Goal: Task Accomplishment & Management: Complete application form

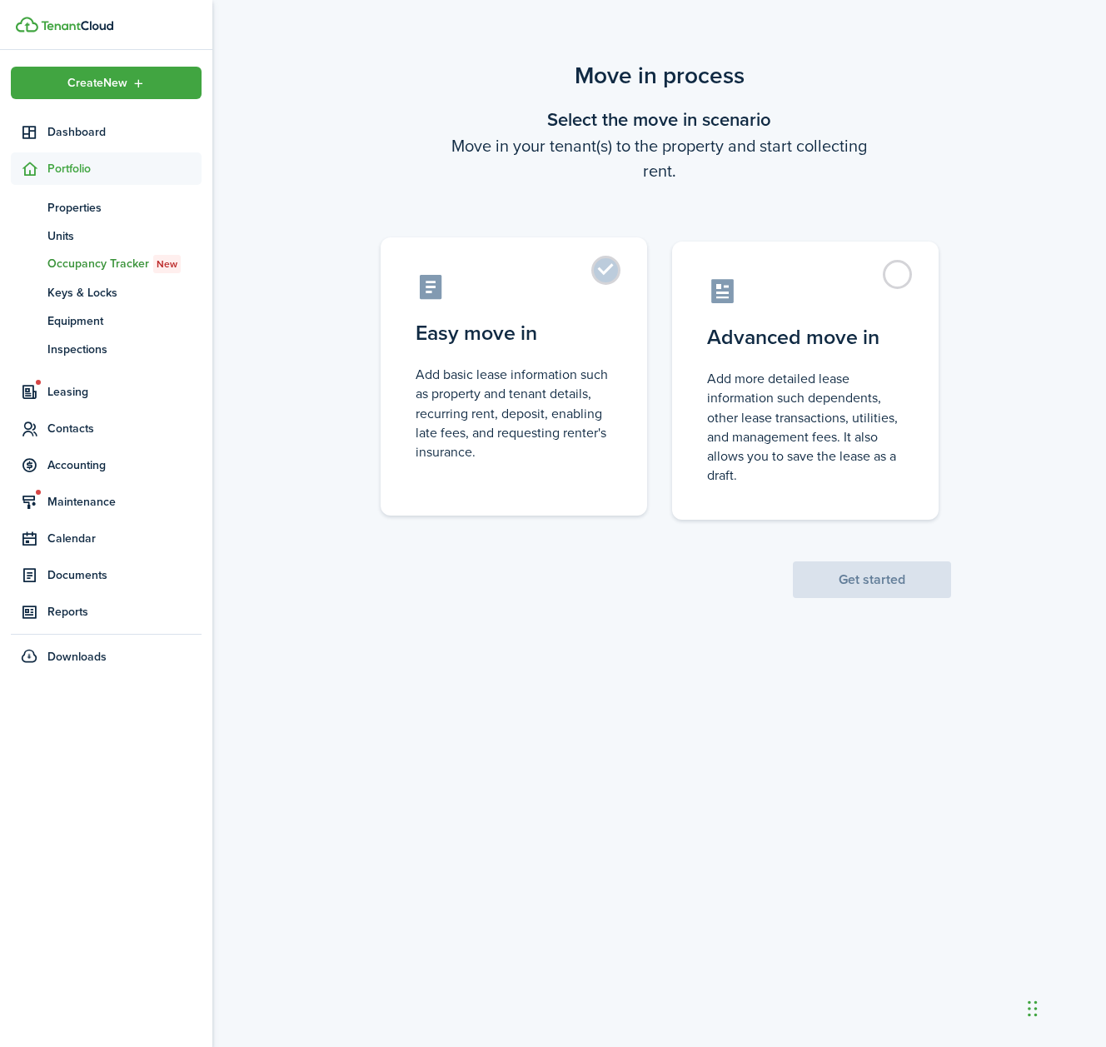
click at [601, 275] on label "Easy move in Add basic lease information such as property and tenant details, r…" at bounding box center [514, 376] width 267 height 278
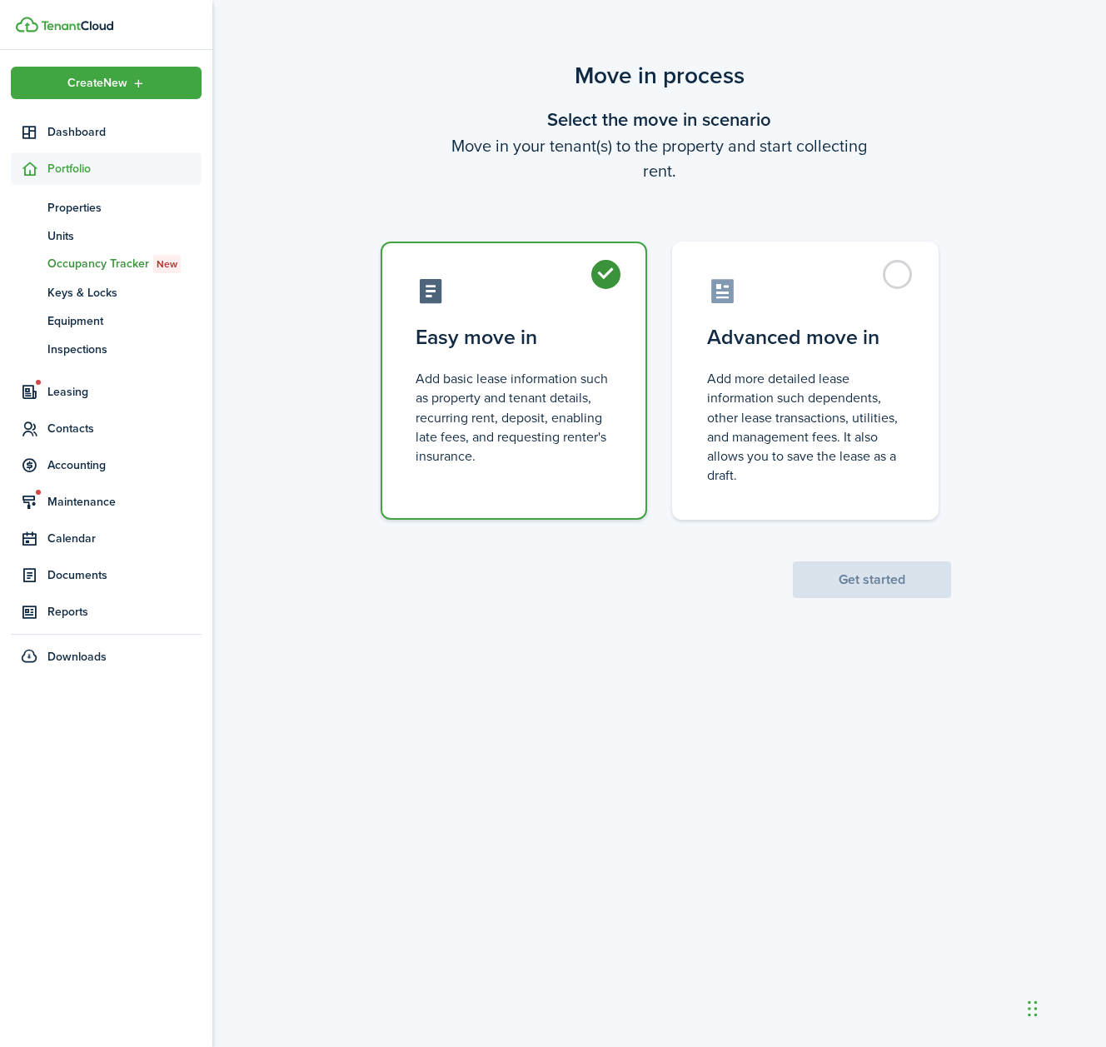
radio input "true"
click at [871, 586] on button "Get started" at bounding box center [872, 579] width 158 height 37
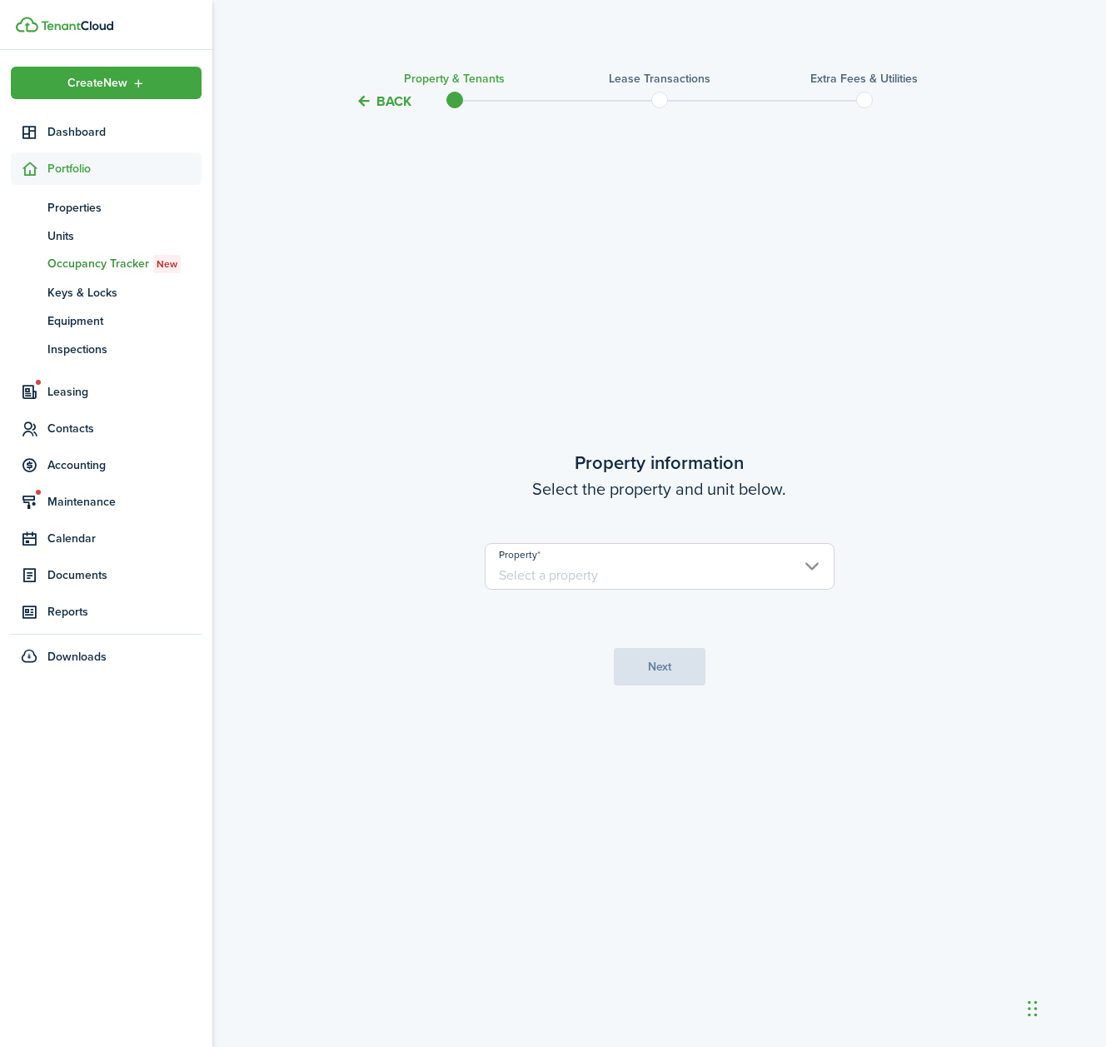
click at [796, 572] on input "Property" at bounding box center [660, 566] width 350 height 47
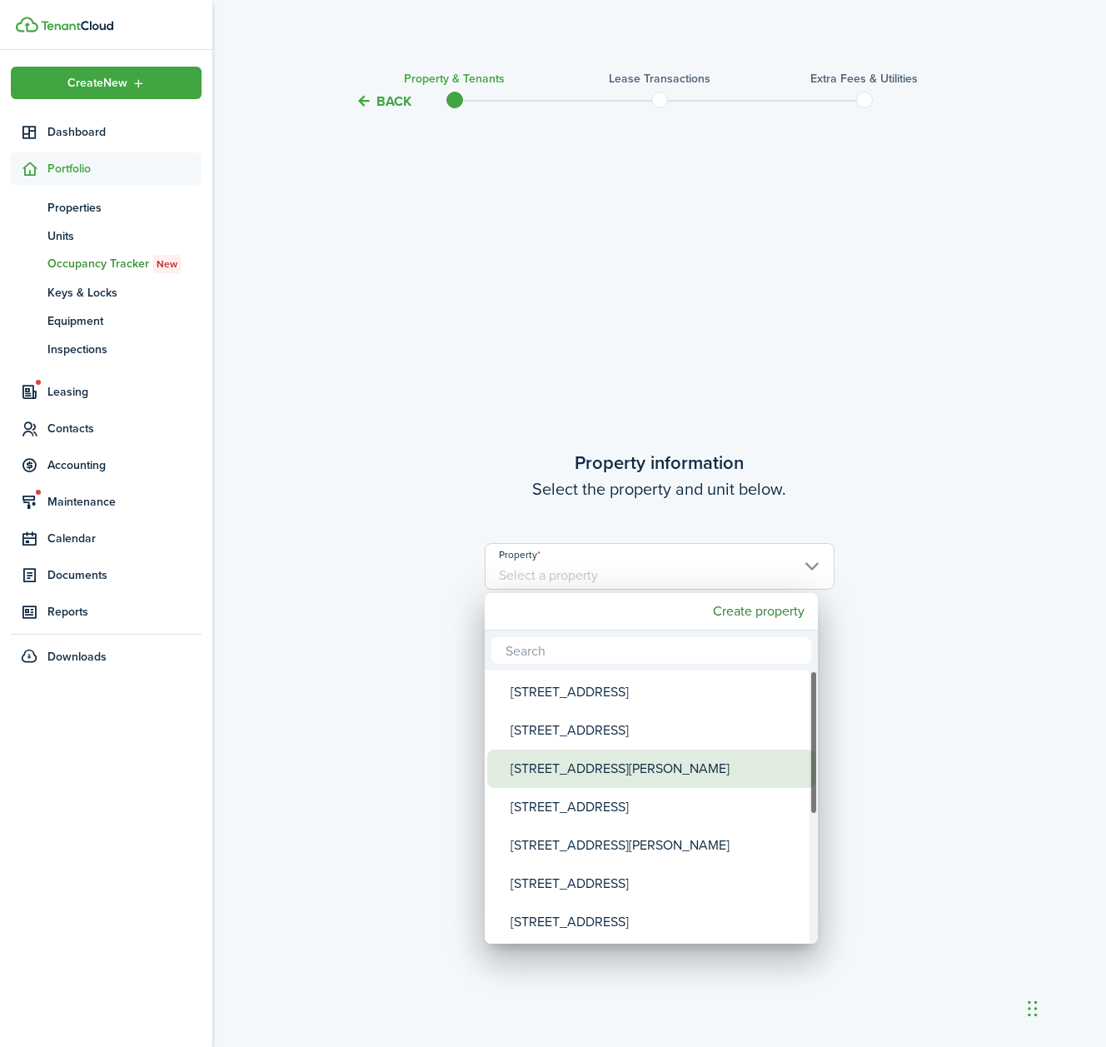
click at [563, 768] on div "[STREET_ADDRESS][PERSON_NAME]" at bounding box center [658, 769] width 295 height 38
type input "[STREET_ADDRESS][PERSON_NAME]"
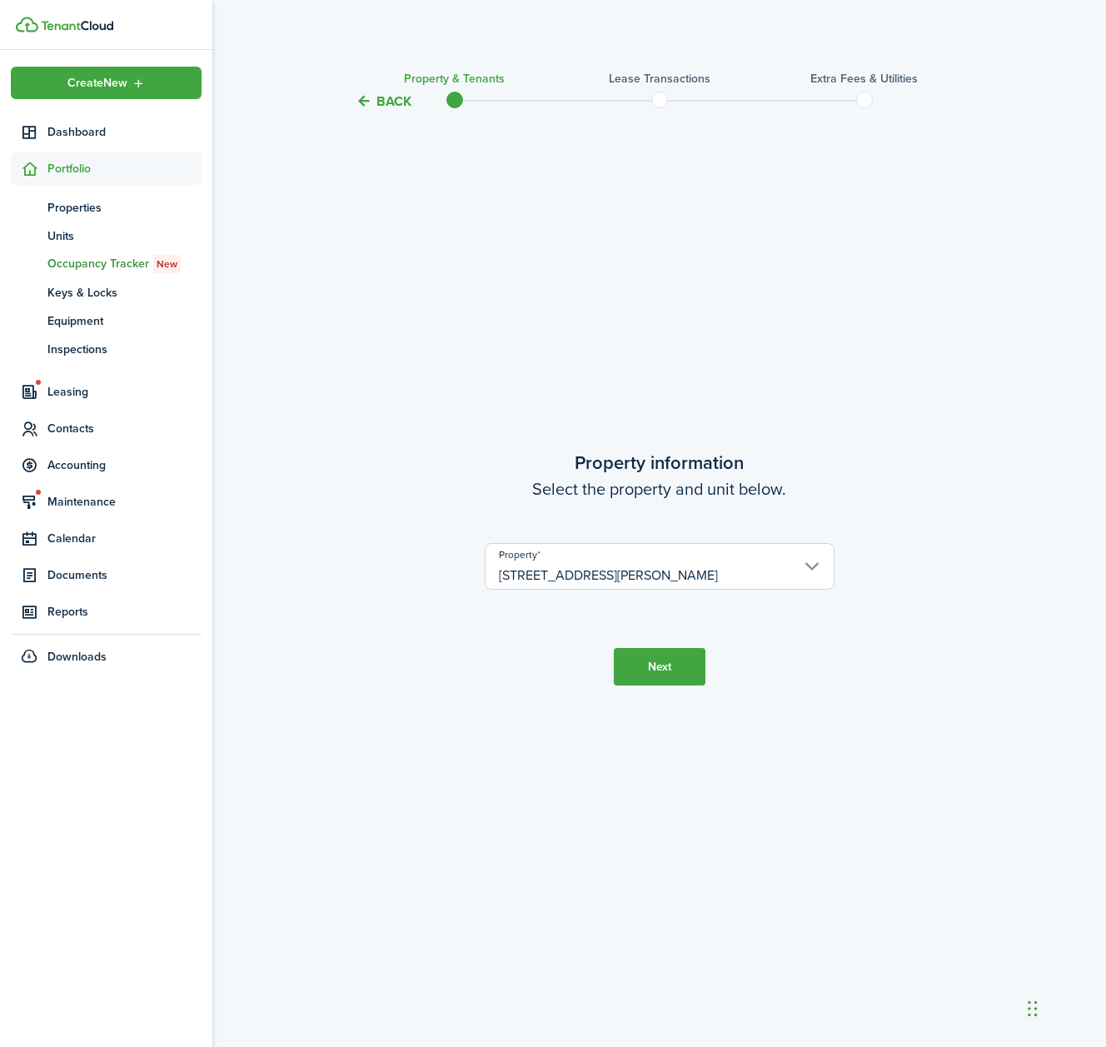
click at [656, 657] on button "Next" at bounding box center [660, 666] width 92 height 37
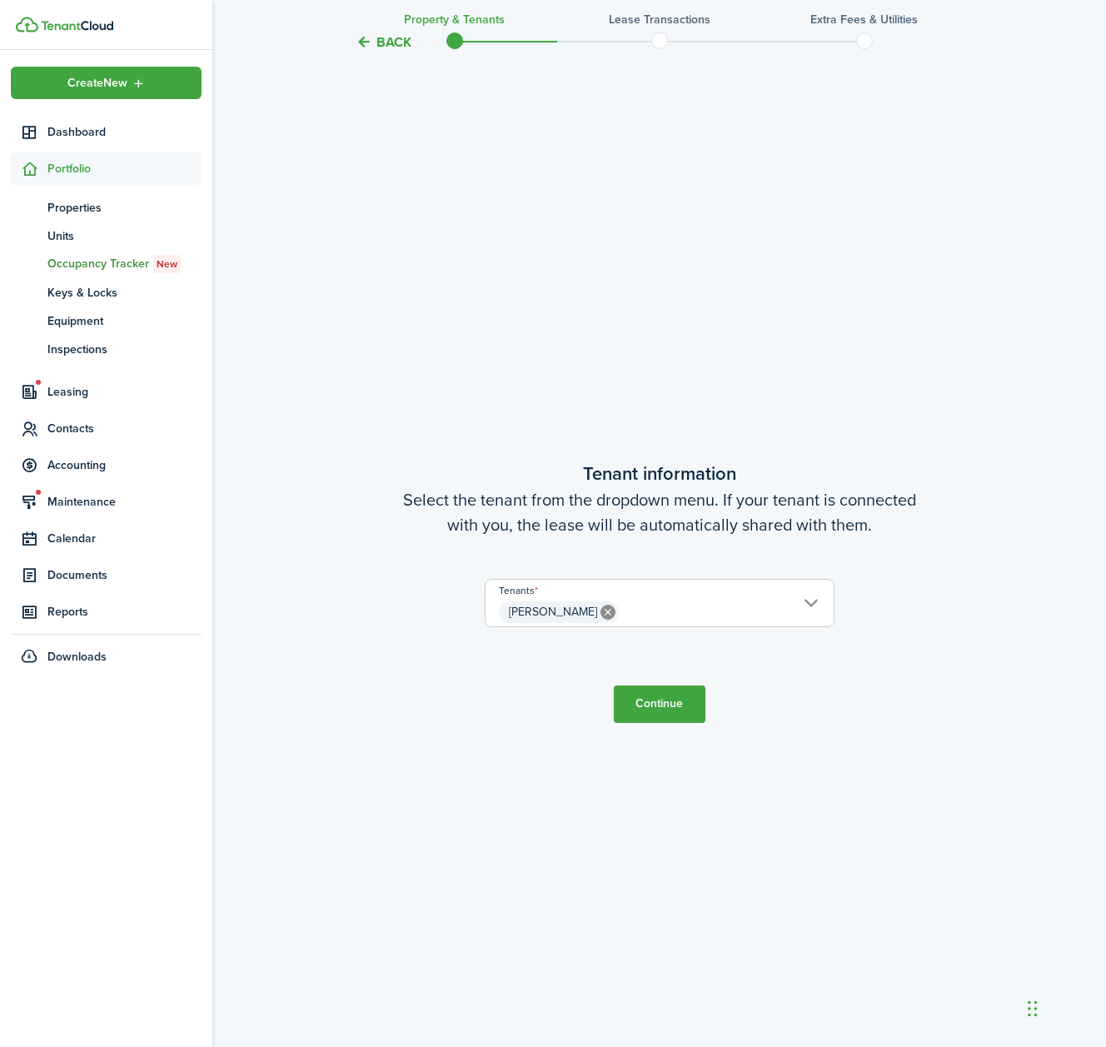
scroll to position [935, 0]
click at [809, 602] on span "[PERSON_NAME]" at bounding box center [660, 610] width 348 height 28
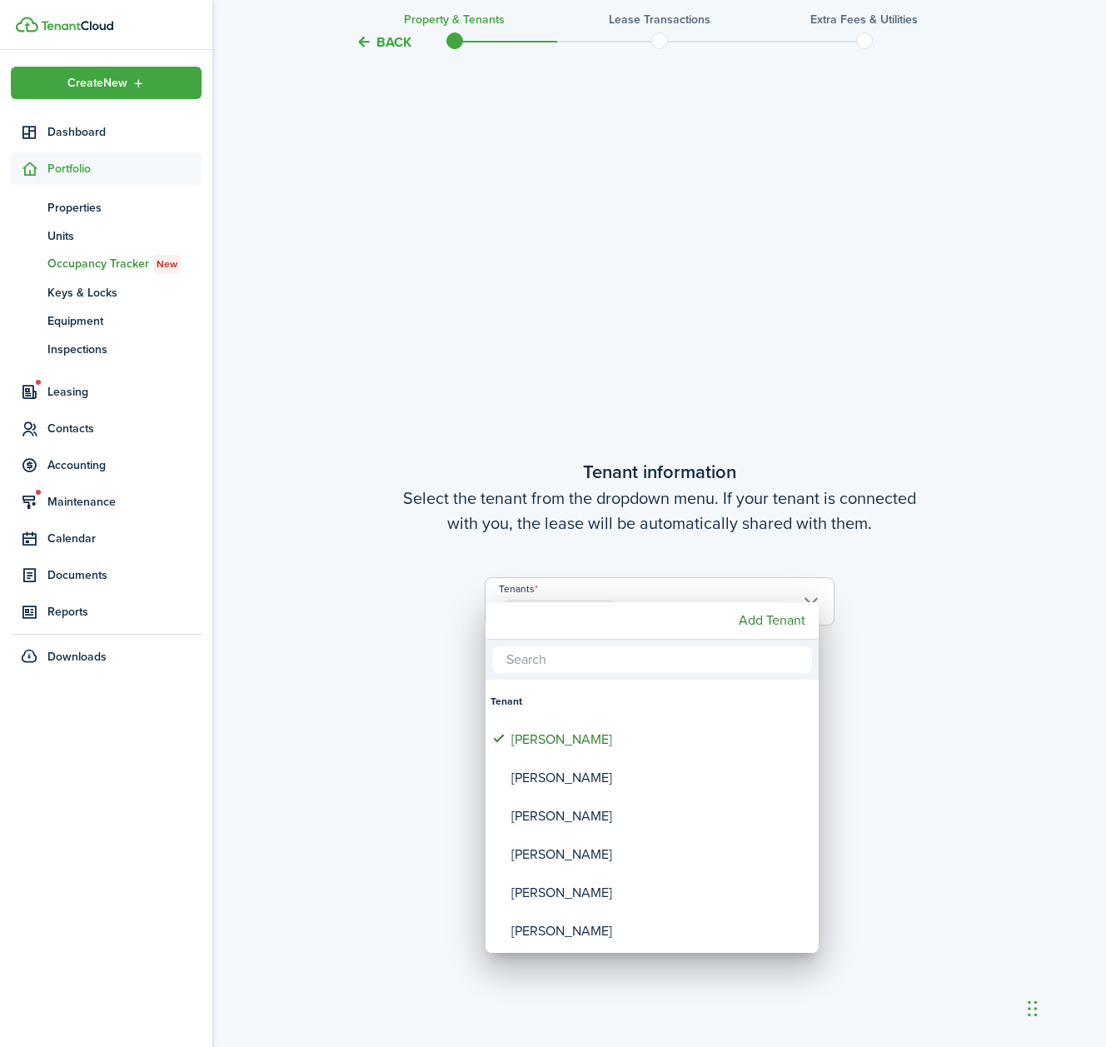
click at [894, 614] on div at bounding box center [553, 524] width 1373 height 1314
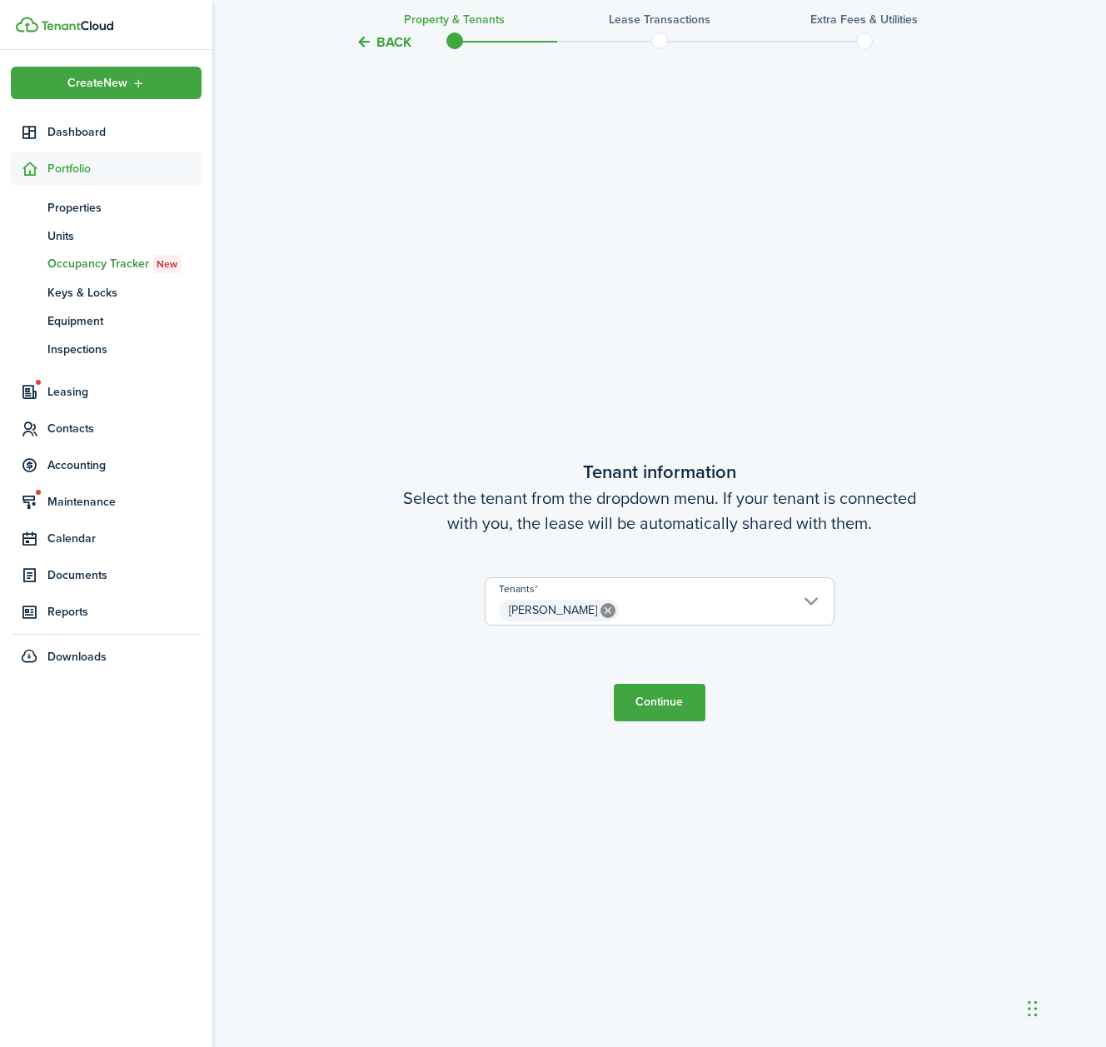
click at [666, 698] on button "Continue" at bounding box center [660, 702] width 92 height 37
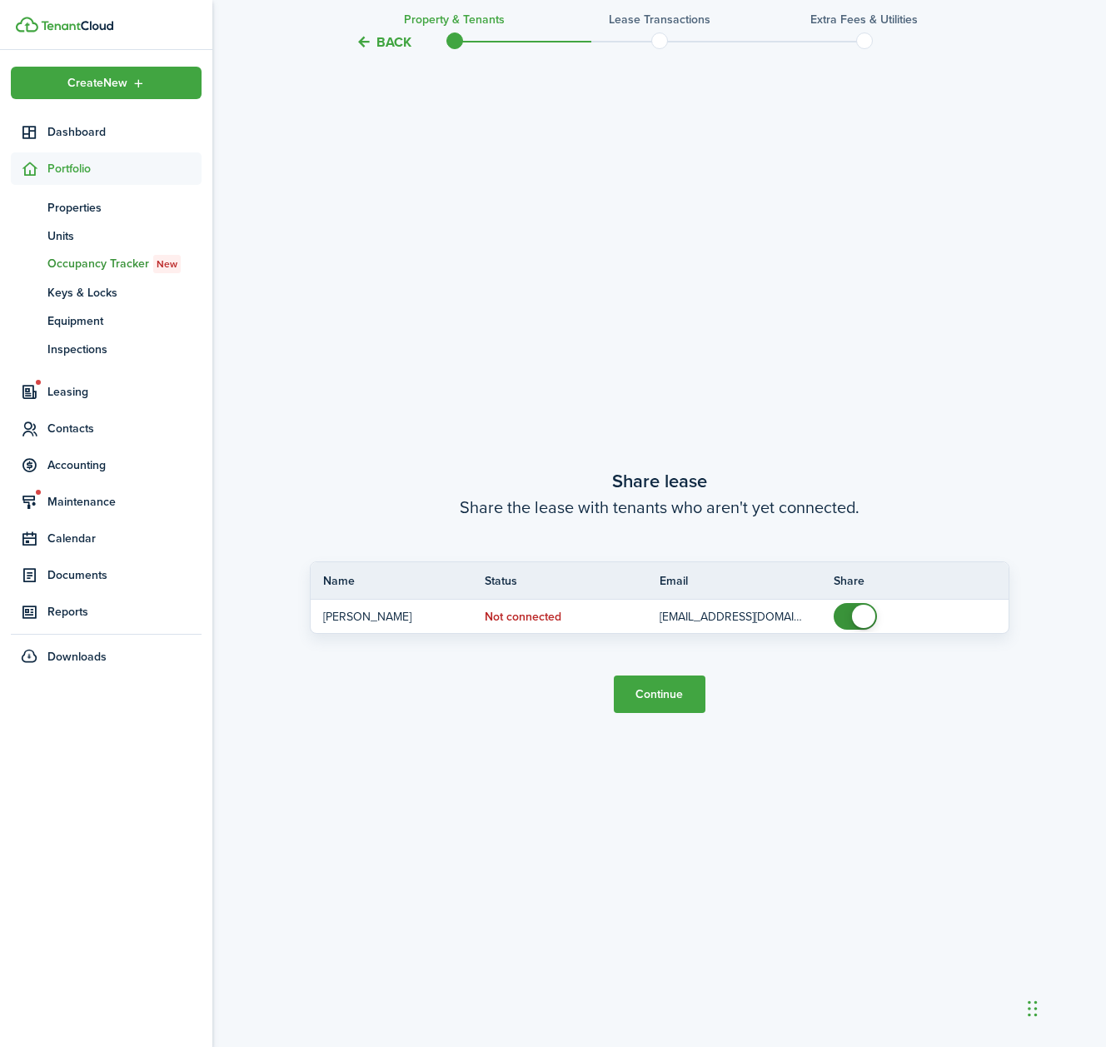
scroll to position [1982, 0]
click at [666, 694] on button "Continue" at bounding box center [660, 693] width 92 height 37
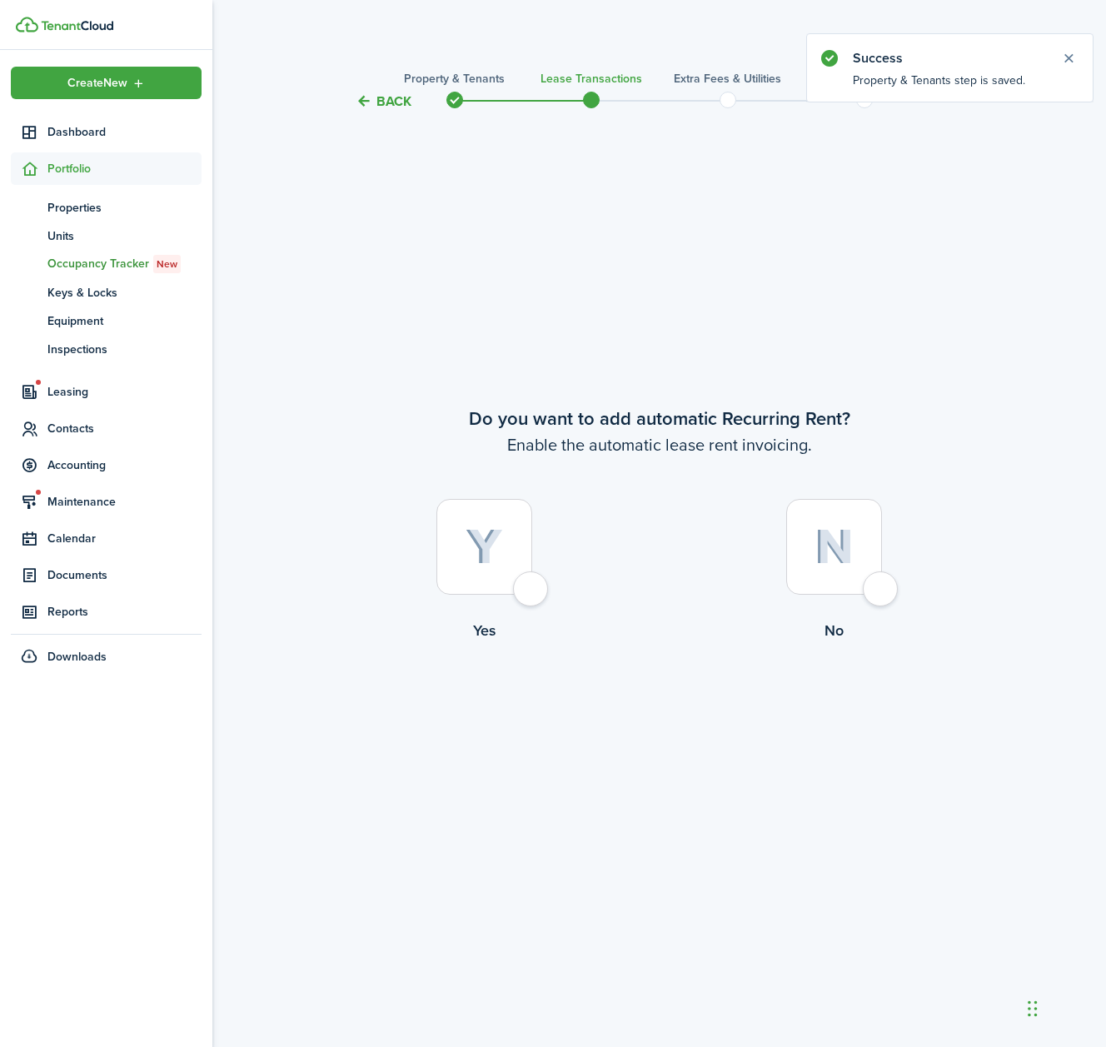
click at [532, 590] on div at bounding box center [484, 547] width 96 height 96
radio input "true"
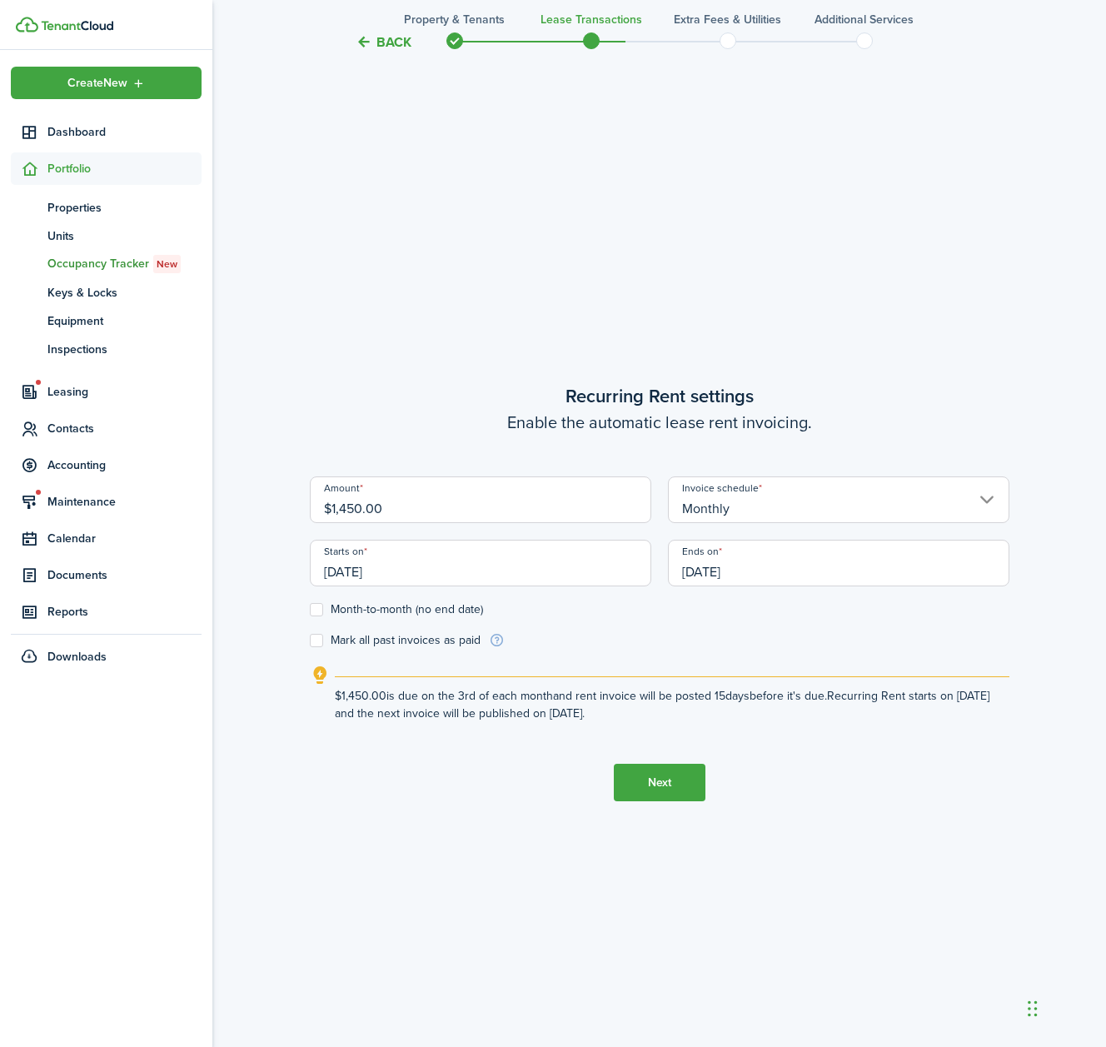
scroll to position [935, 0]
click at [361, 504] on input "$1,450.00" at bounding box center [481, 497] width 342 height 47
click at [410, 562] on input "[DATE]" at bounding box center [481, 560] width 342 height 47
type input "$1,430.00"
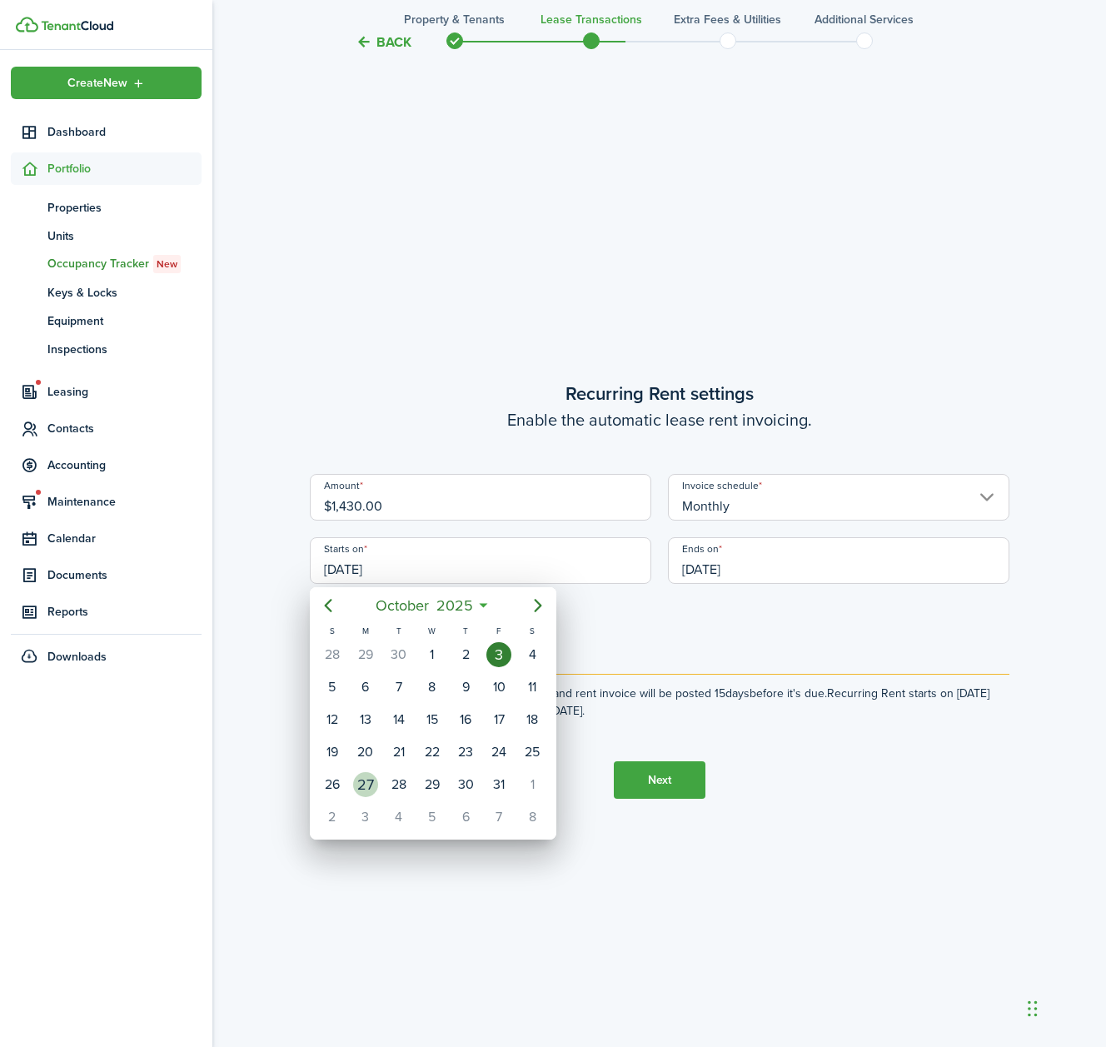
click at [366, 784] on div "27" at bounding box center [365, 784] width 25 height 25
type input "[DATE]"
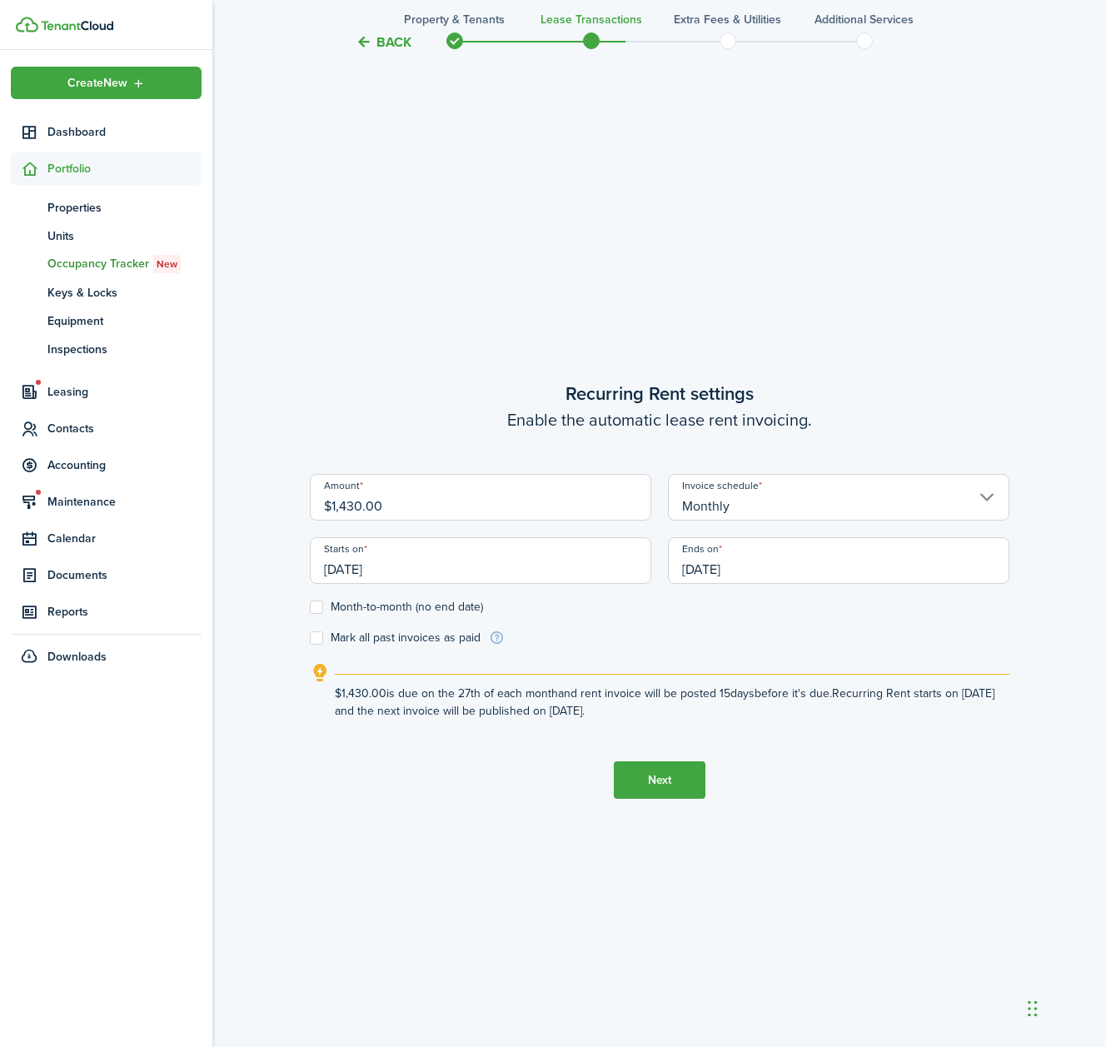
click at [747, 565] on input "[DATE]" at bounding box center [839, 560] width 342 height 47
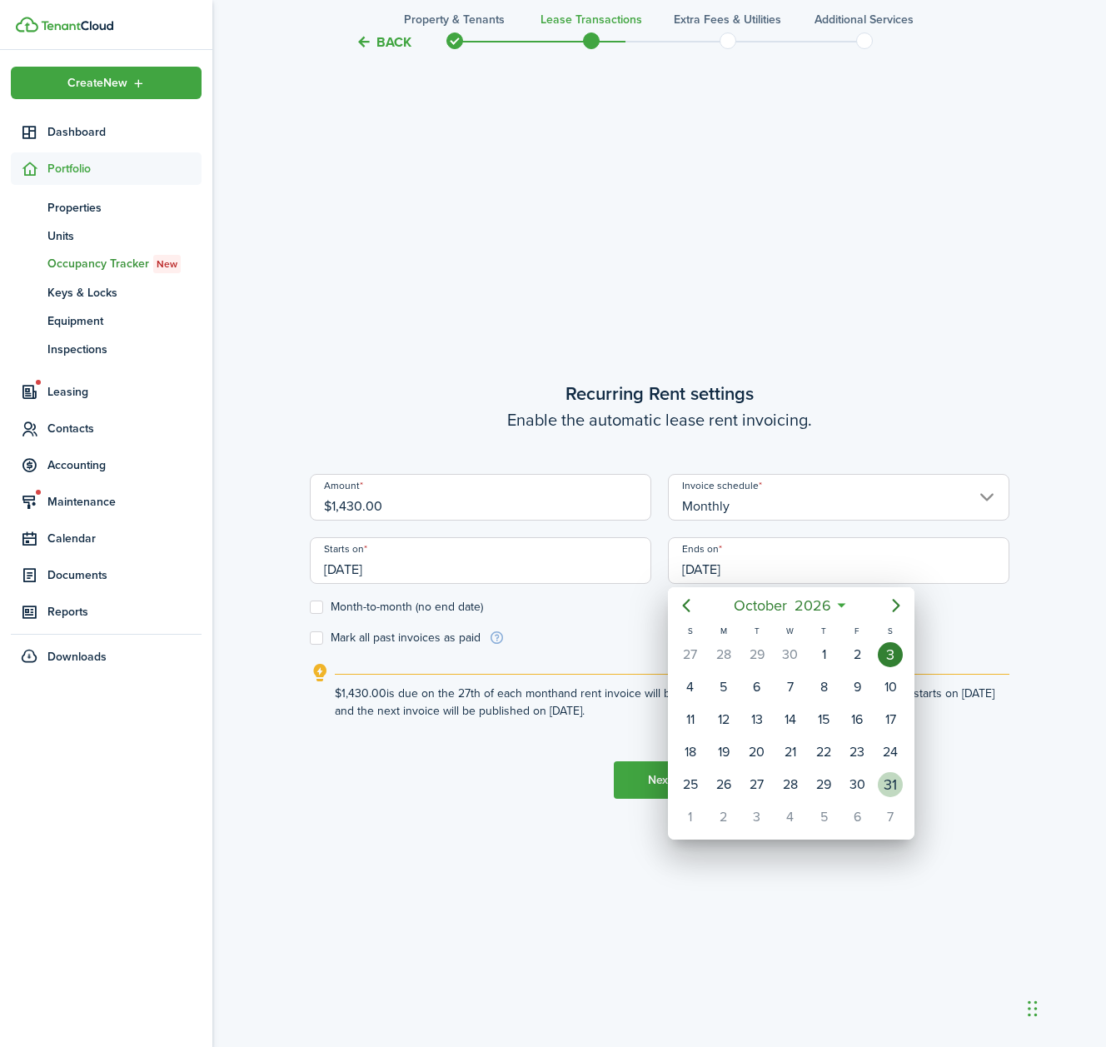
click at [900, 784] on div "31" at bounding box center [890, 784] width 25 height 25
type input "[DATE]"
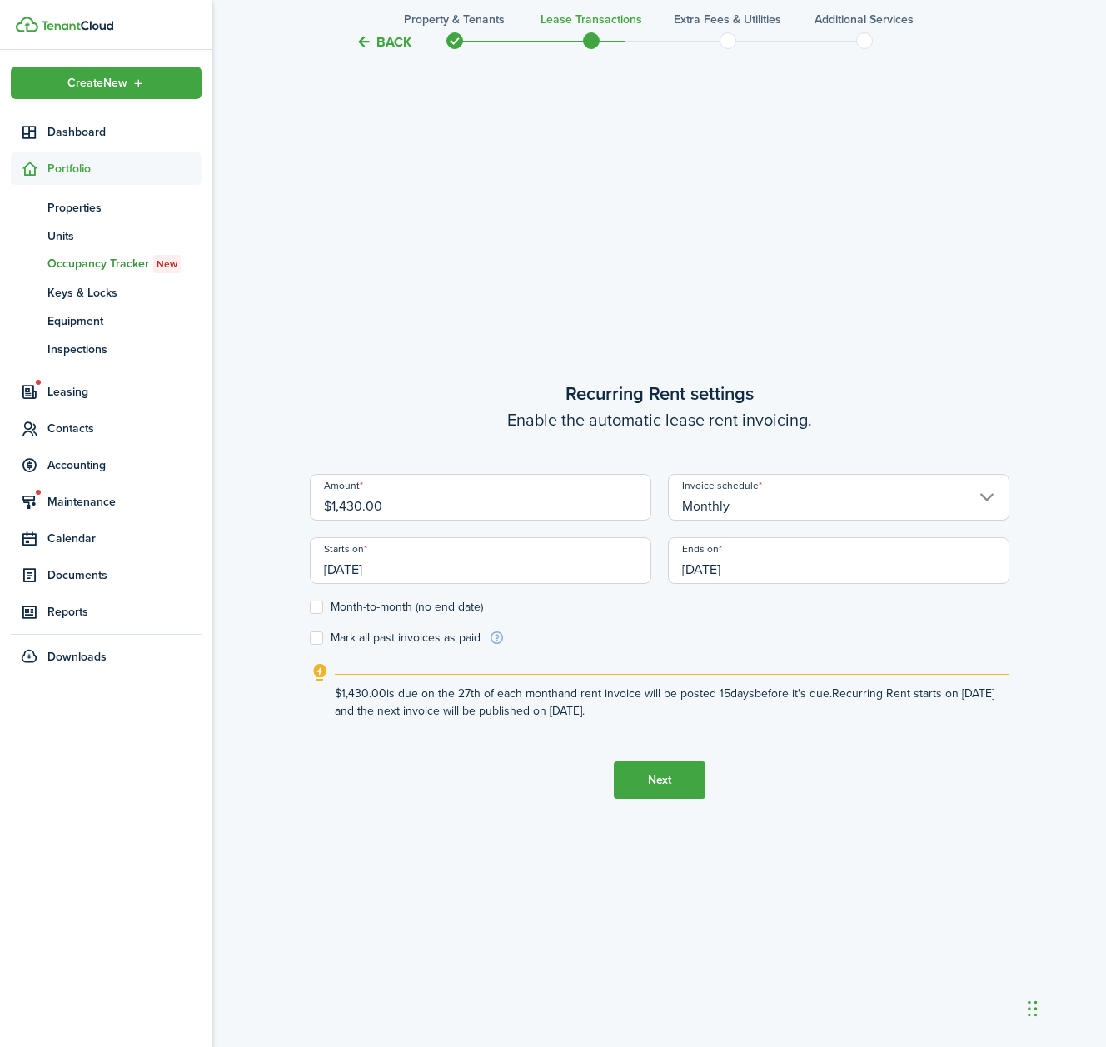
click at [688, 783] on button "Next" at bounding box center [660, 779] width 92 height 37
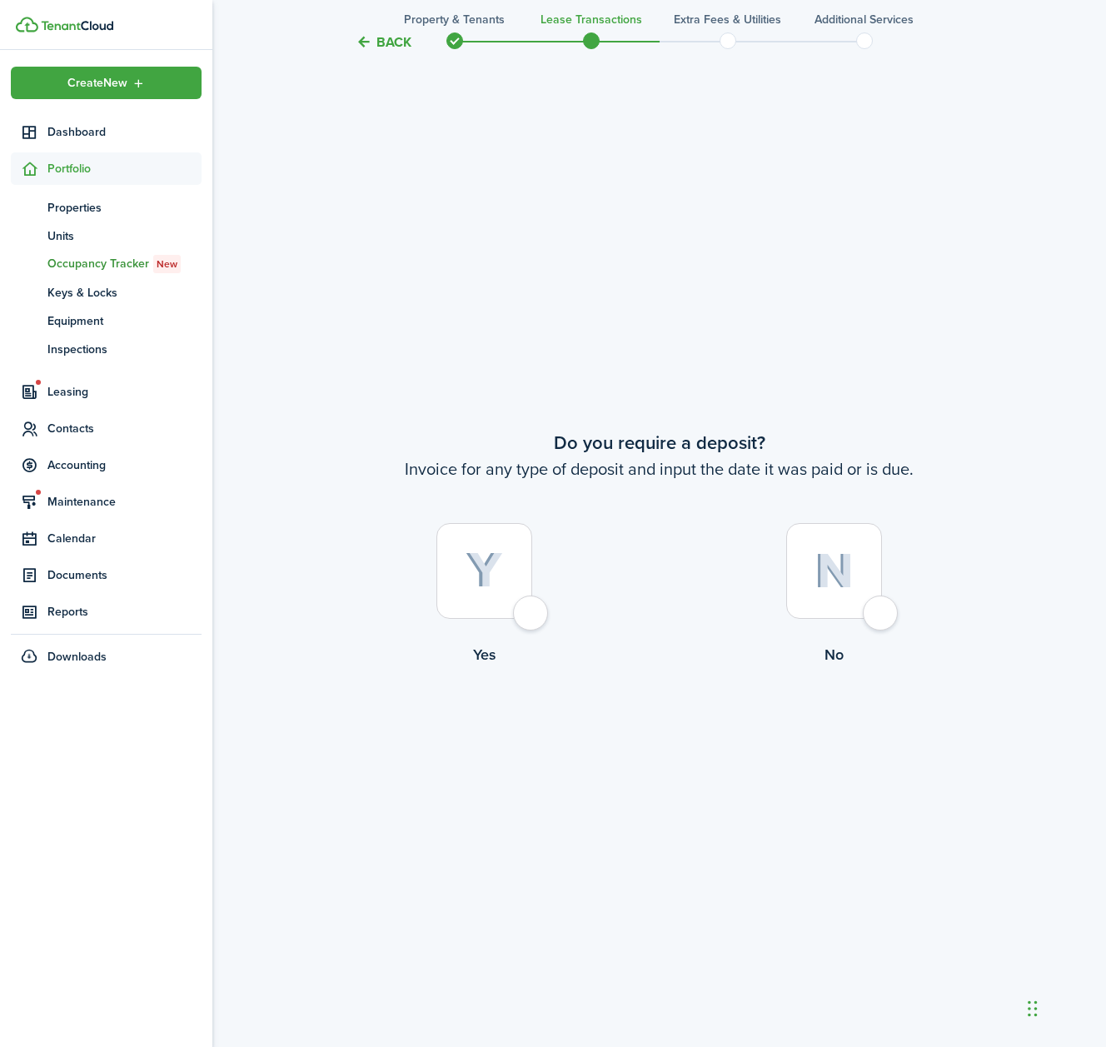
scroll to position [1982, 0]
click at [532, 610] on div at bounding box center [484, 569] width 96 height 96
radio input "true"
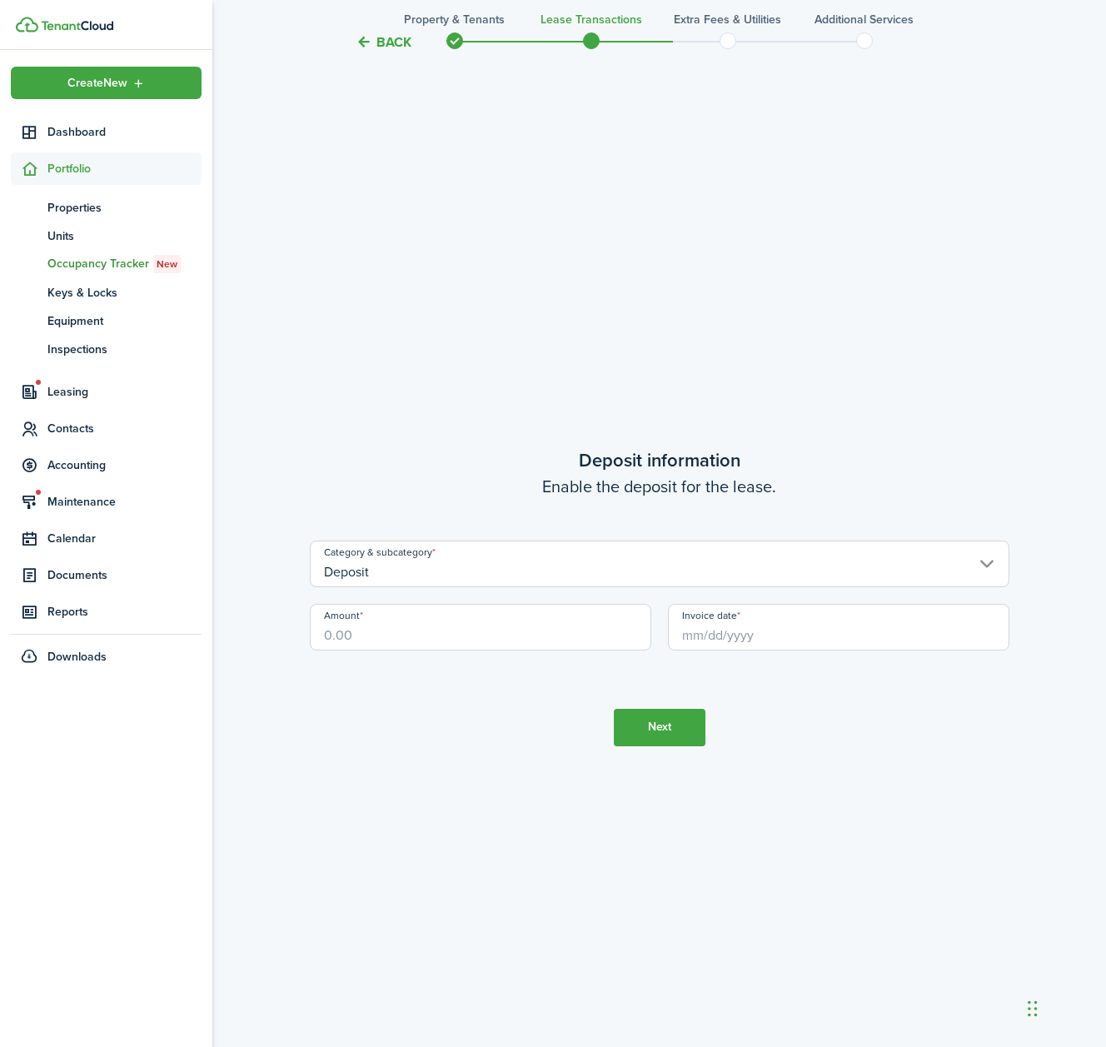
scroll to position [3029, 0]
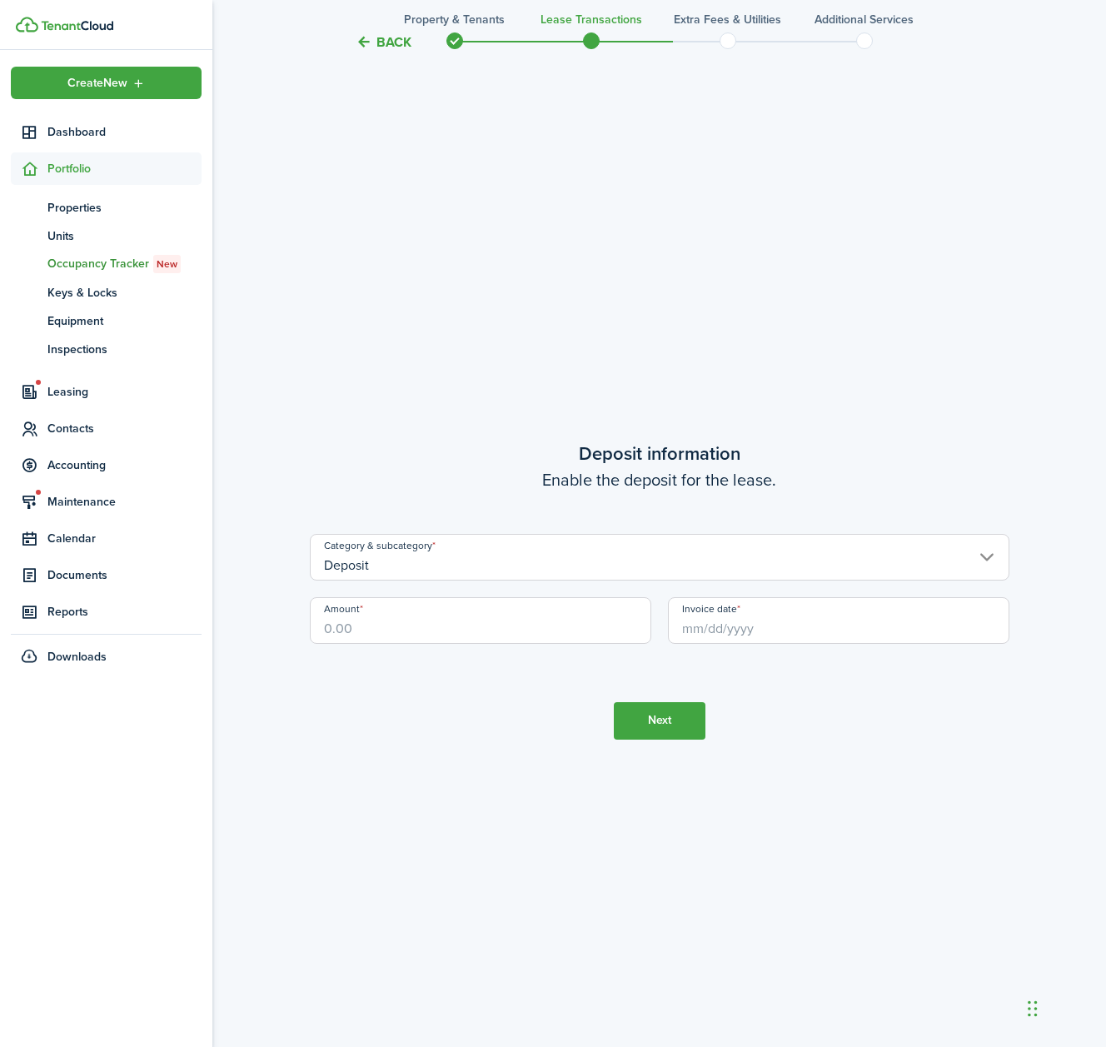
click at [456, 619] on input "Amount" at bounding box center [481, 620] width 342 height 47
click at [745, 637] on input "Invoice date" at bounding box center [839, 620] width 342 height 47
type input "$1,400.00"
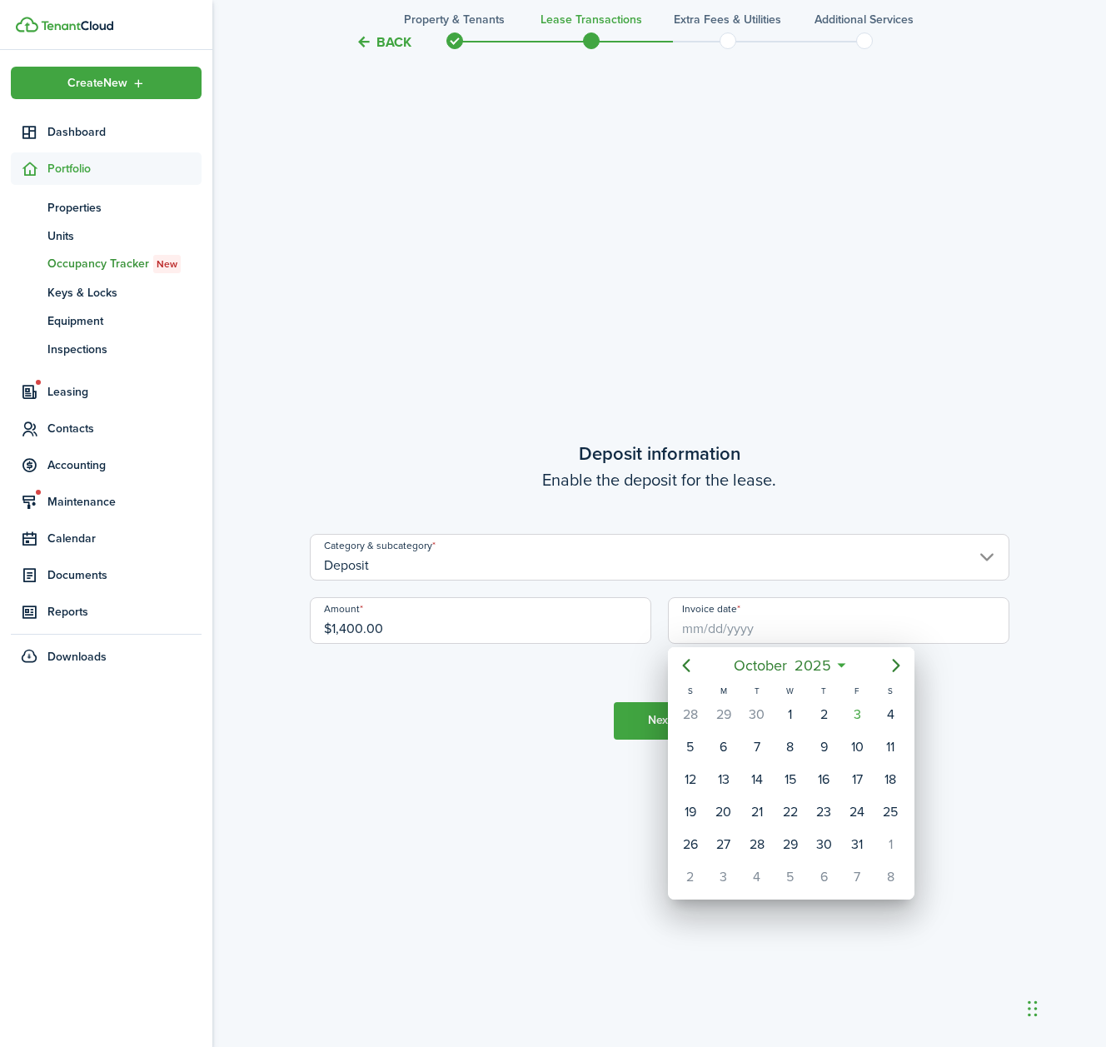
click at [988, 812] on div at bounding box center [553, 524] width 1373 height 1314
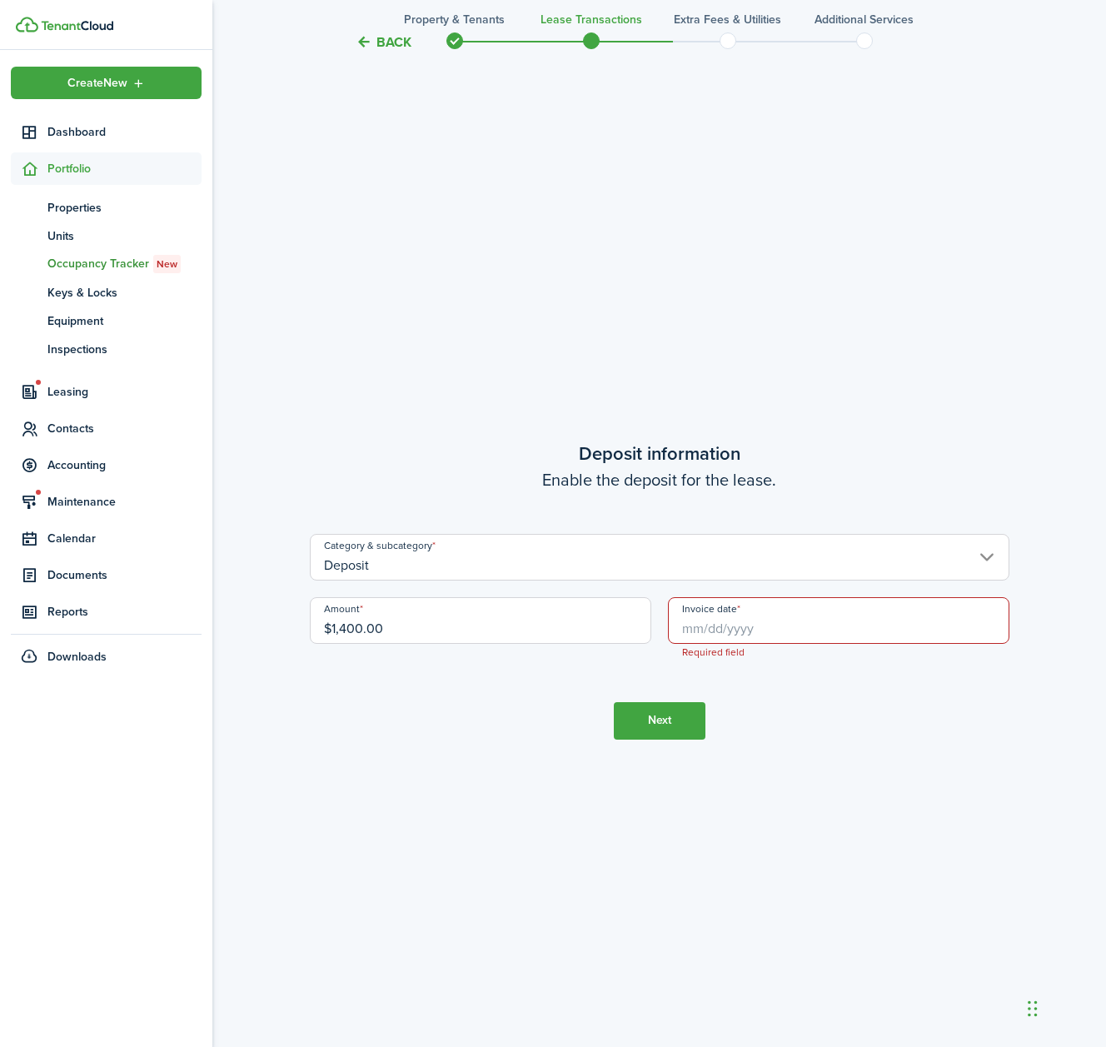
click at [753, 620] on input "Invoice date" at bounding box center [839, 620] width 342 height 47
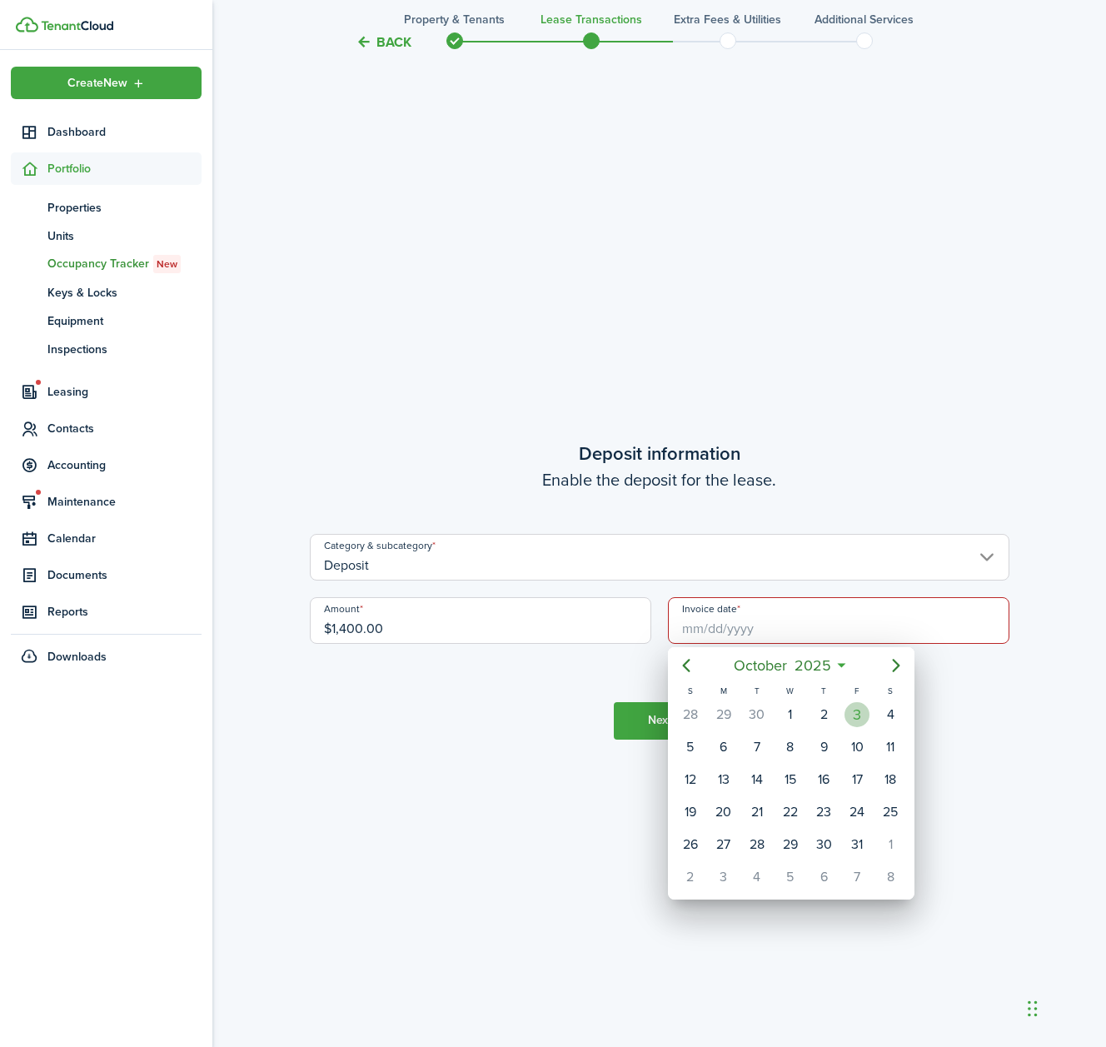
click at [862, 714] on div "3" at bounding box center [857, 714] width 25 height 25
type input "[DATE]"
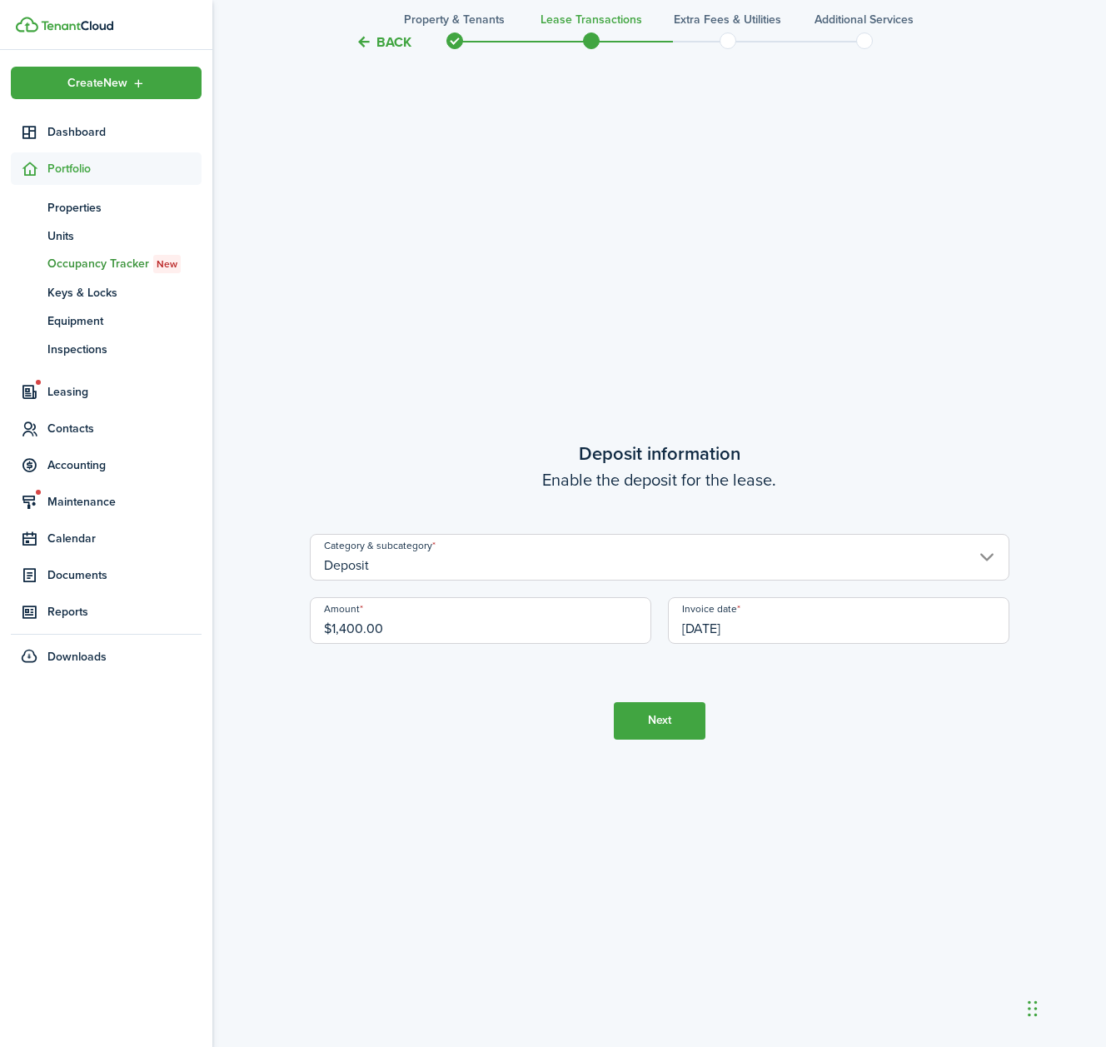
click at [677, 714] on button "Next" at bounding box center [660, 720] width 92 height 37
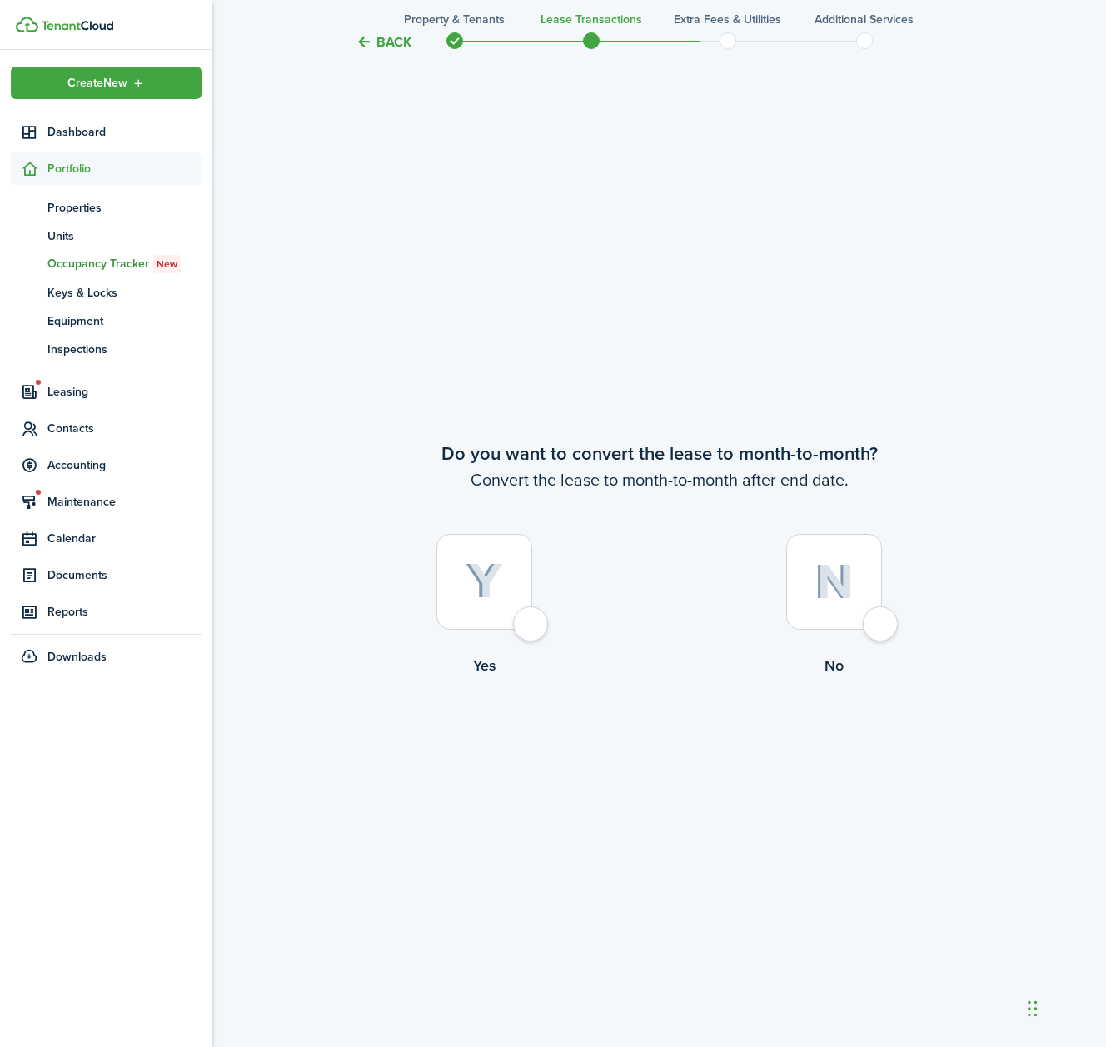
scroll to position [4076, 0]
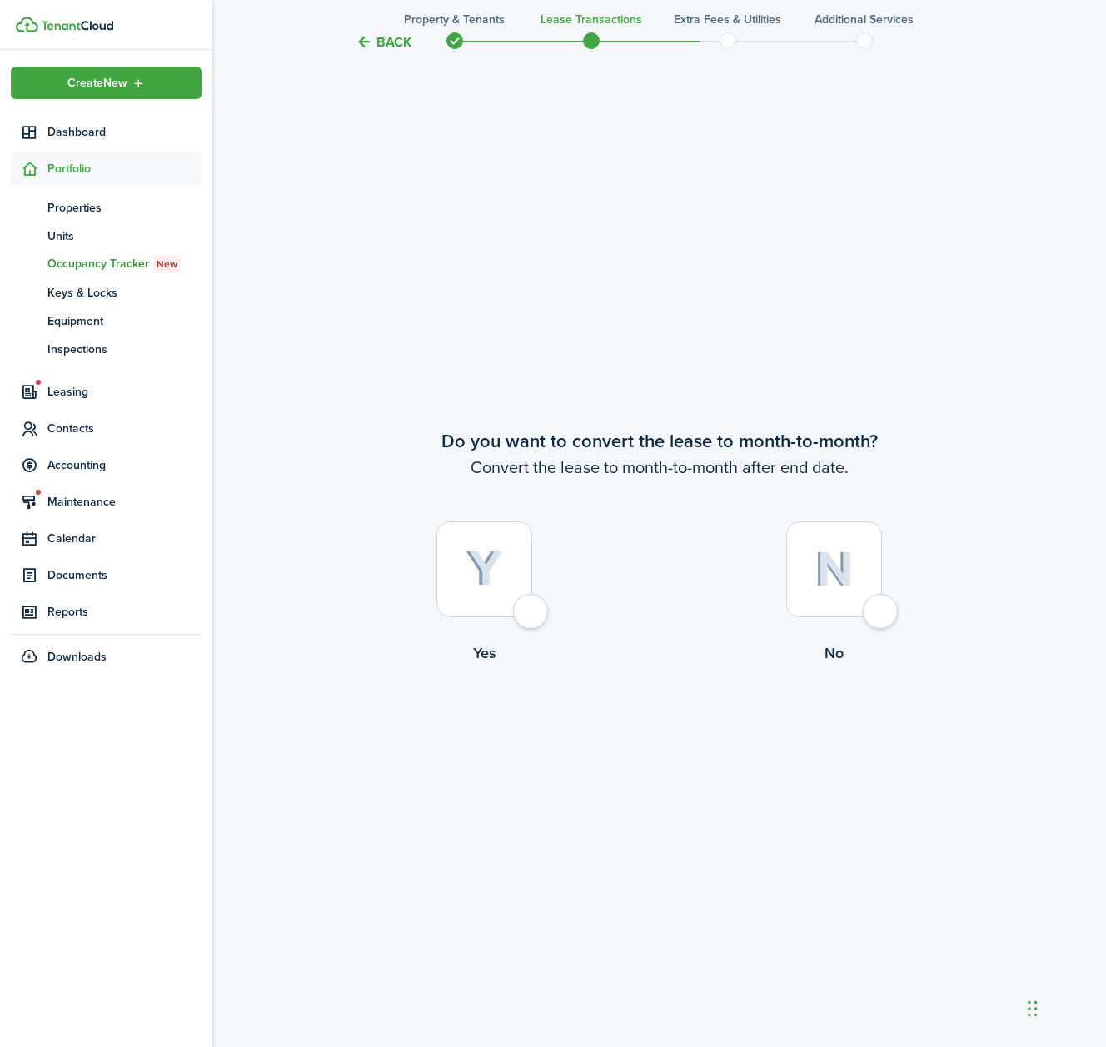
click at [882, 615] on div at bounding box center [834, 569] width 96 height 96
radio input "true"
click at [634, 740] on button "Continue" at bounding box center [660, 732] width 92 height 37
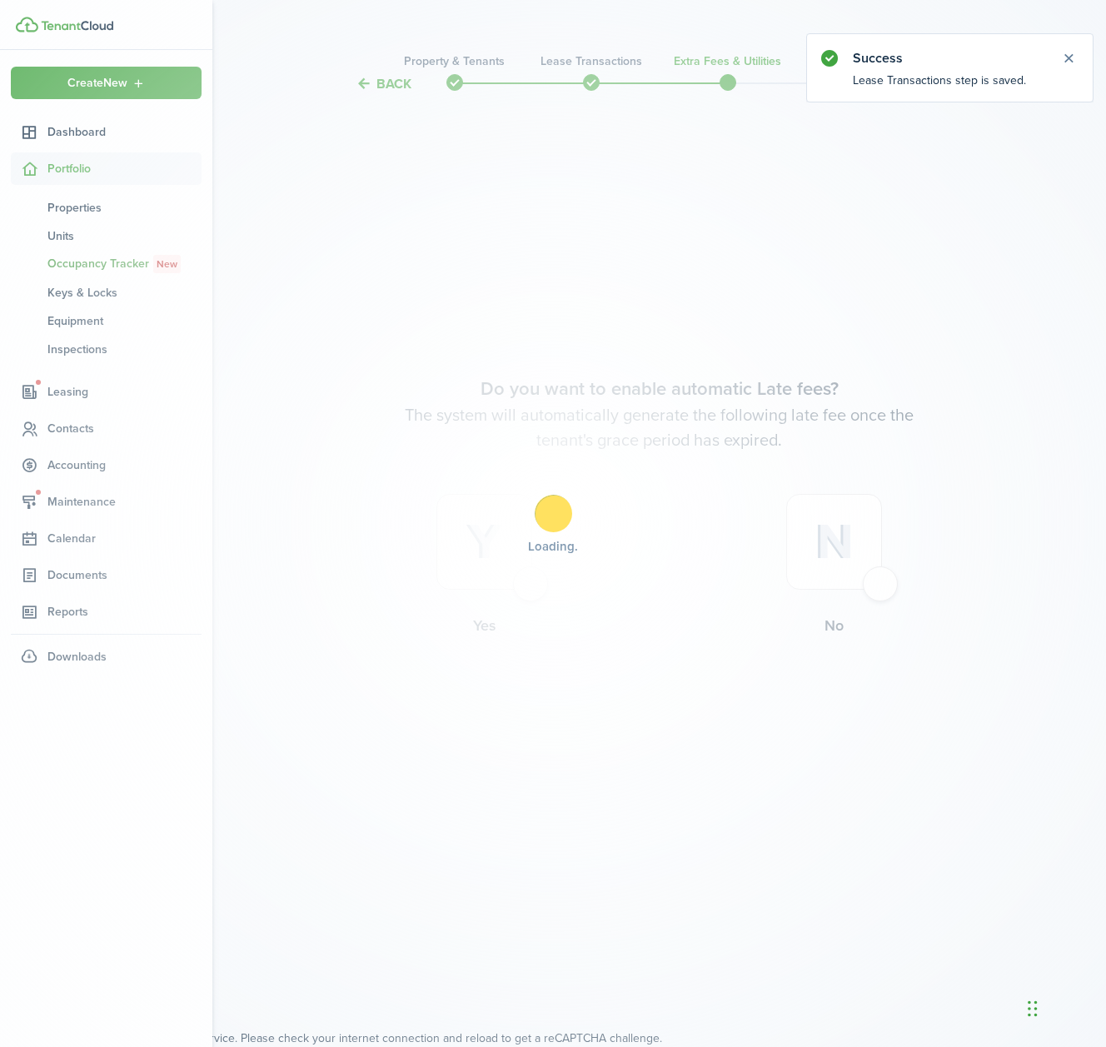
scroll to position [0, 0]
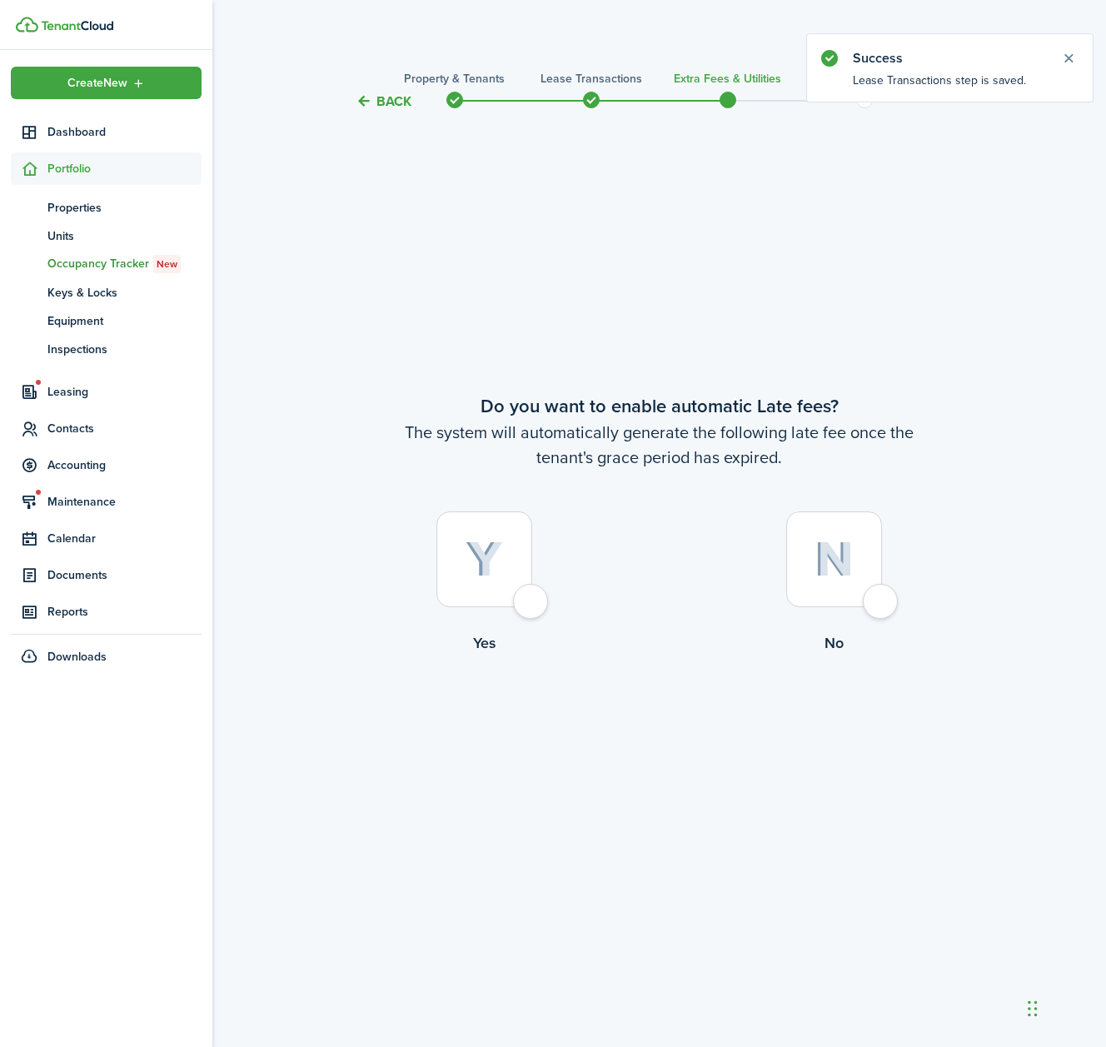
click at [532, 606] on div at bounding box center [484, 559] width 96 height 96
radio input "true"
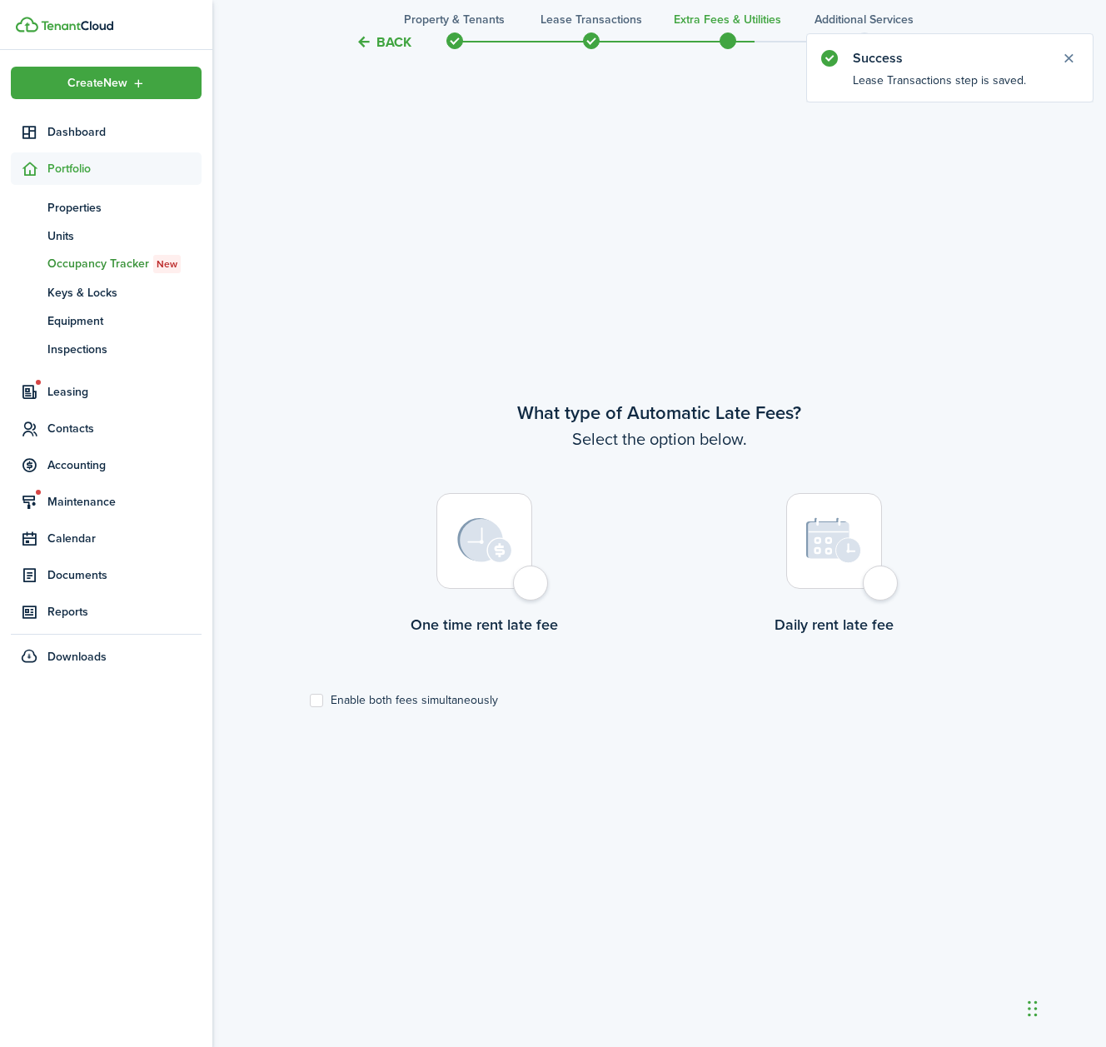
scroll to position [935, 0]
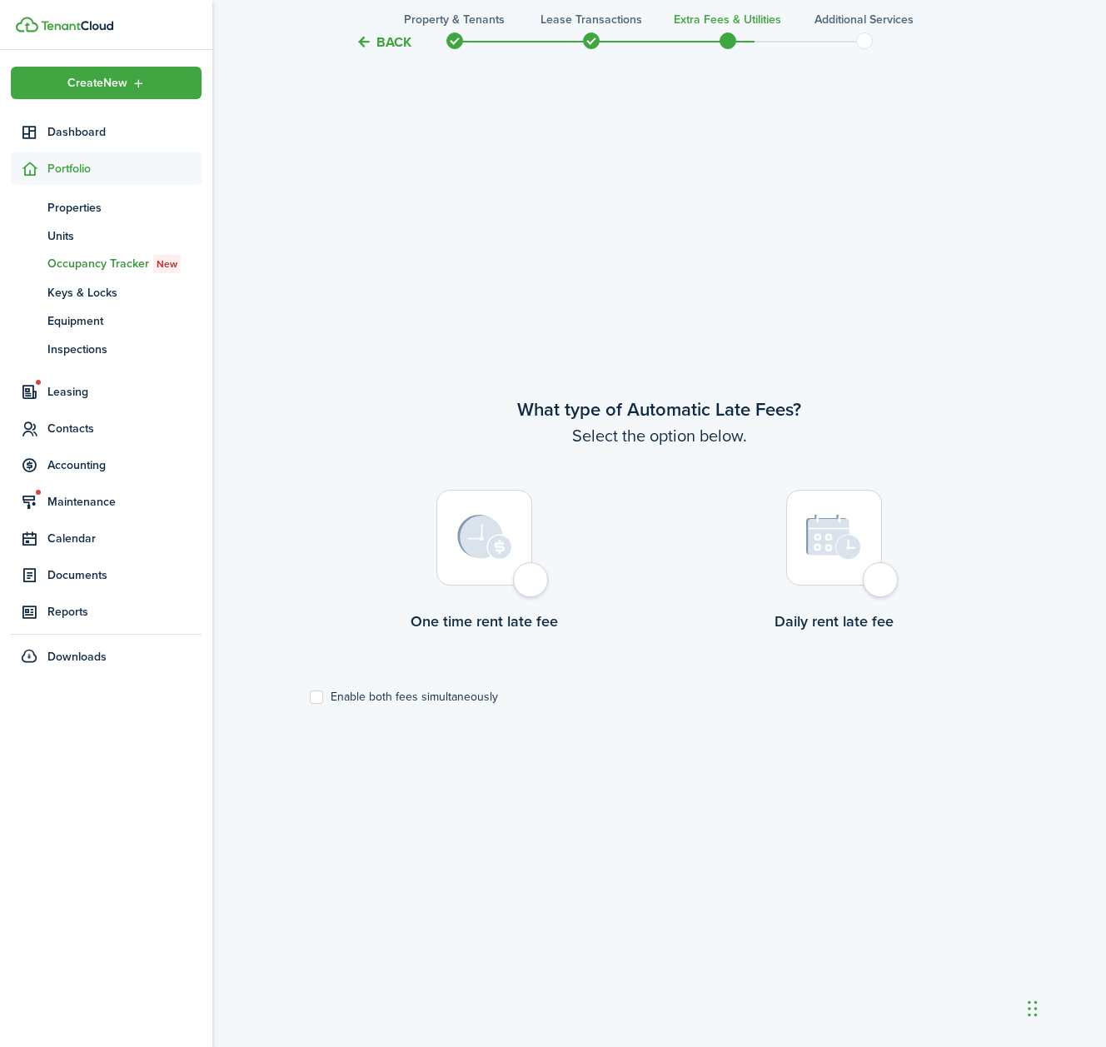
click at [322, 697] on label "Enable both fees simultaneously" at bounding box center [404, 696] width 188 height 13
click at [310, 697] on input "Enable both fees simultaneously" at bounding box center [309, 697] width 1 height 1
checkbox input "true"
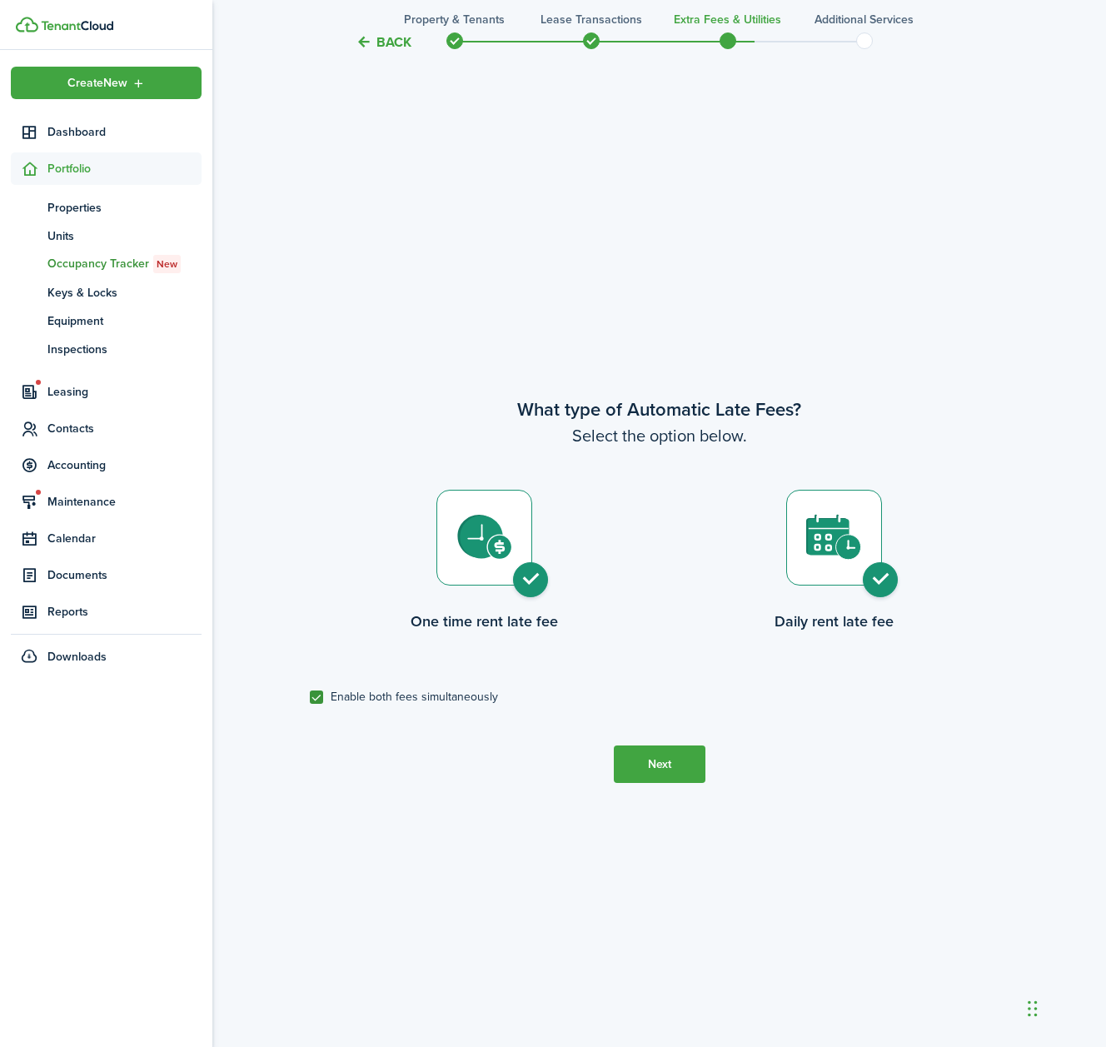
click at [648, 764] on button "Next" at bounding box center [660, 763] width 92 height 37
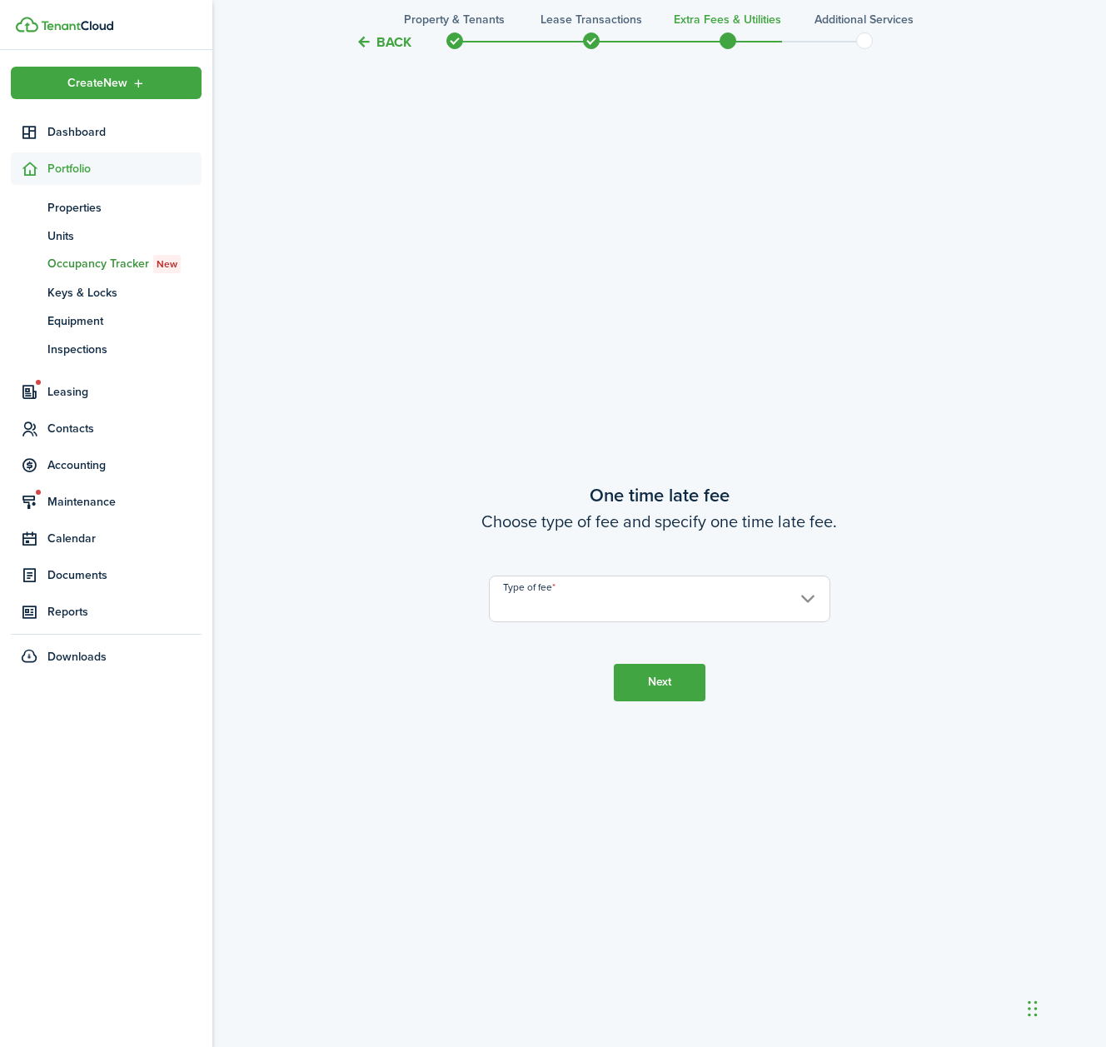
scroll to position [1982, 0]
click at [638, 602] on input "Type of fee" at bounding box center [660, 597] width 342 height 47
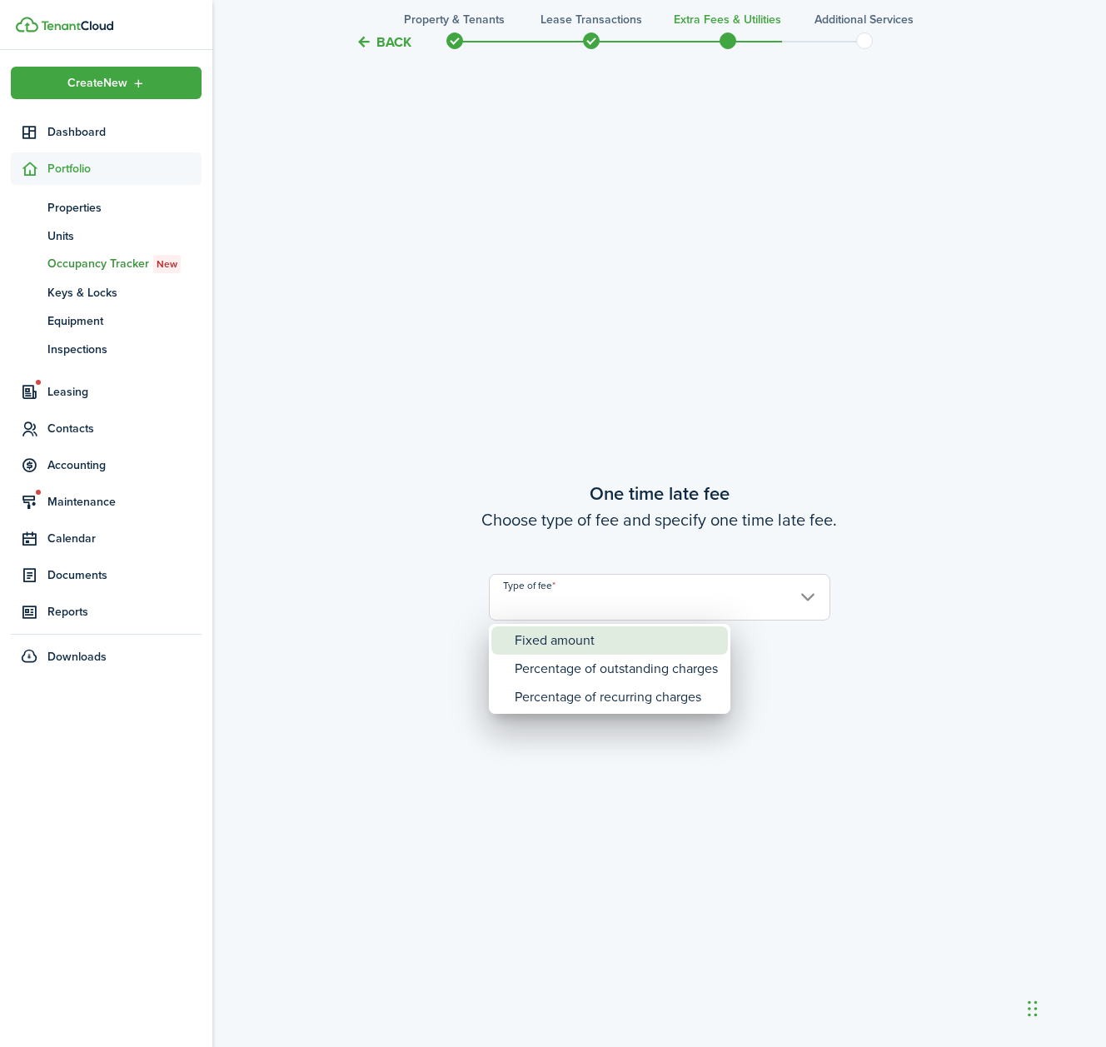
click at [623, 638] on div "Fixed amount" at bounding box center [616, 640] width 203 height 28
type input "Fixed amount"
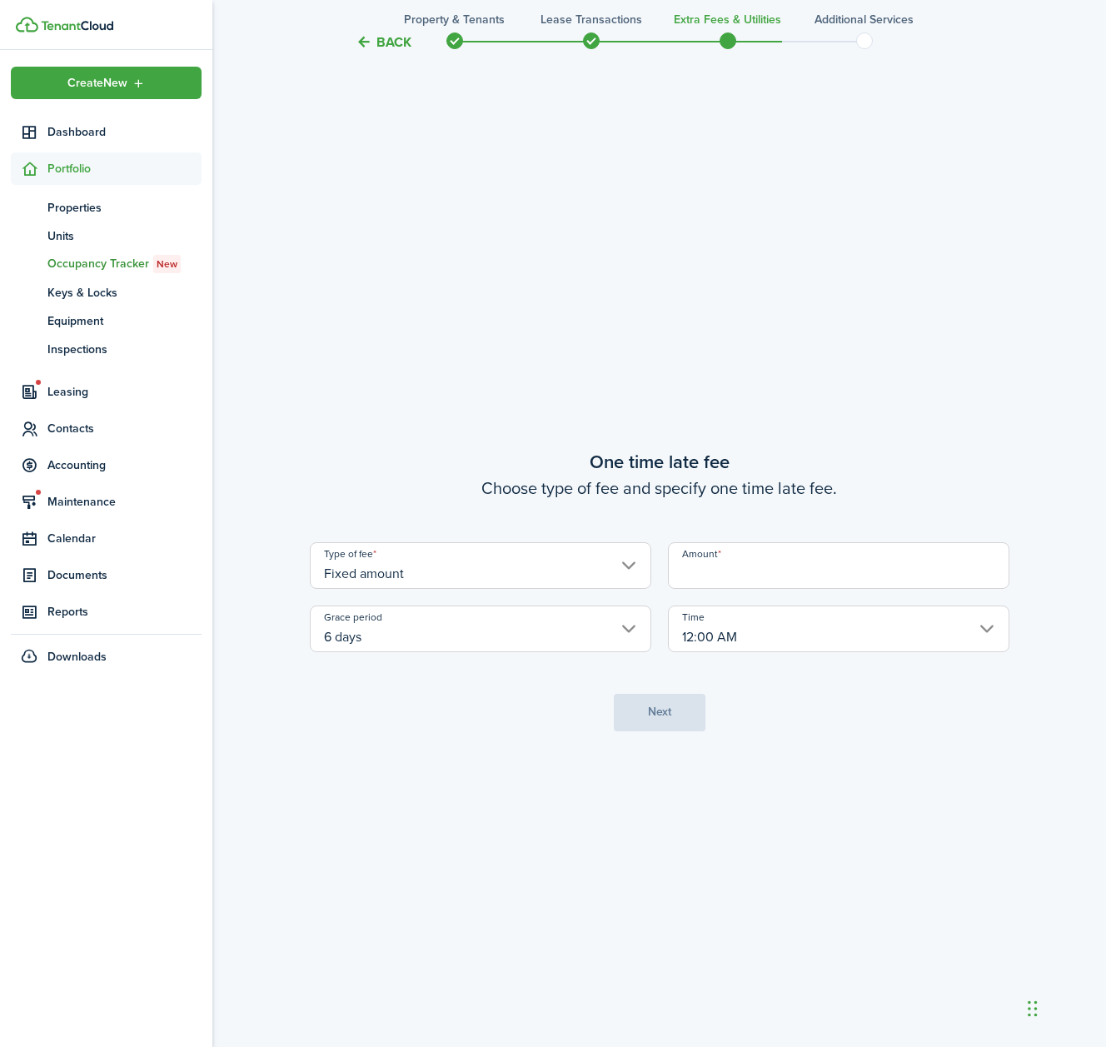
click at [745, 569] on input "Amount" at bounding box center [839, 565] width 342 height 47
type input "$50.00"
click at [676, 705] on button "Next" at bounding box center [660, 712] width 92 height 37
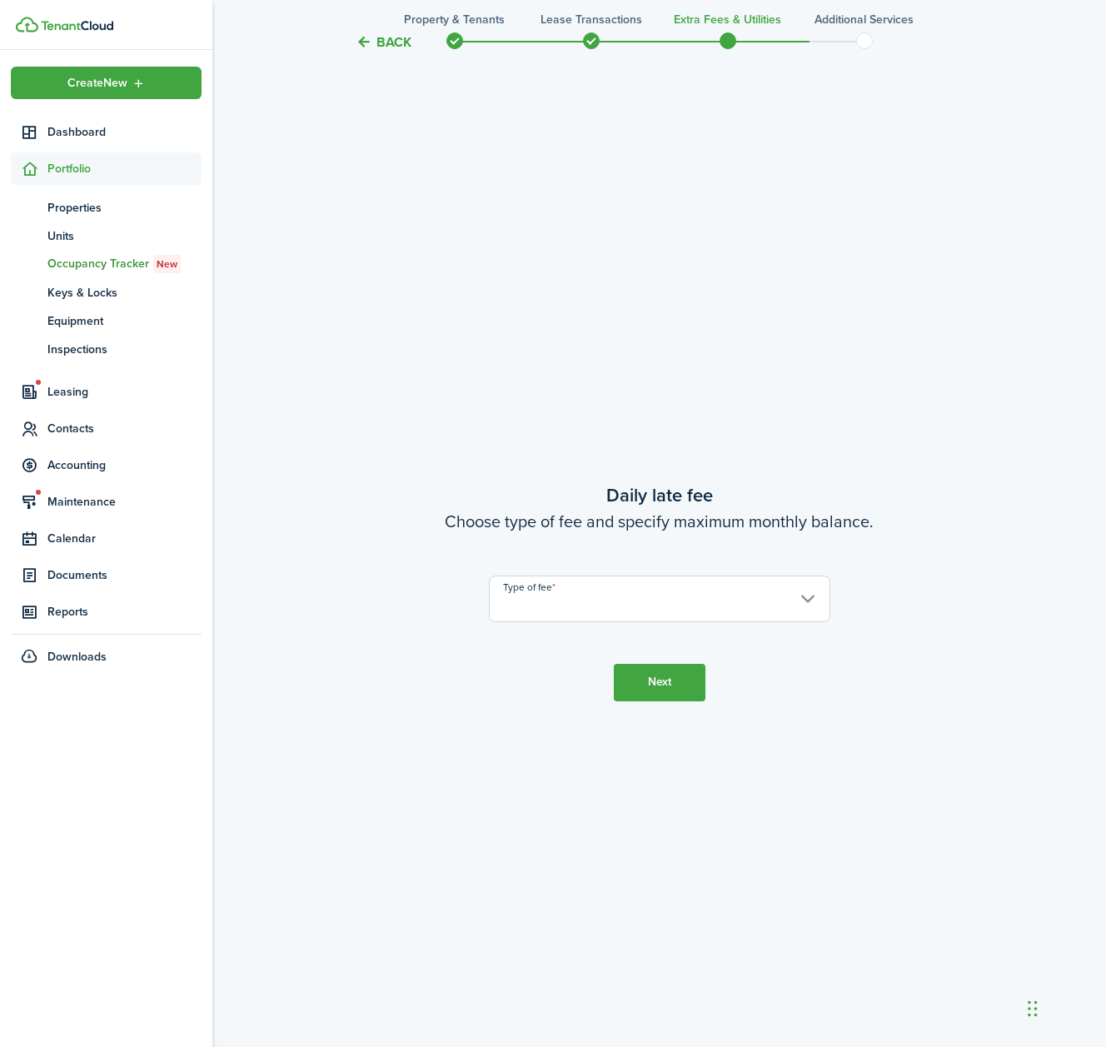
scroll to position [3029, 0]
click at [625, 606] on input "Type of fee" at bounding box center [660, 597] width 342 height 47
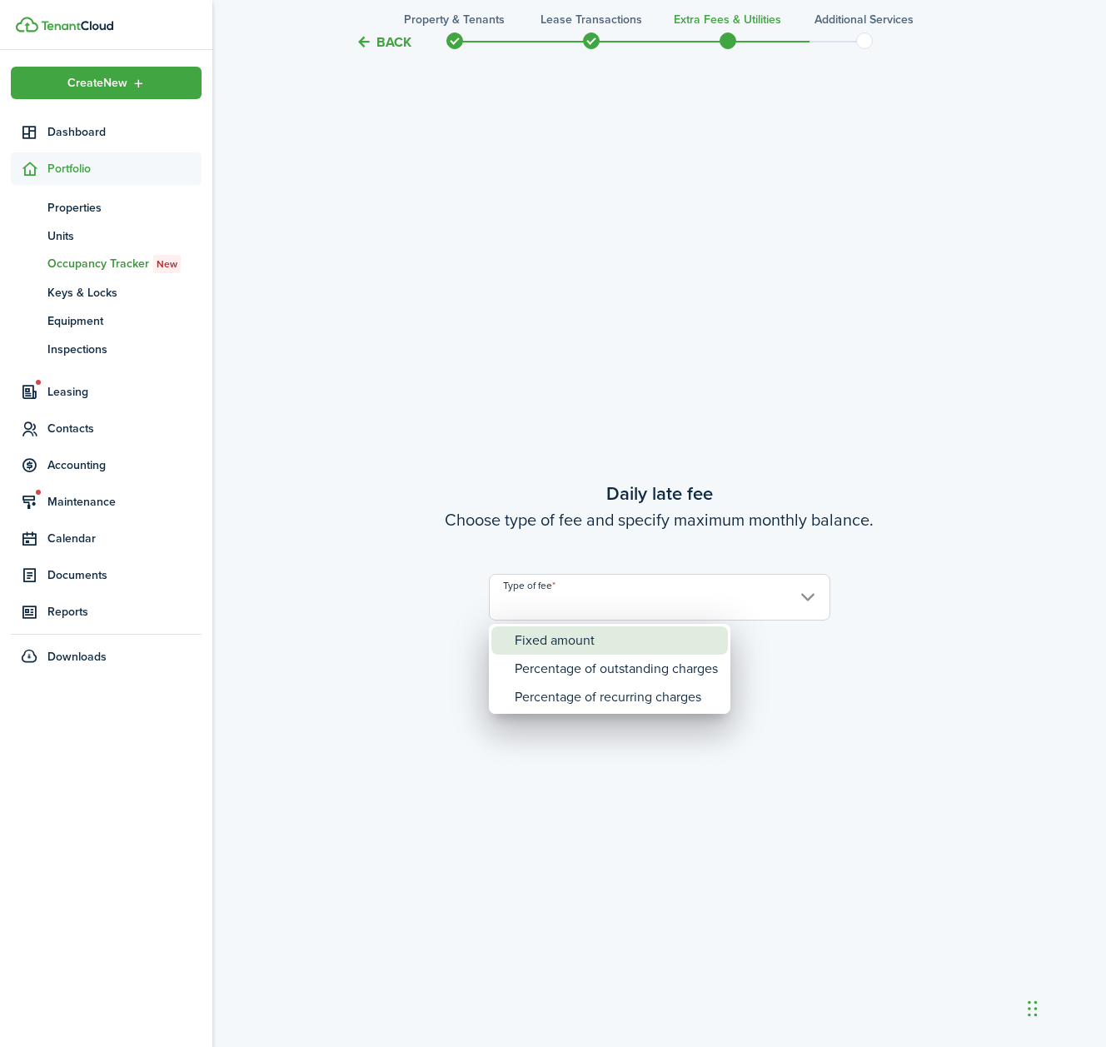
click at [607, 636] on div "Fixed amount" at bounding box center [616, 640] width 203 height 28
type input "Fixed amount"
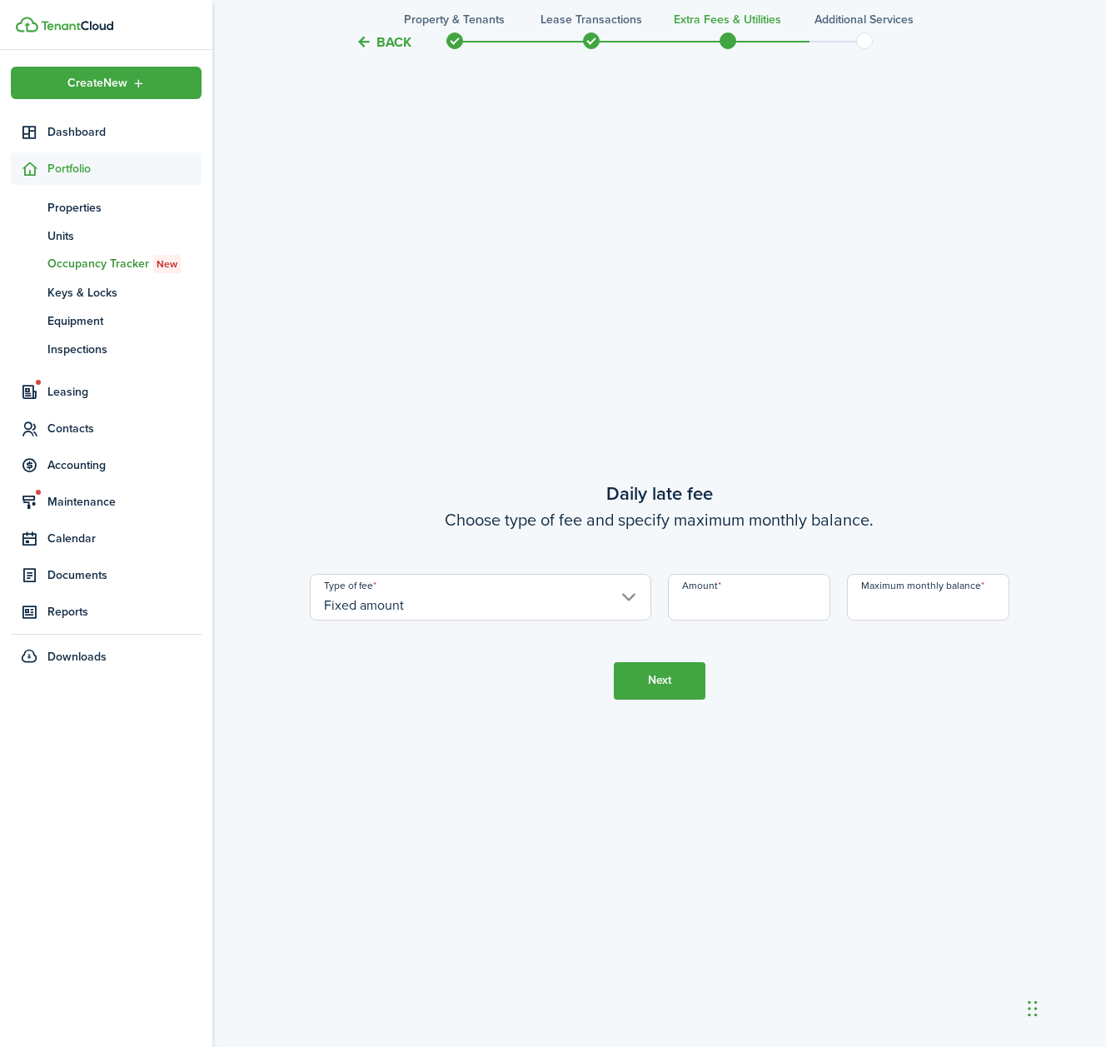
click at [714, 607] on input "Amount" at bounding box center [749, 597] width 162 height 47
type input "$10.00"
click at [935, 611] on input "Maximum monthly balance" at bounding box center [928, 597] width 162 height 47
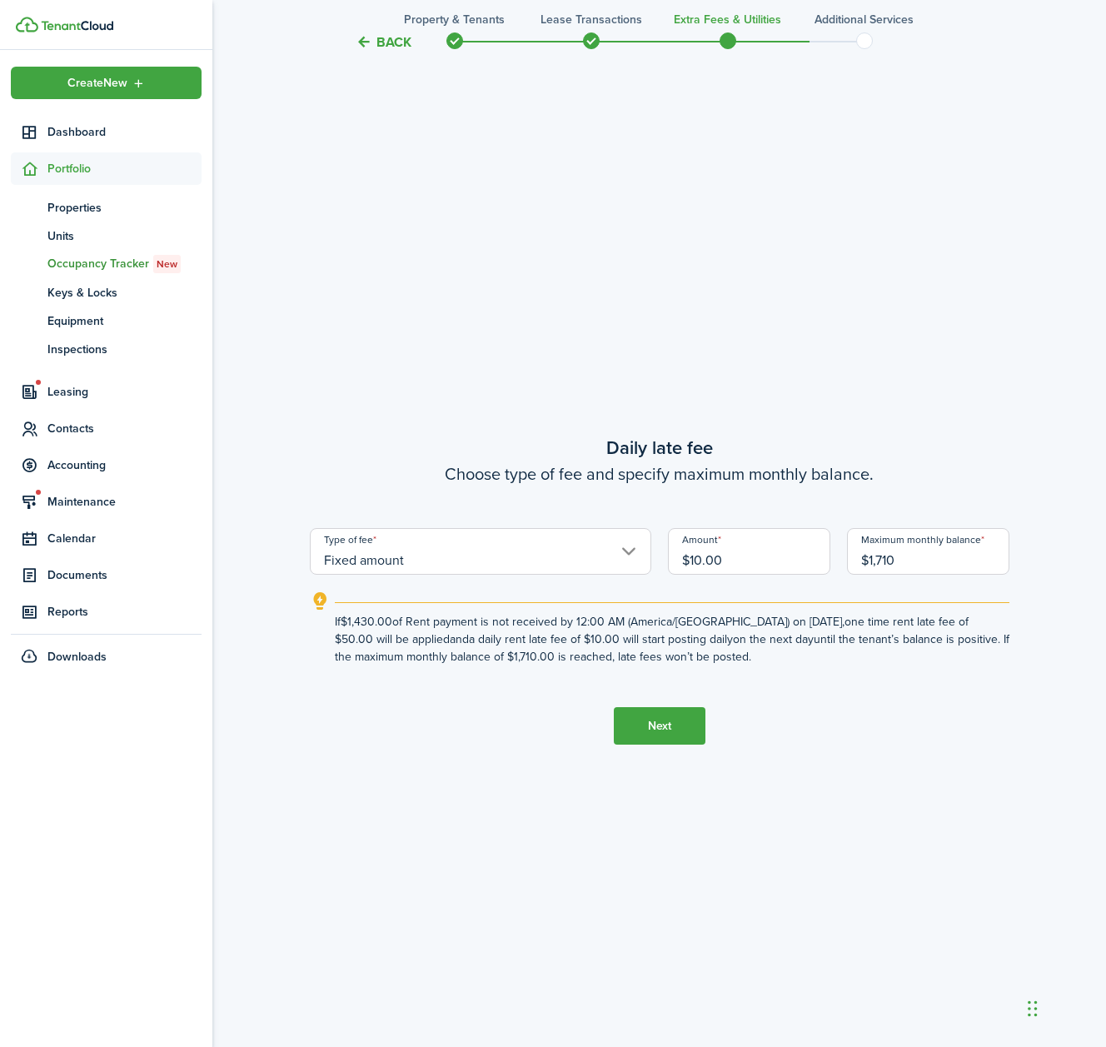
click at [644, 725] on button "Next" at bounding box center [660, 725] width 92 height 37
type input "$1,710.00"
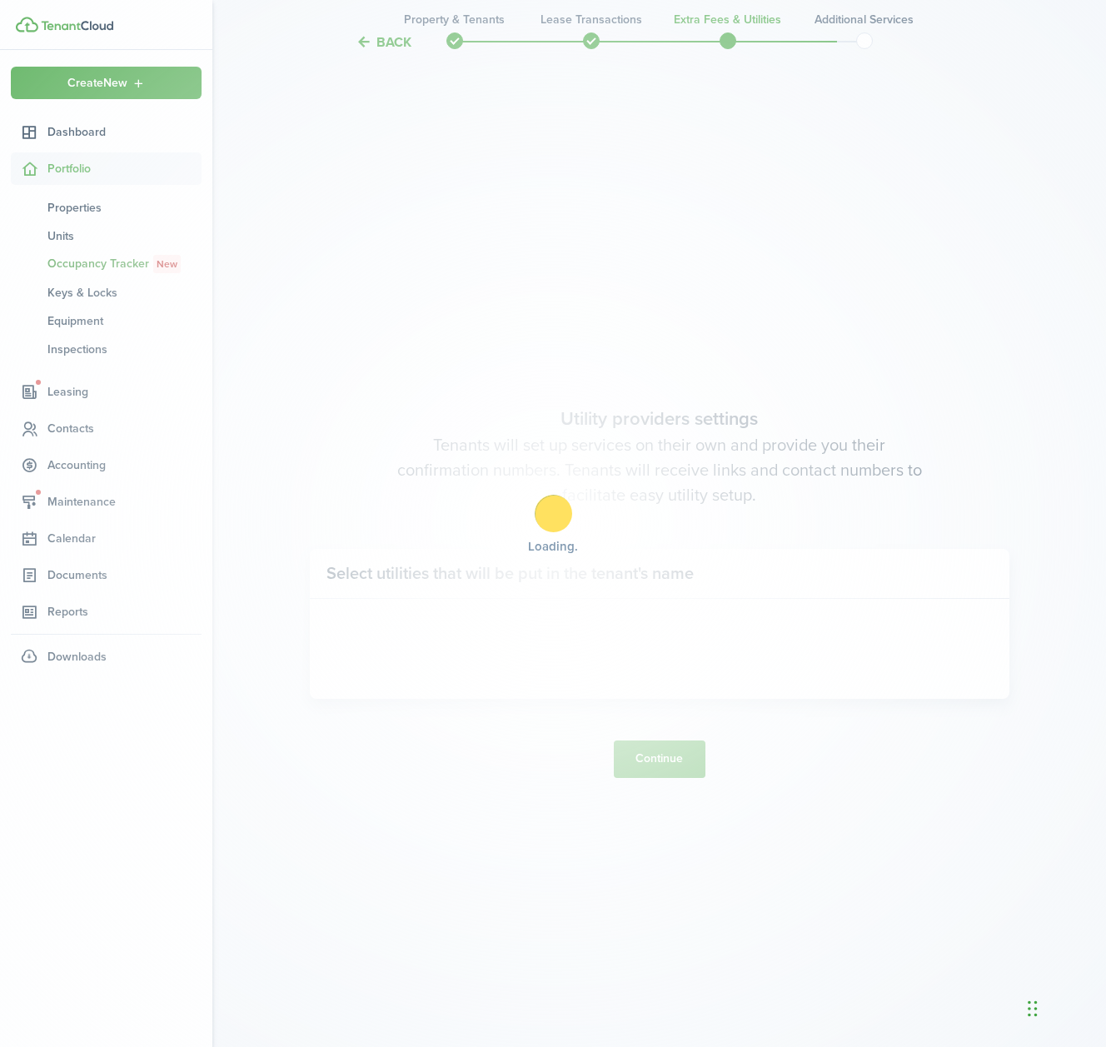
scroll to position [4076, 0]
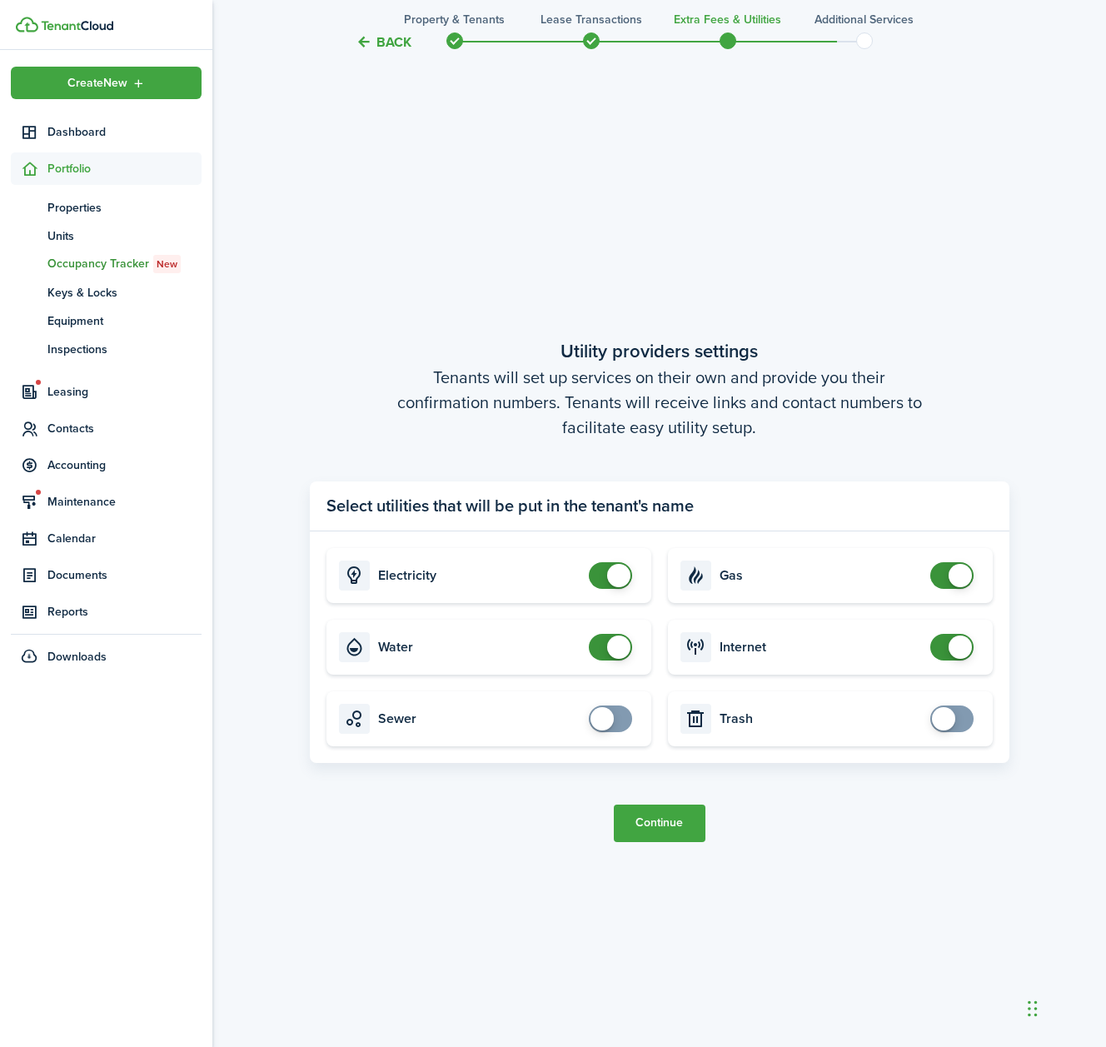
checkbox input "true"
click at [958, 716] on span at bounding box center [952, 718] width 17 height 27
checkbox input "true"
click at [619, 718] on span at bounding box center [610, 718] width 17 height 27
click at [668, 820] on button "Continue" at bounding box center [660, 823] width 92 height 37
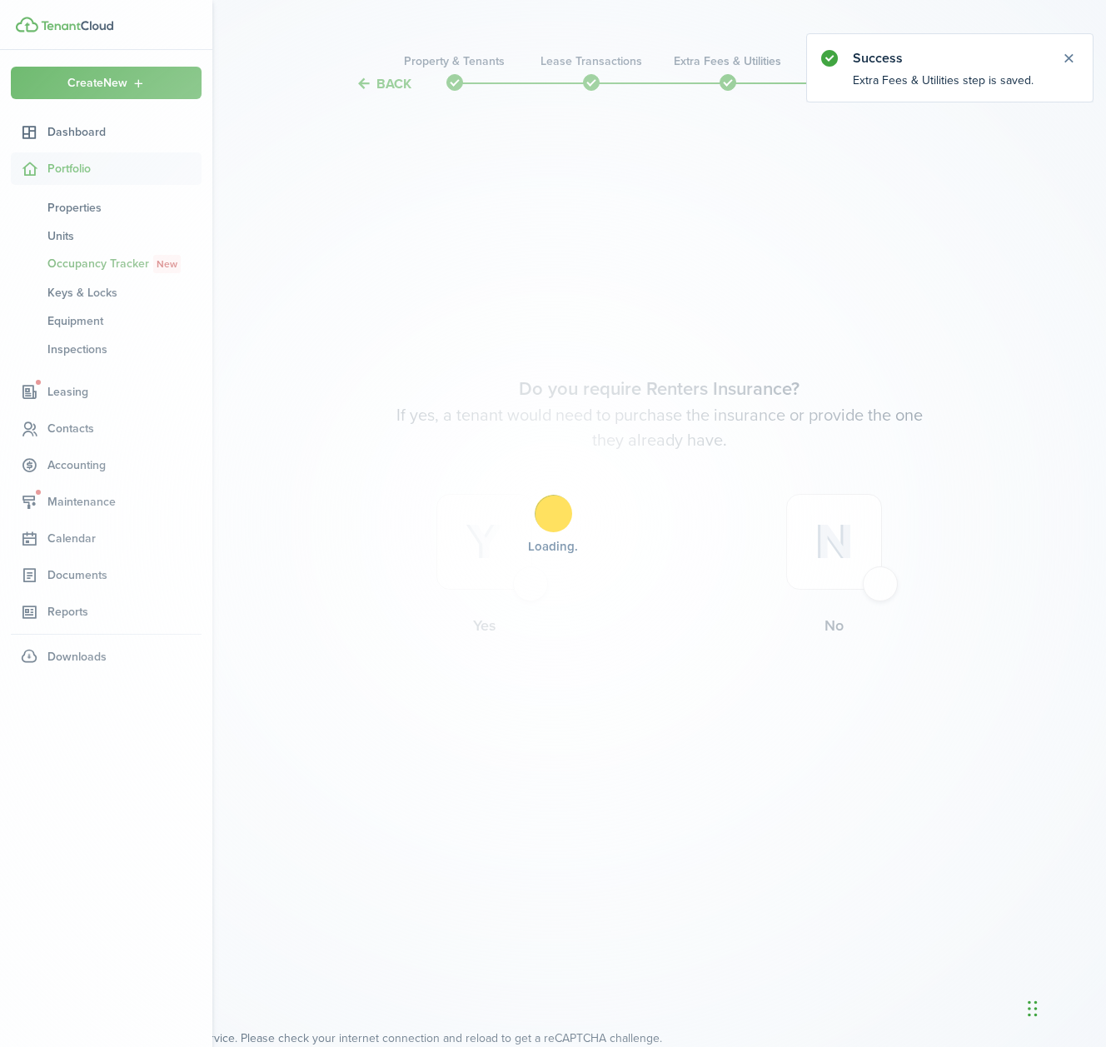
scroll to position [0, 0]
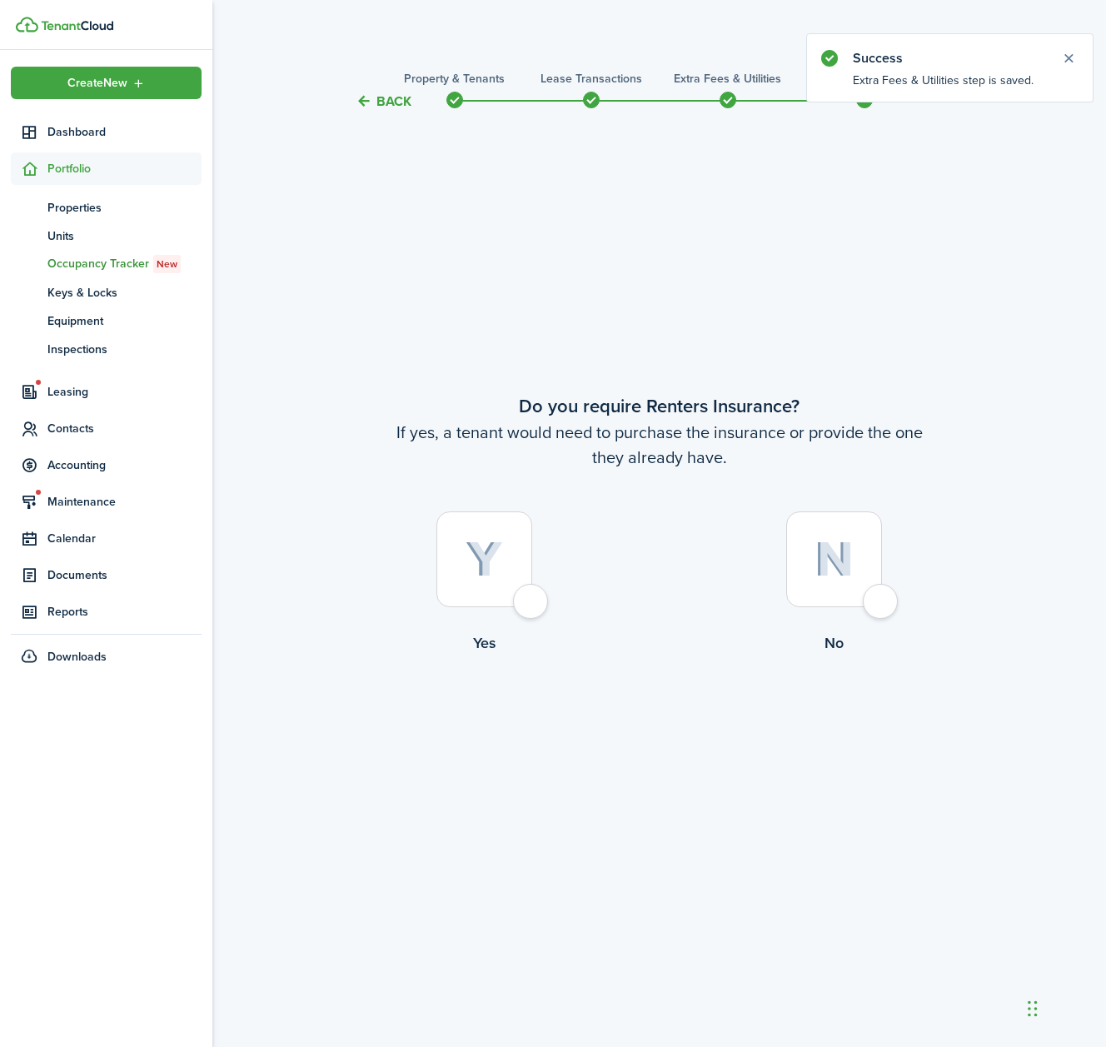
click at [532, 602] on div at bounding box center [484, 559] width 96 height 96
radio input "true"
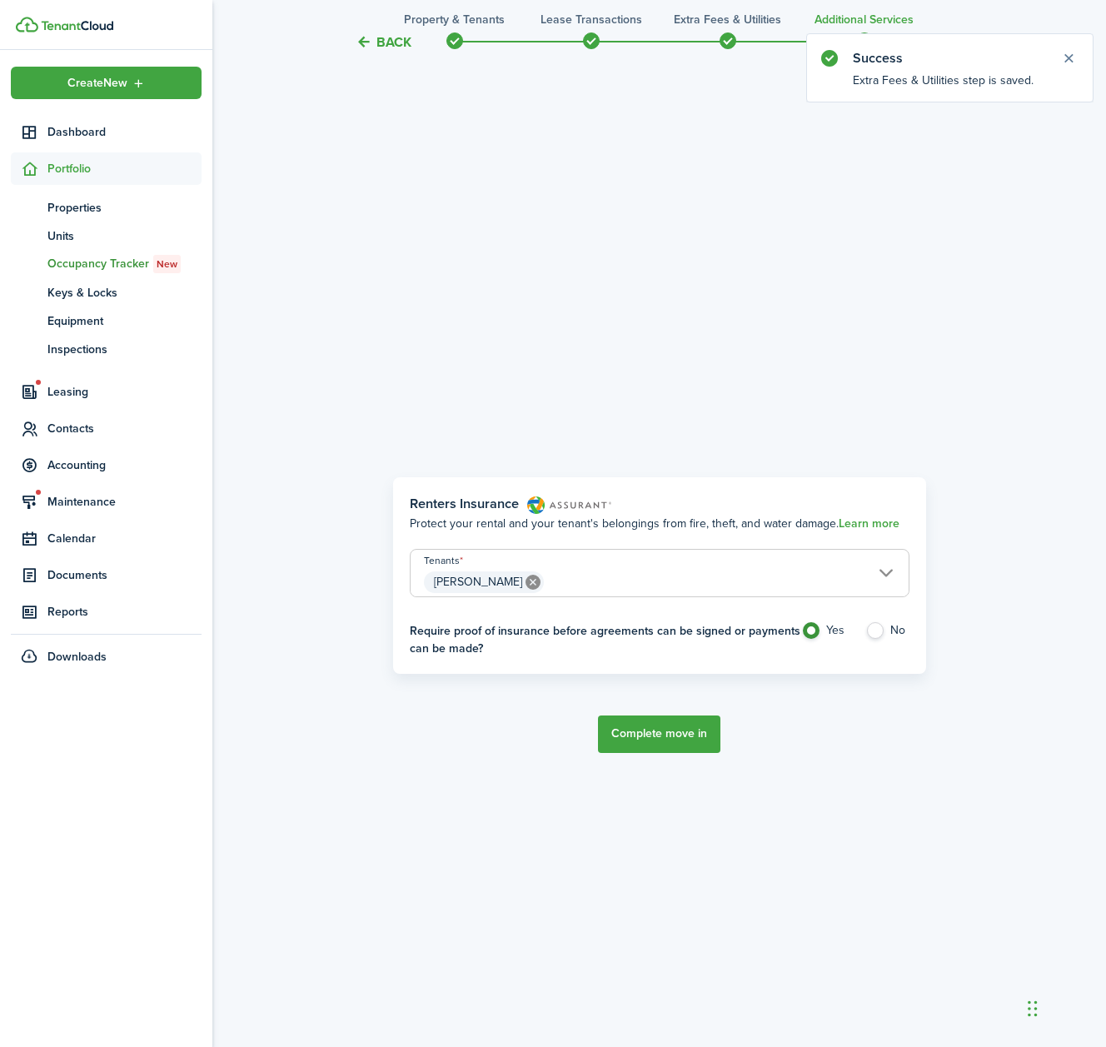
scroll to position [935, 0]
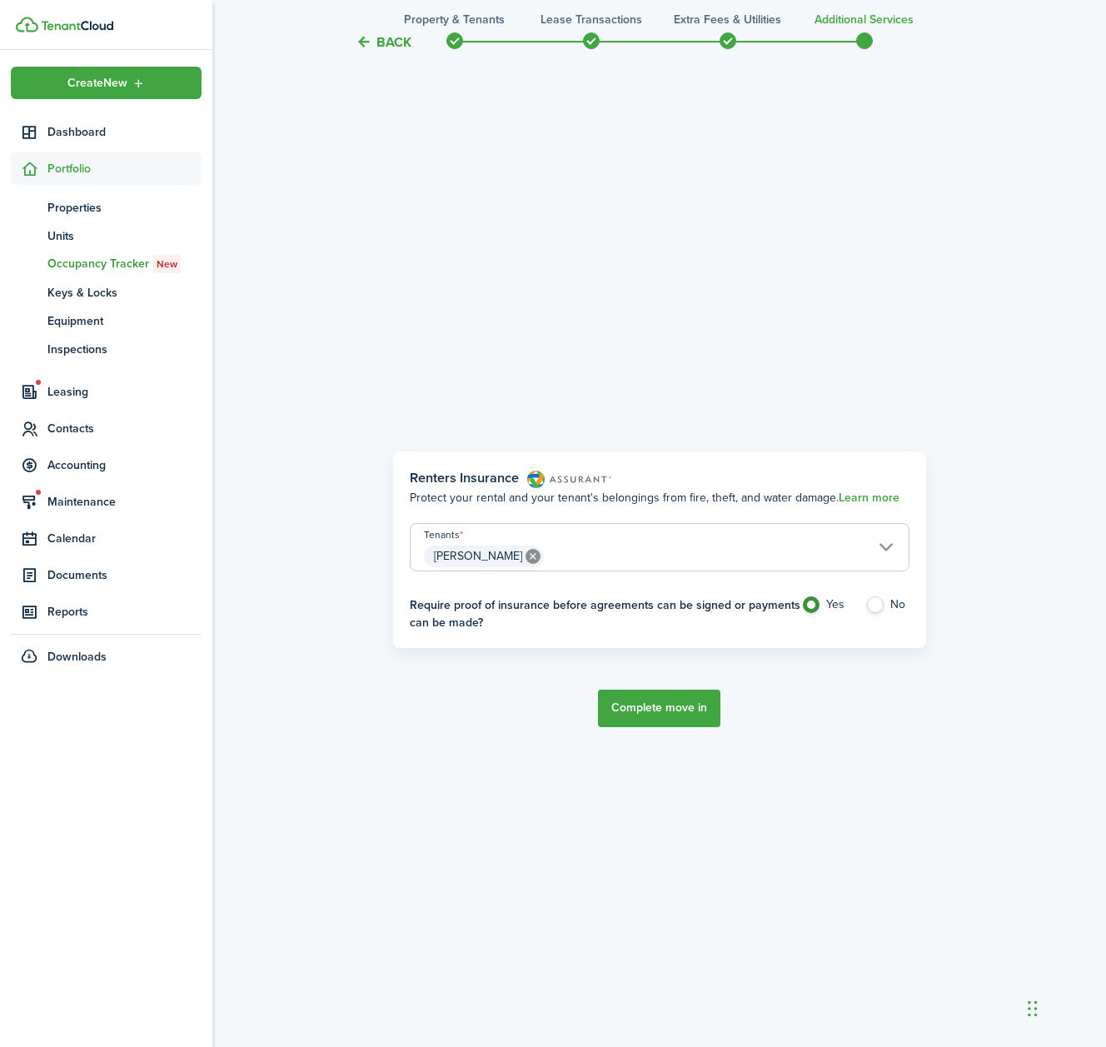
click at [879, 607] on label "No" at bounding box center [887, 608] width 44 height 25
radio input "false"
radio input "true"
click at [658, 701] on button "Complete move in" at bounding box center [659, 708] width 122 height 37
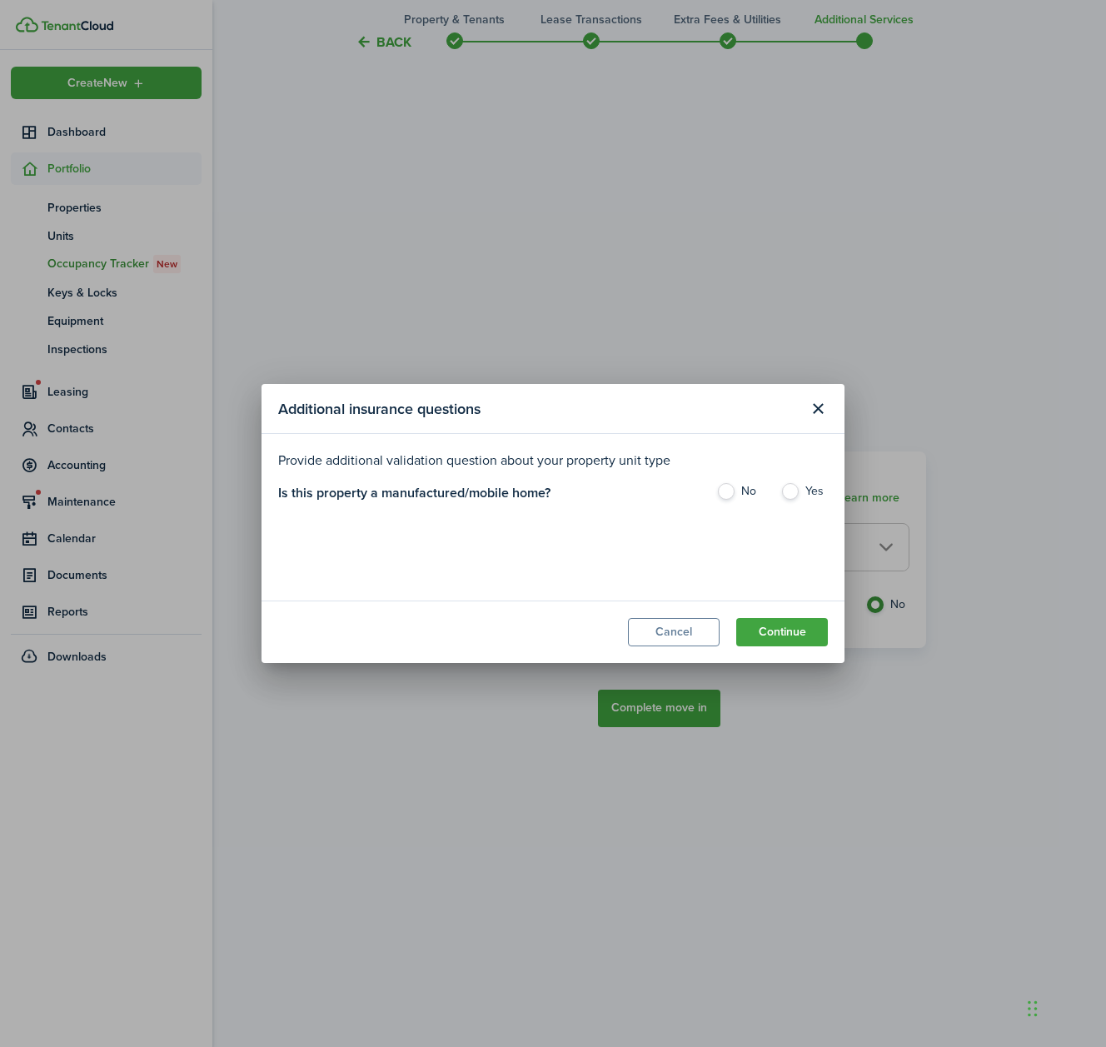
click at [735, 491] on label "No" at bounding box center [739, 495] width 47 height 25
radio input "true"
click at [790, 629] on button "Continue" at bounding box center [782, 632] width 92 height 28
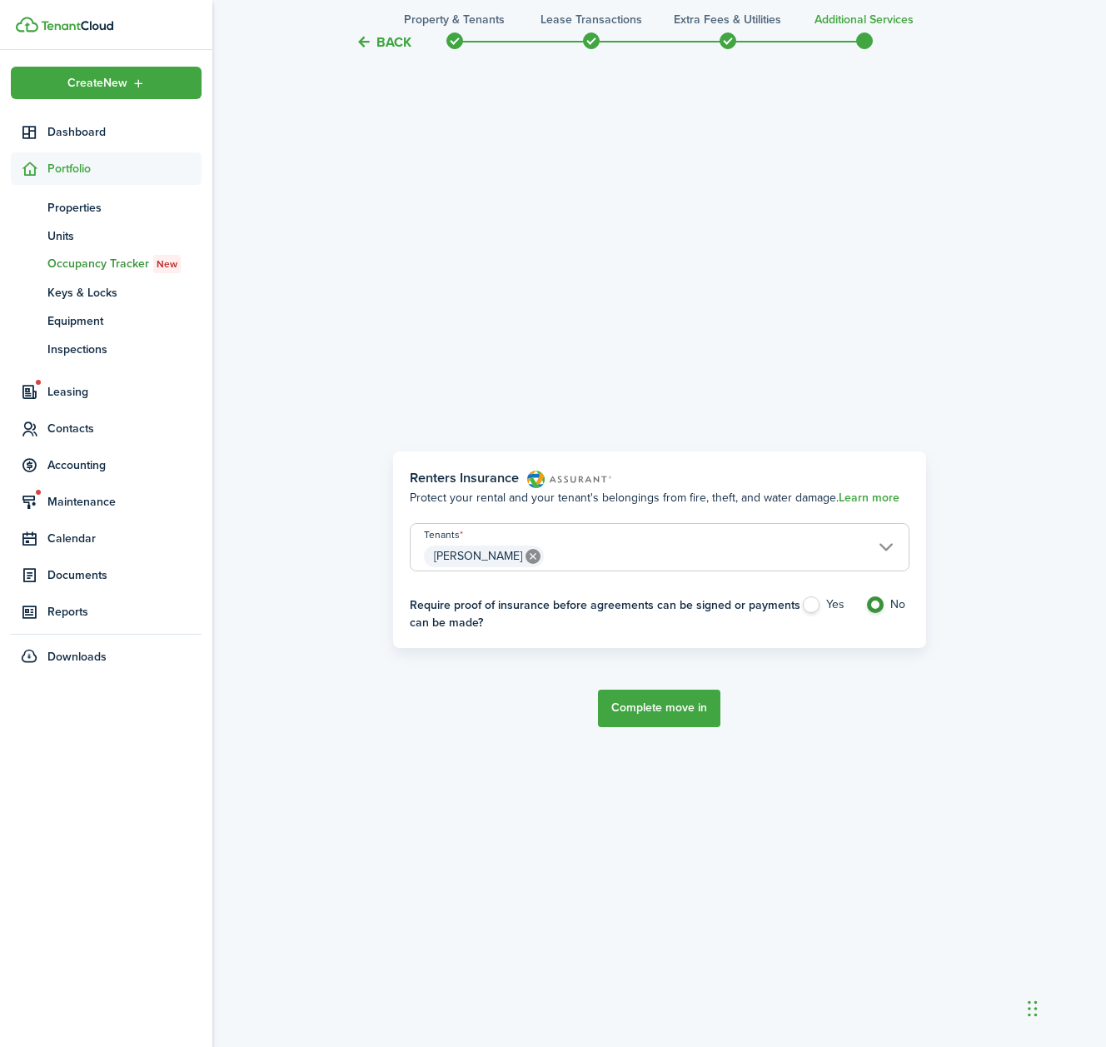
click at [671, 701] on button "Complete move in" at bounding box center [659, 708] width 122 height 37
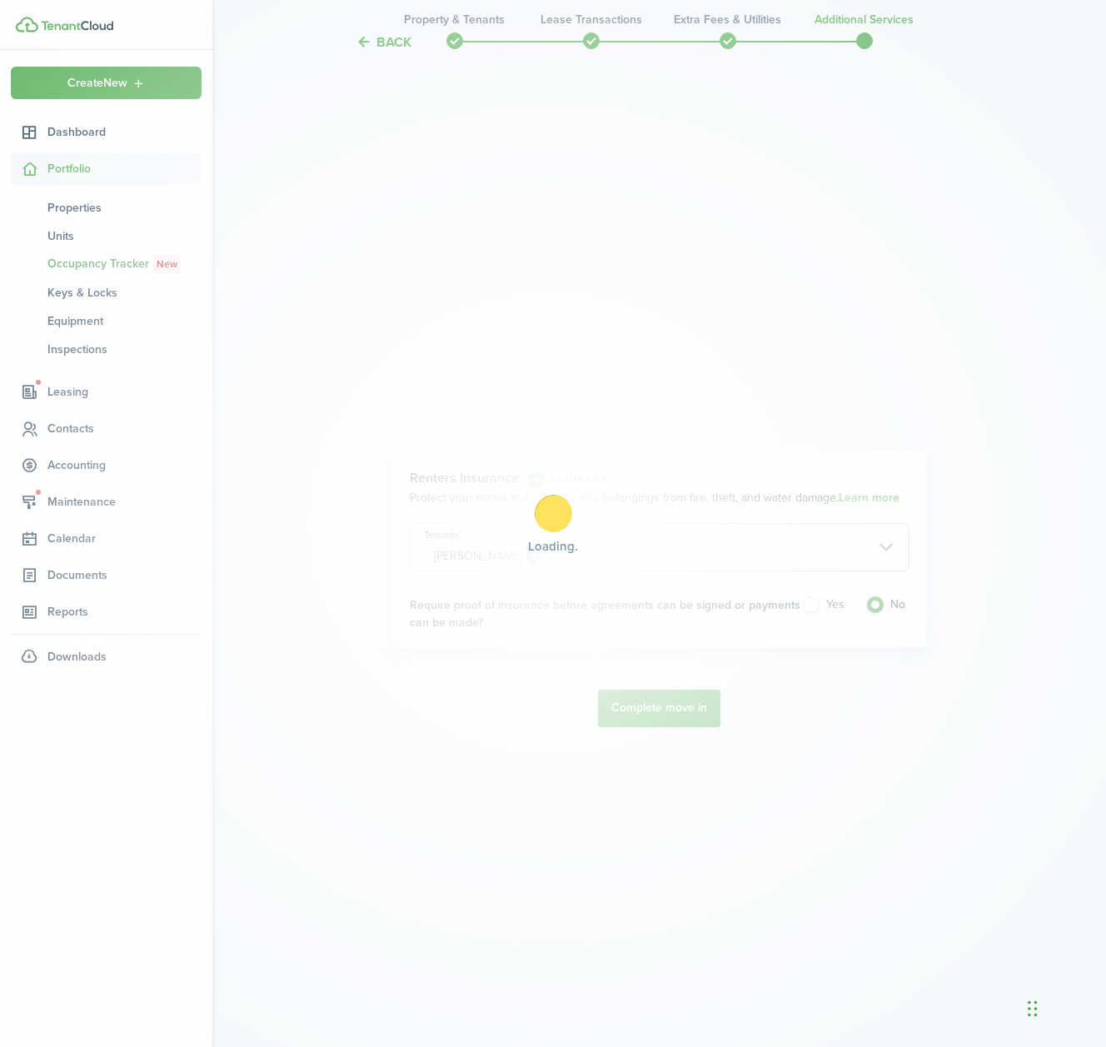
scroll to position [948, 0]
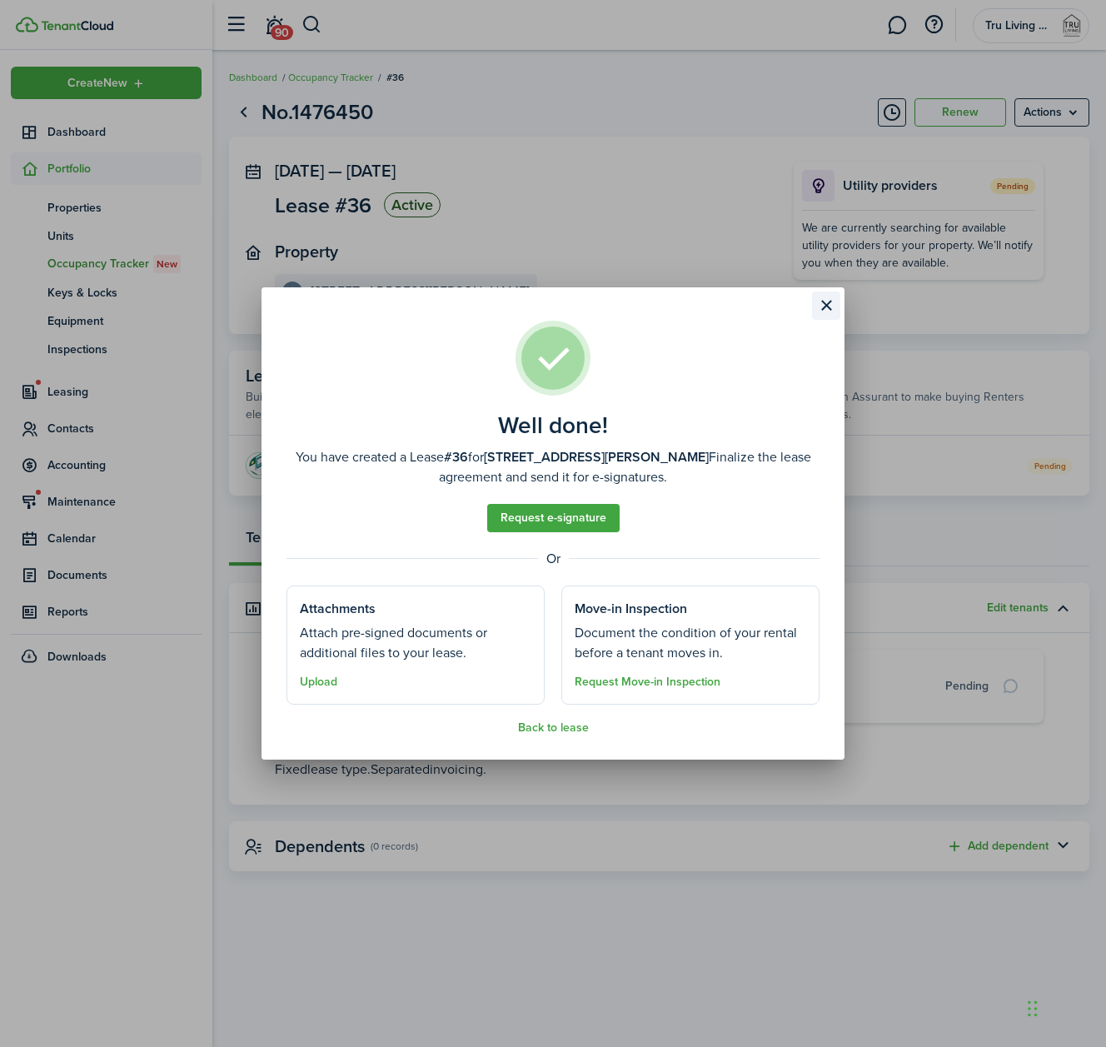
click at [825, 303] on button "Close modal" at bounding box center [826, 306] width 28 height 28
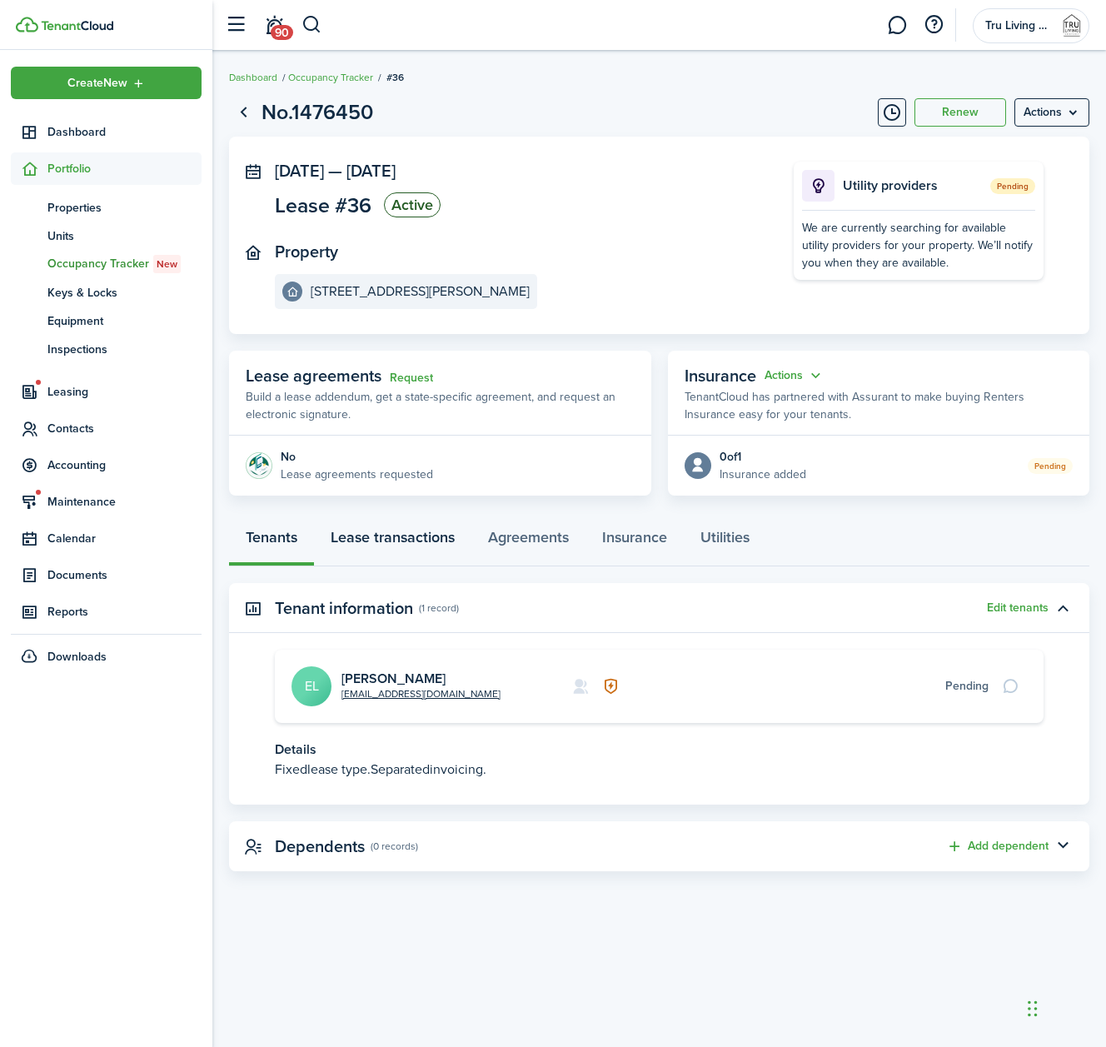
click at [412, 546] on link "Lease transactions" at bounding box center [392, 541] width 157 height 50
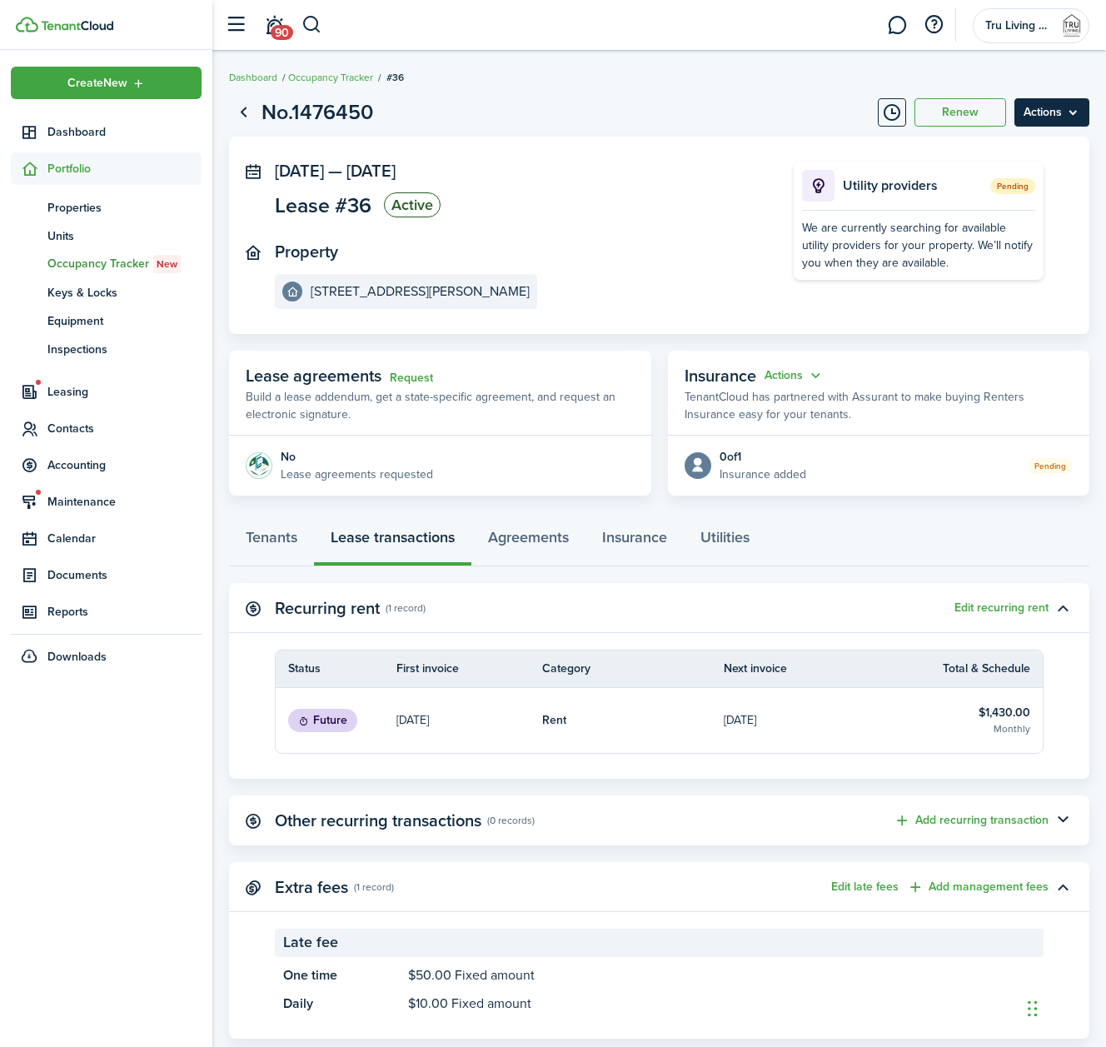
click at [1059, 117] on menu-btn "Actions" at bounding box center [1052, 112] width 75 height 28
click at [823, 540] on div "Tenants Lease transactions Agreements Insurance Utilities" at bounding box center [659, 541] width 860 height 50
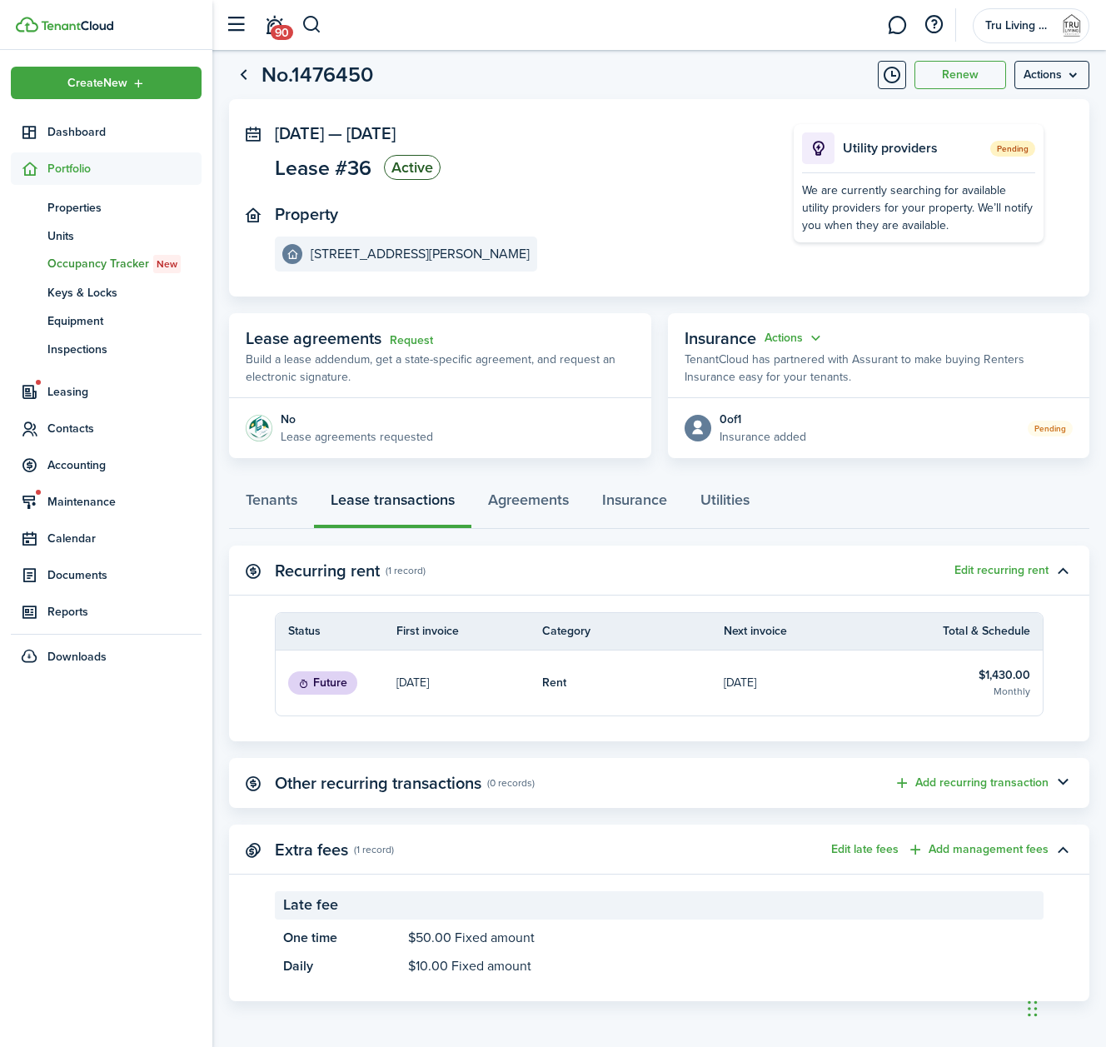
scroll to position [37, 0]
click at [99, 465] on span "Accounting" at bounding box center [124, 464] width 154 height 17
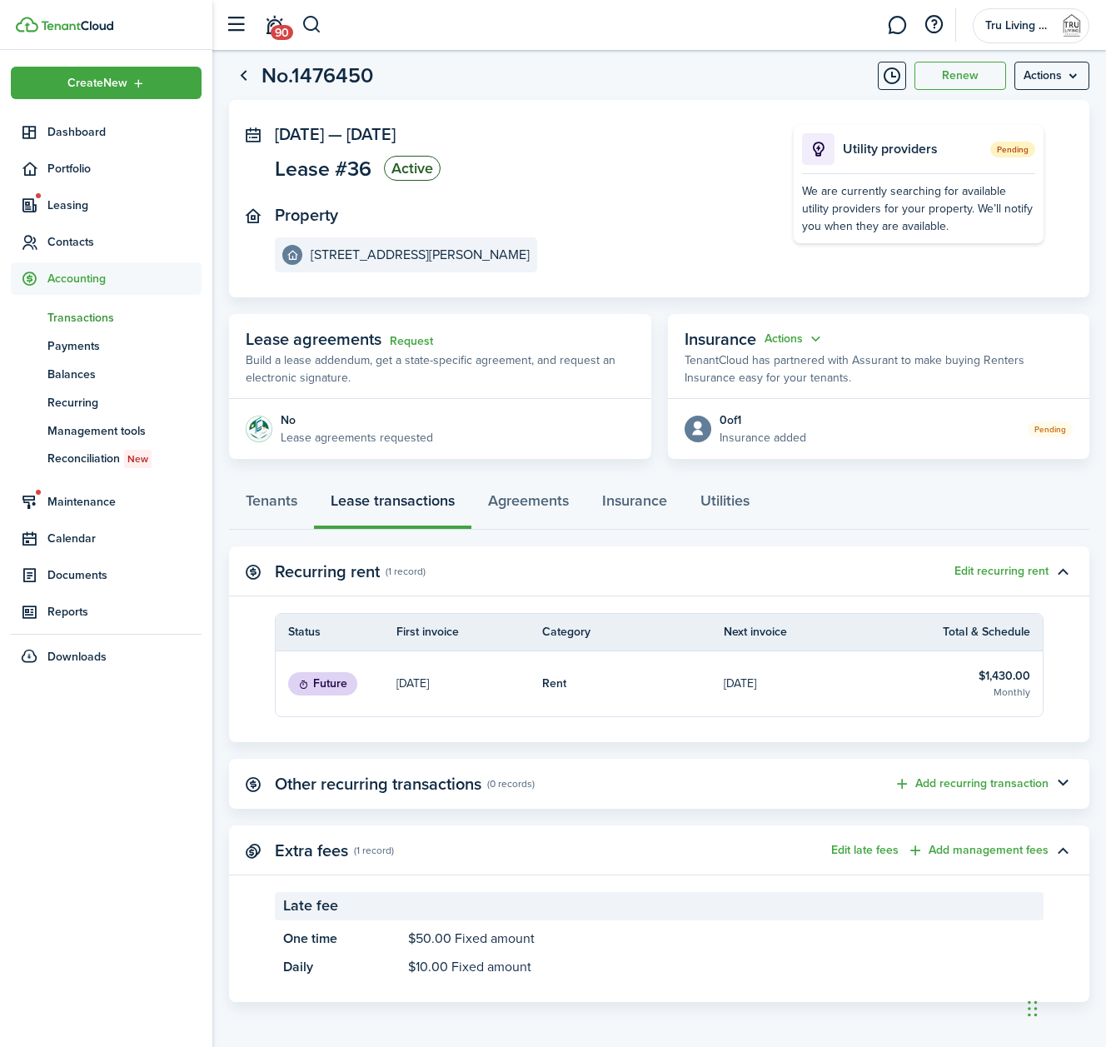
click at [65, 318] on span "Transactions" at bounding box center [124, 317] width 154 height 17
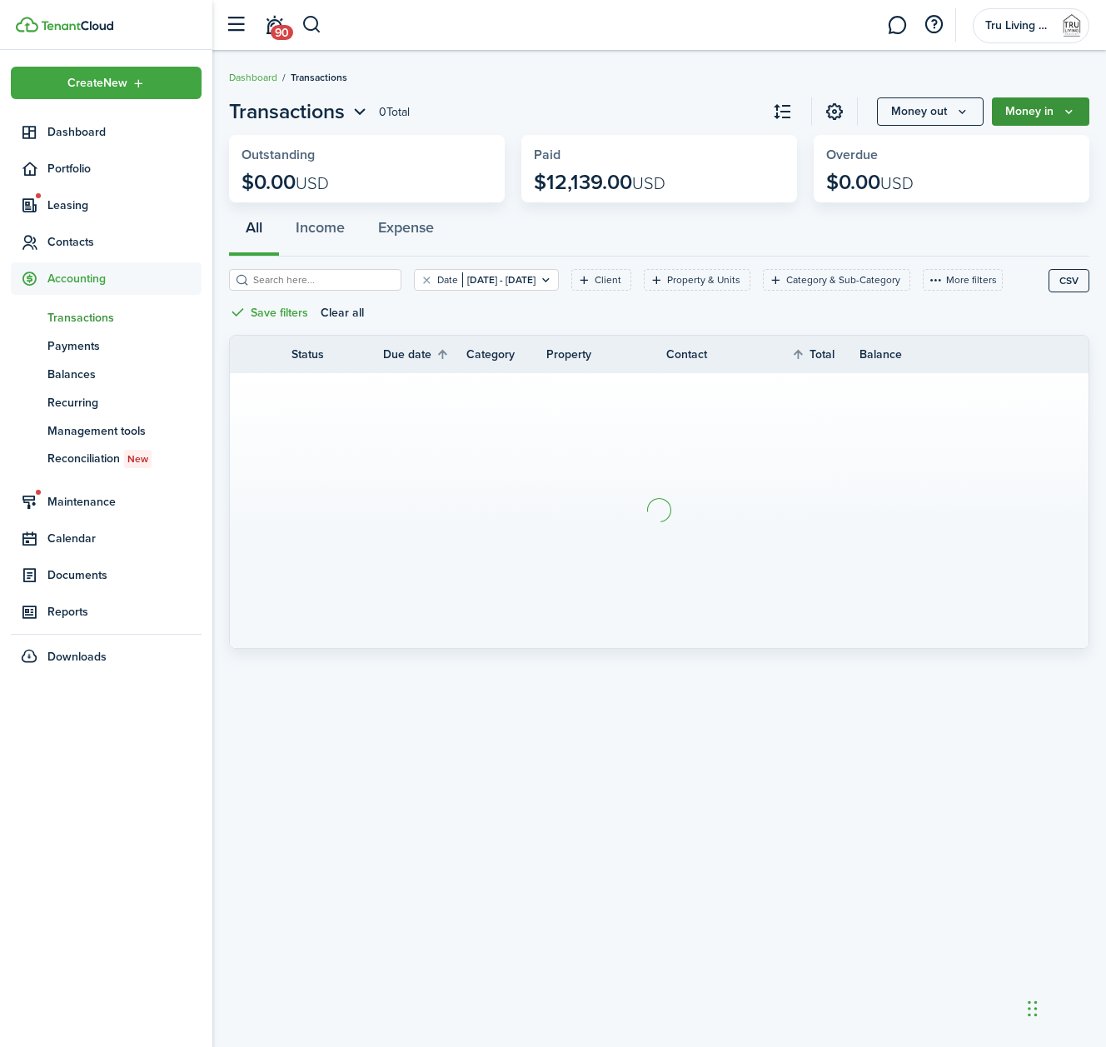
click at [1024, 113] on button "Money in" at bounding box center [1040, 111] width 97 height 28
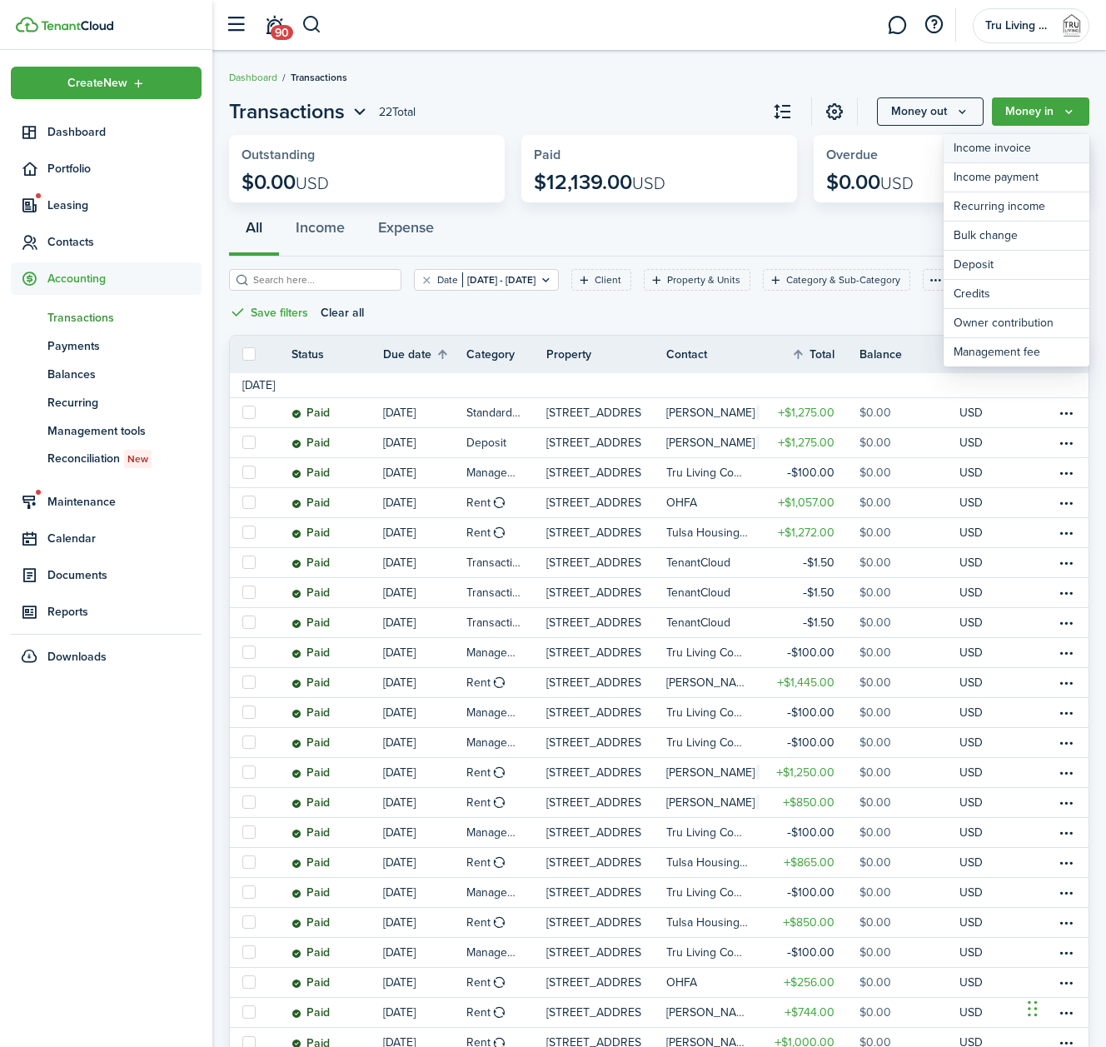
click at [1019, 147] on link "Income invoice" at bounding box center [1017, 148] width 146 height 29
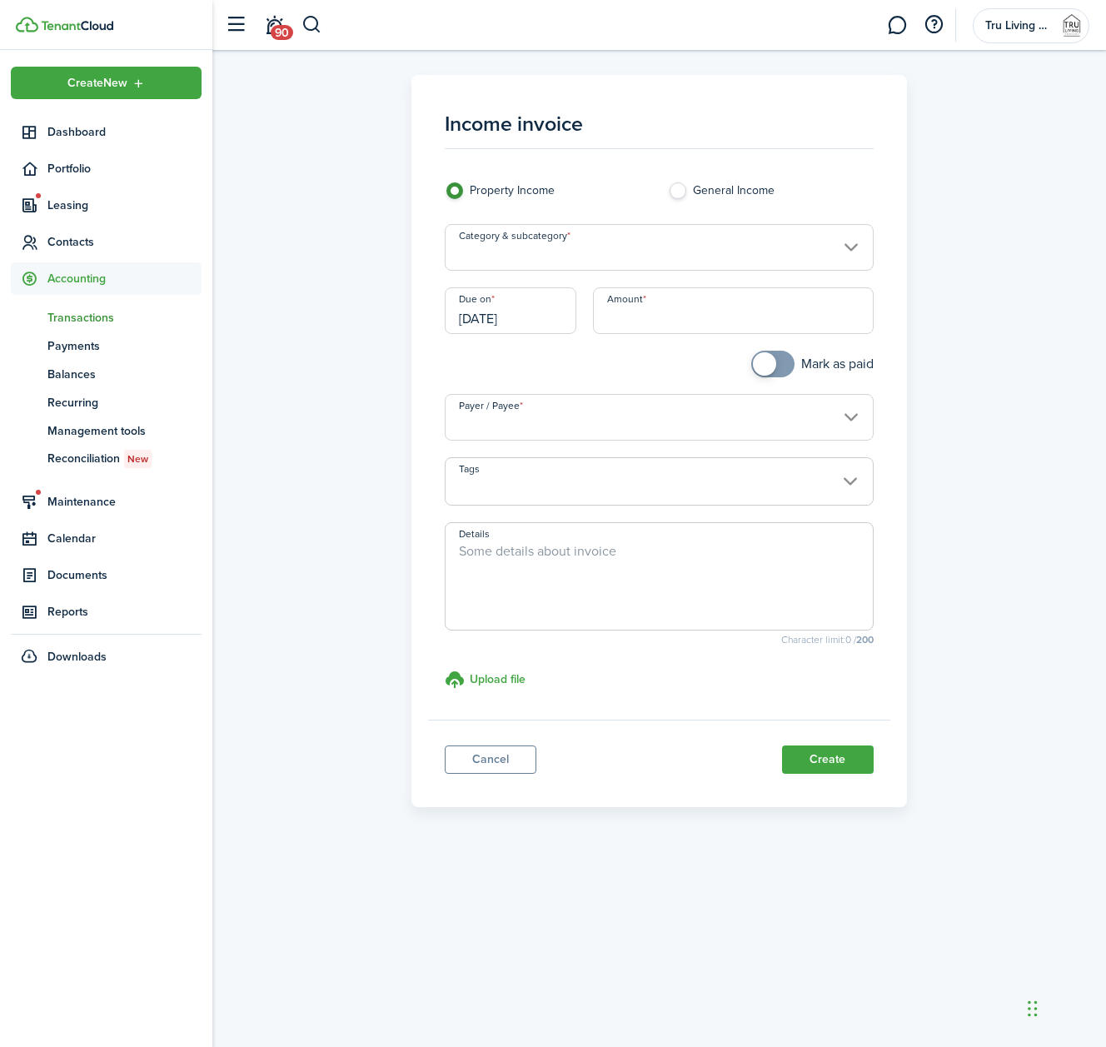
click at [786, 247] on input "Category & subcategory" at bounding box center [659, 247] width 428 height 47
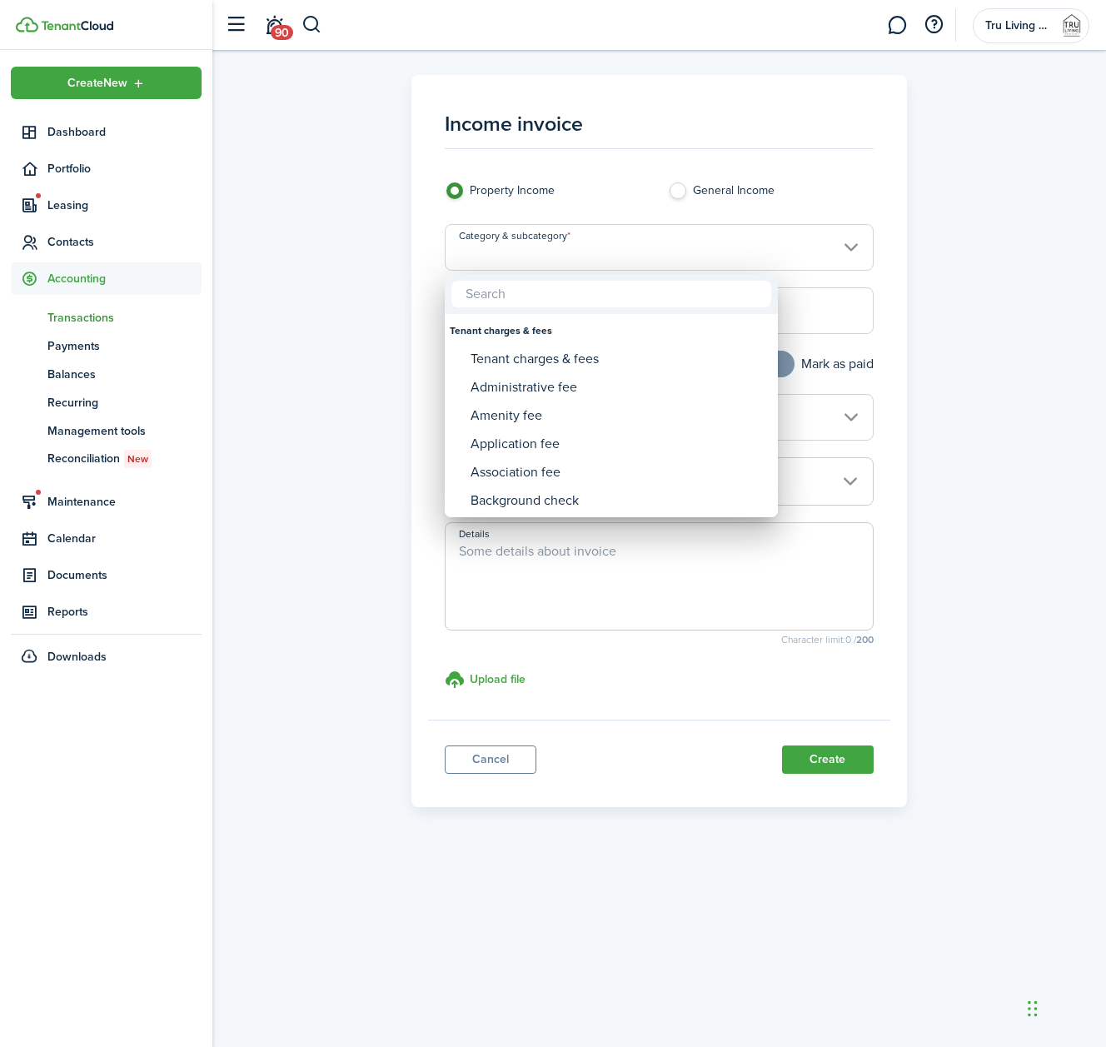
click at [693, 297] on input "text" at bounding box center [611, 294] width 320 height 27
drag, startPoint x: 497, startPoint y: 296, endPoint x: 457, endPoint y: 297, distance: 40.0
click at [457, 297] on input "pet" at bounding box center [611, 294] width 320 height 27
type input "pet"
drag, startPoint x: 756, startPoint y: 290, endPoint x: 645, endPoint y: 301, distance: 112.1
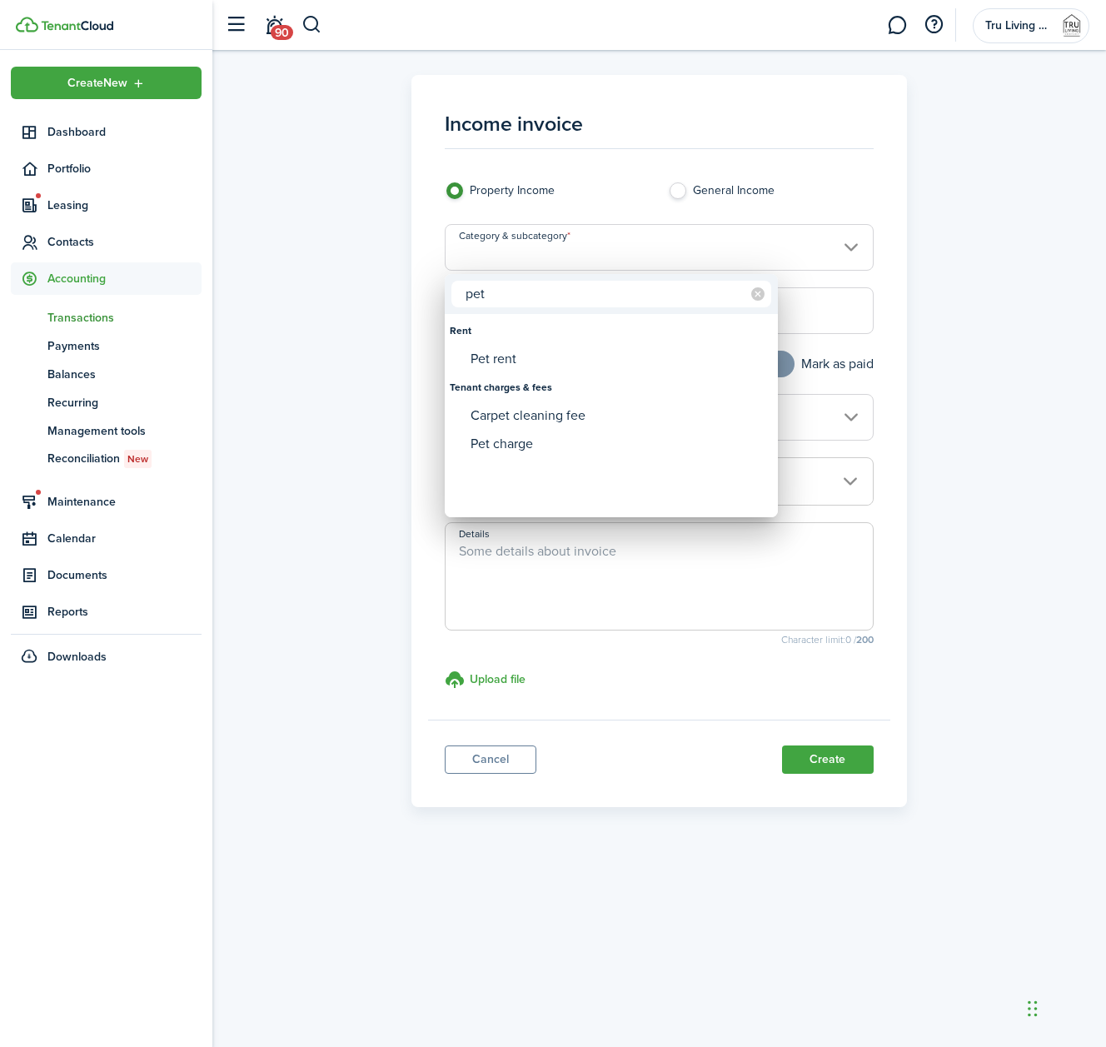
click at [755, 290] on icon at bounding box center [757, 293] width 13 height 13
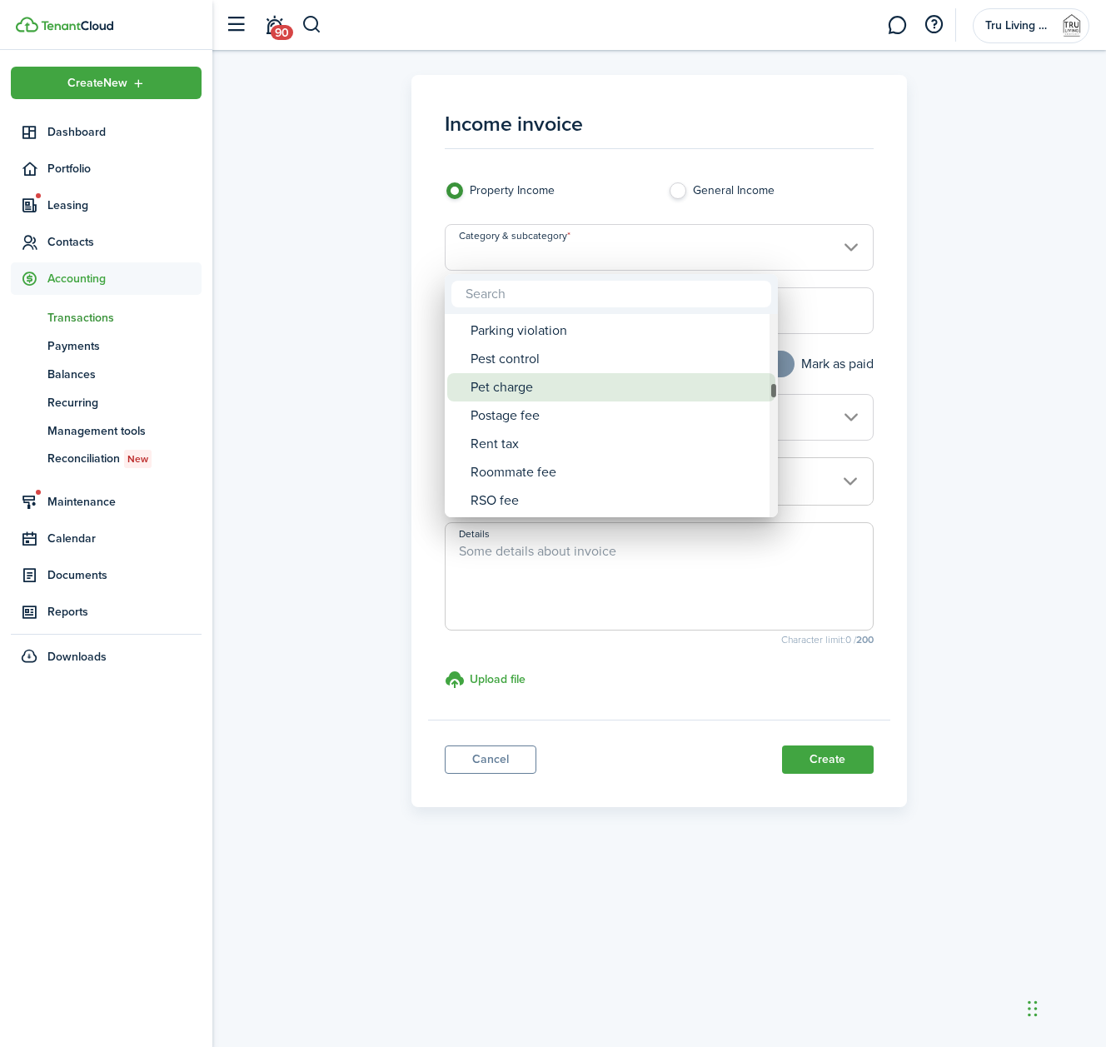
click at [523, 382] on div "Pet charge" at bounding box center [618, 387] width 295 height 28
type input "Tenant charges & fees / Pet charge"
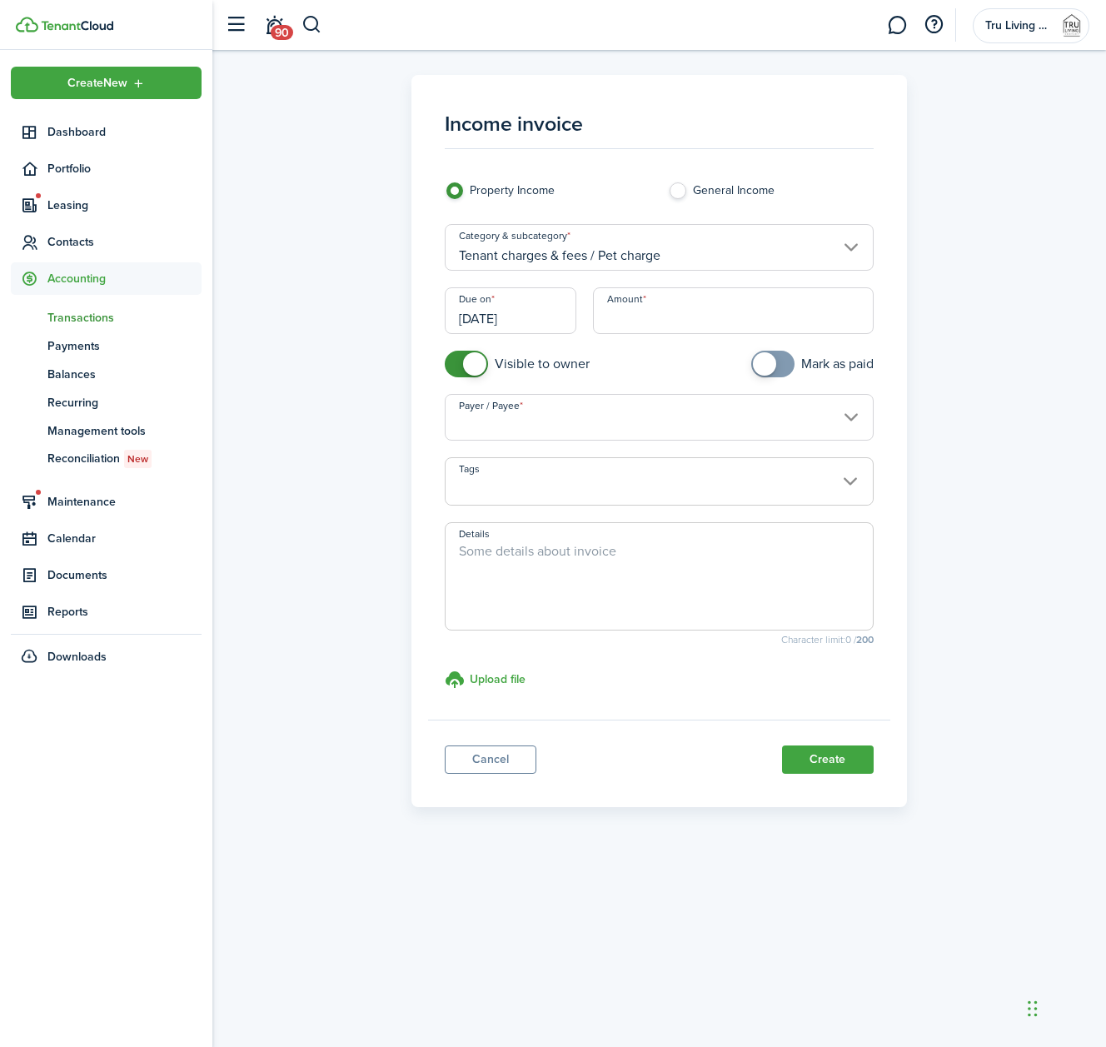
click at [535, 314] on input "[DATE]" at bounding box center [511, 310] width 132 height 47
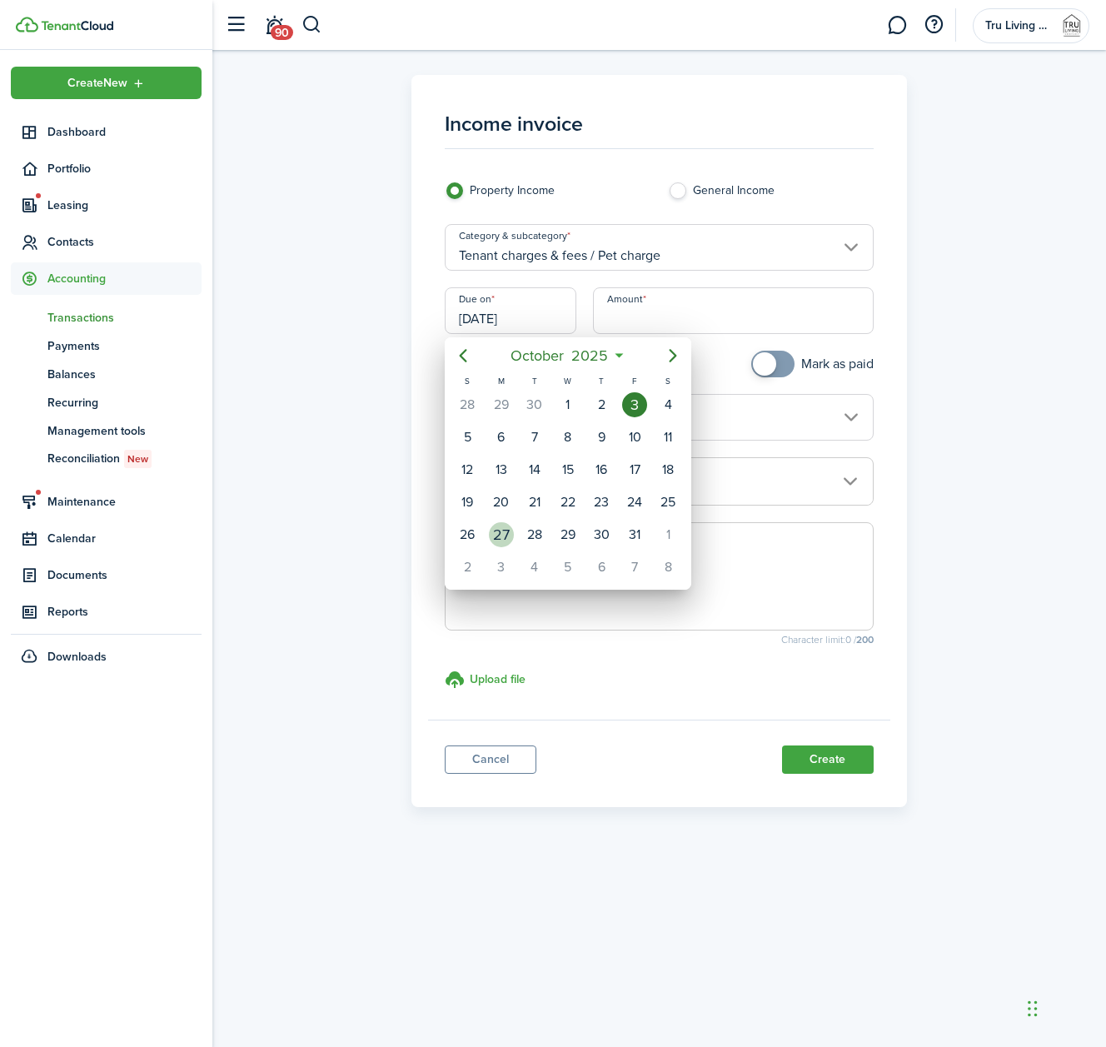
click at [506, 532] on div "27" at bounding box center [501, 534] width 25 height 25
type input "[DATE]"
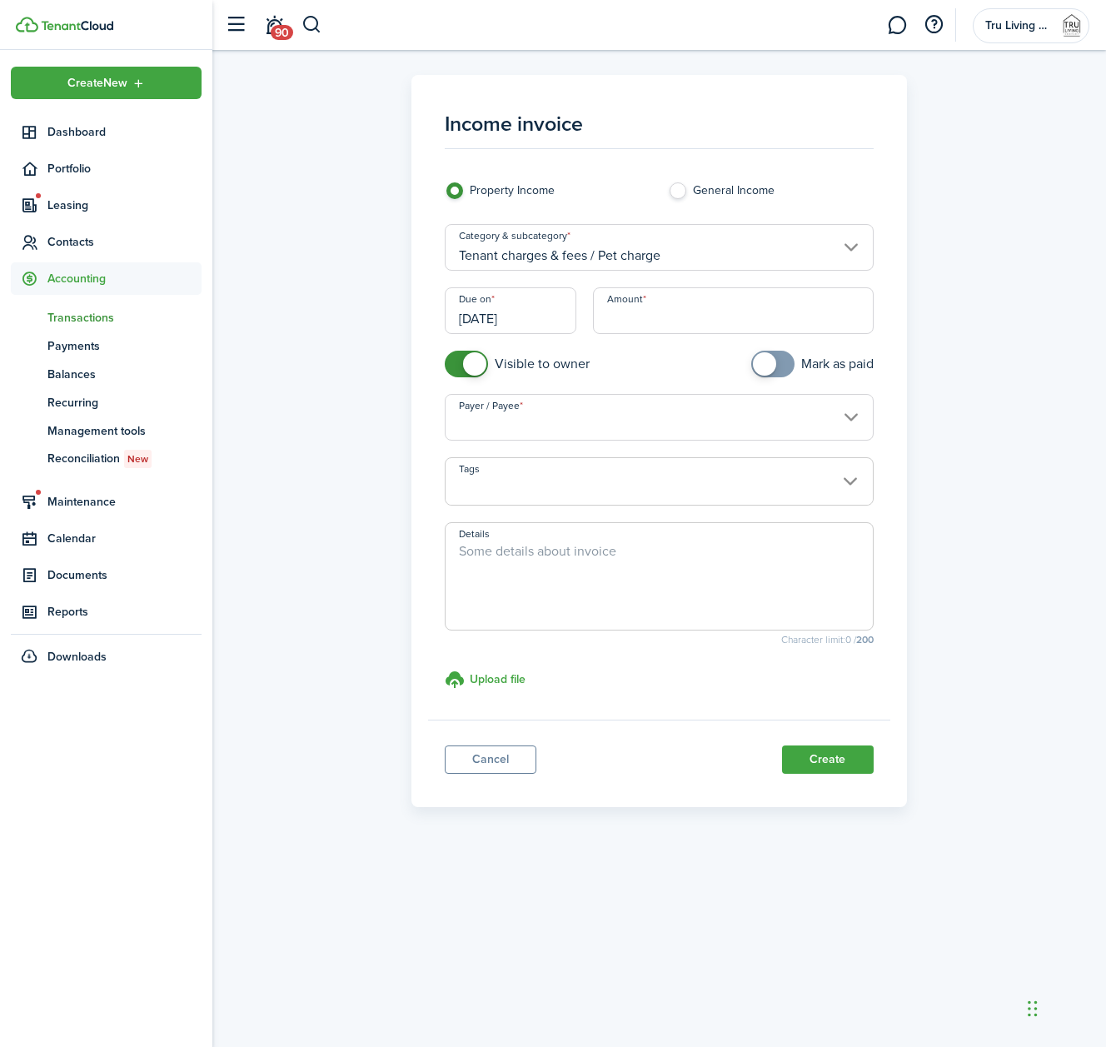
click at [668, 312] on input "Amount" at bounding box center [733, 310] width 280 height 47
type input "$300.00"
click at [688, 359] on div "Mark as paid" at bounding box center [771, 372] width 222 height 43
click at [740, 416] on input "Payer / Payee" at bounding box center [659, 417] width 428 height 47
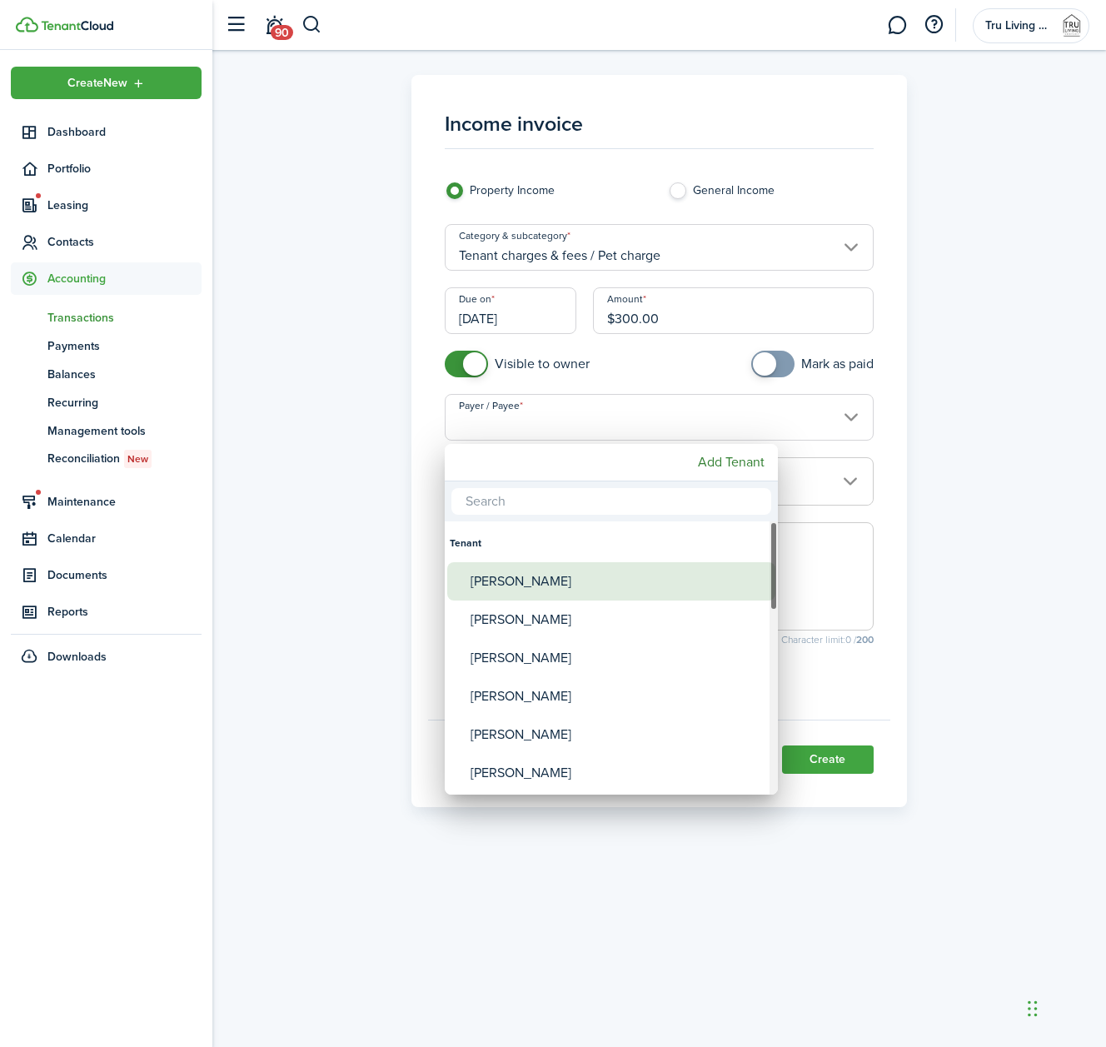
click at [507, 577] on div "[PERSON_NAME]" at bounding box center [618, 581] width 295 height 38
type input "[PERSON_NAME]"
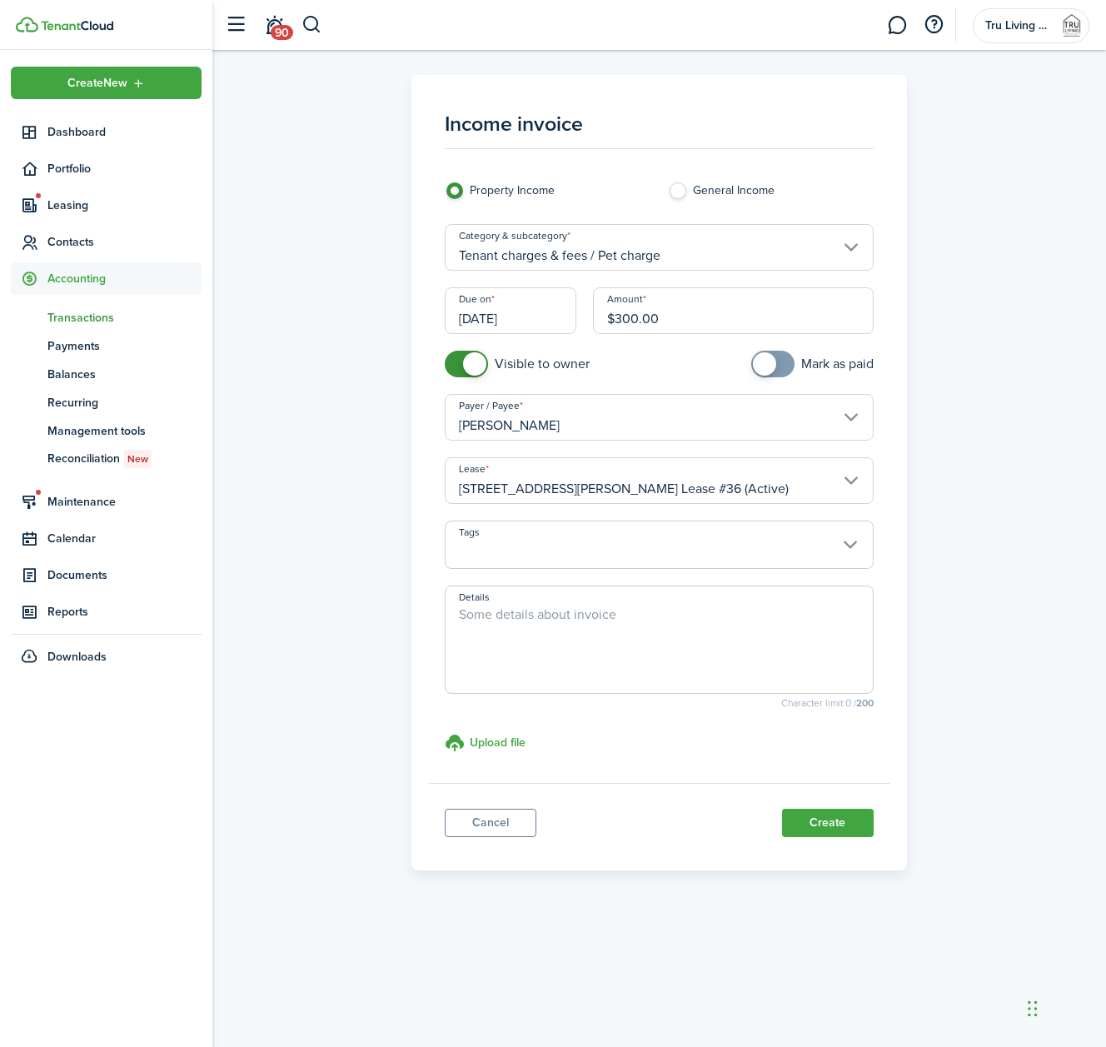
click at [591, 617] on textarea "Details" at bounding box center [659, 645] width 426 height 80
type textarea "Non-refundable pet fee"
click at [855, 821] on button "Create" at bounding box center [828, 823] width 92 height 28
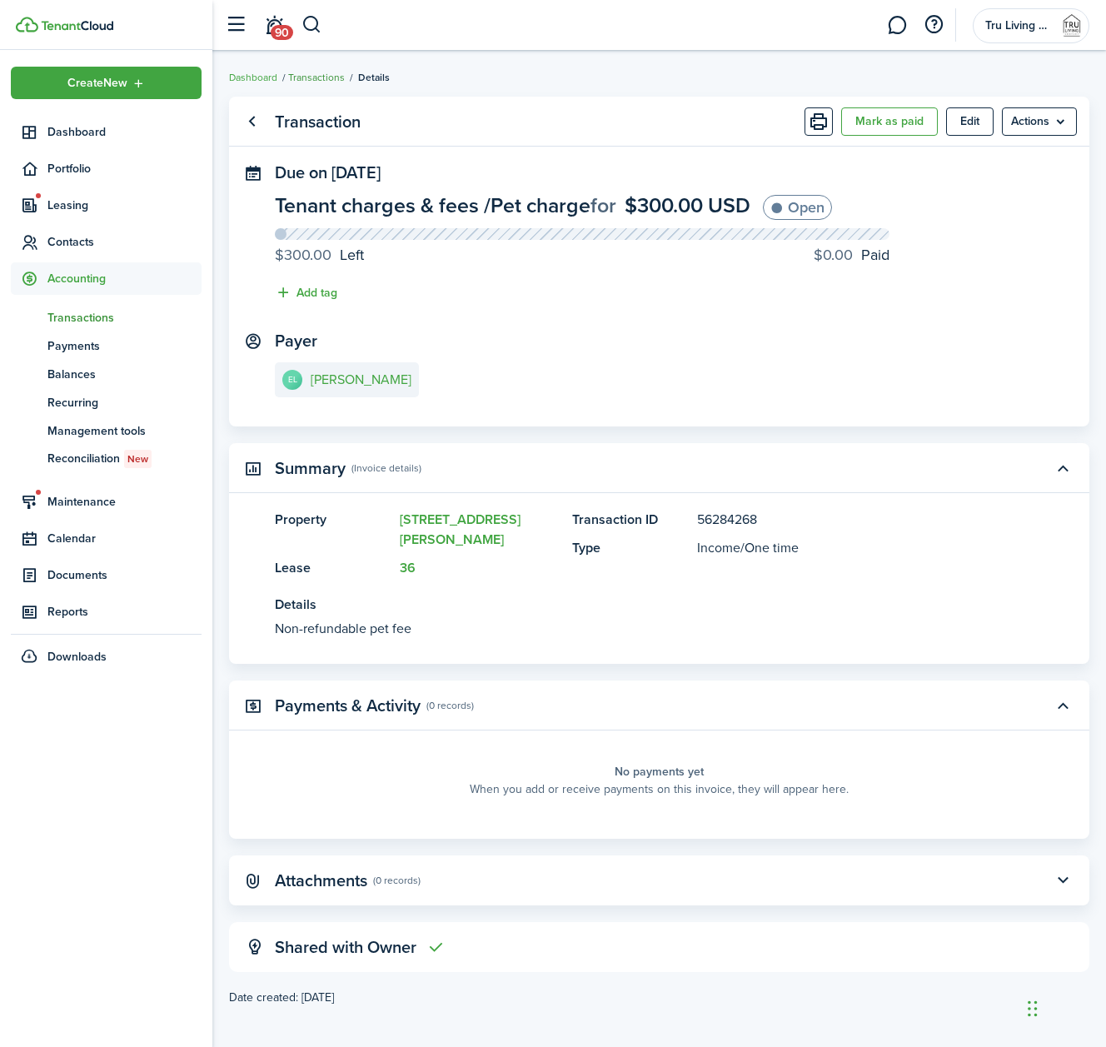
click at [303, 79] on link "Transactions" at bounding box center [316, 77] width 57 height 15
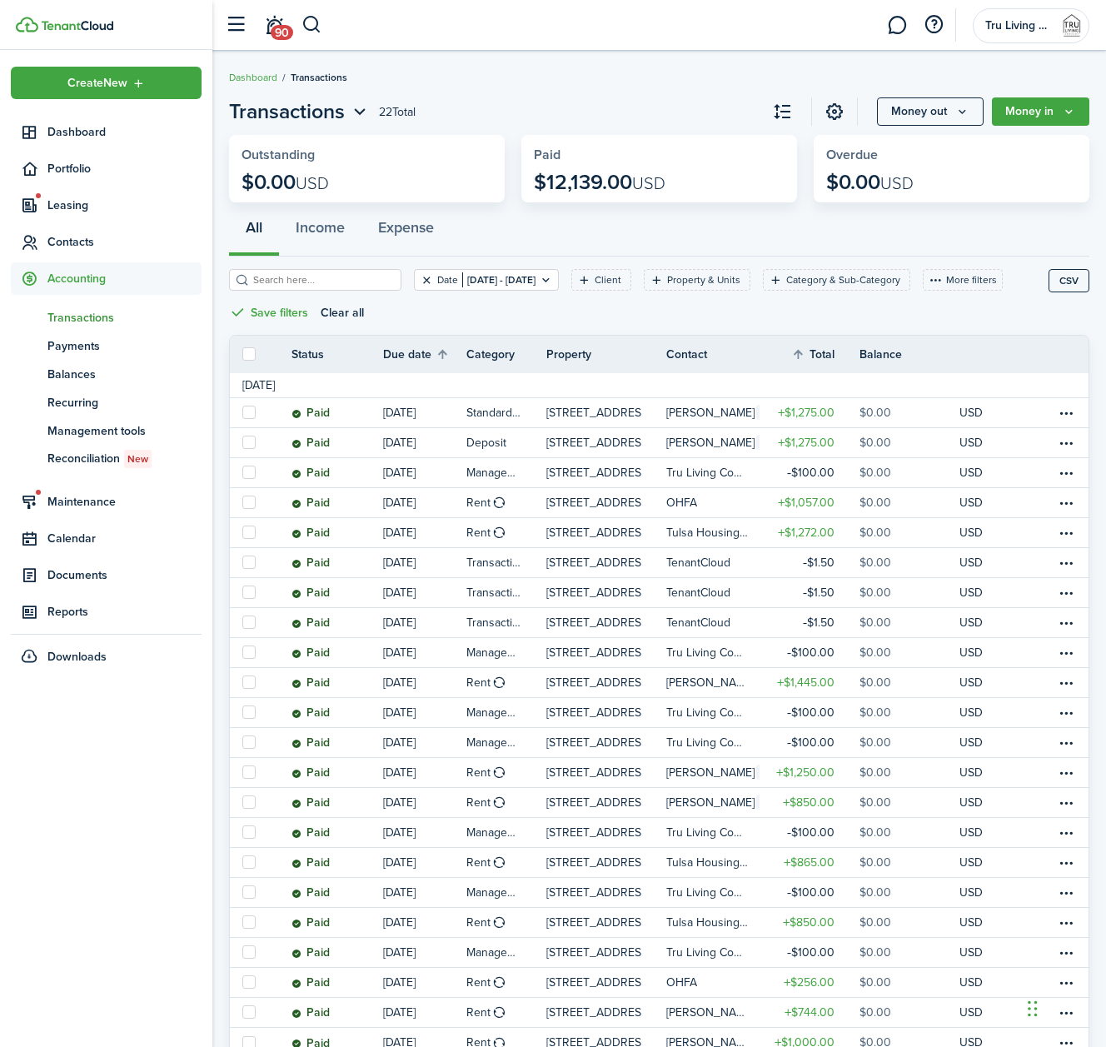
click at [428, 280] on button "Clear filter" at bounding box center [427, 279] width 14 height 13
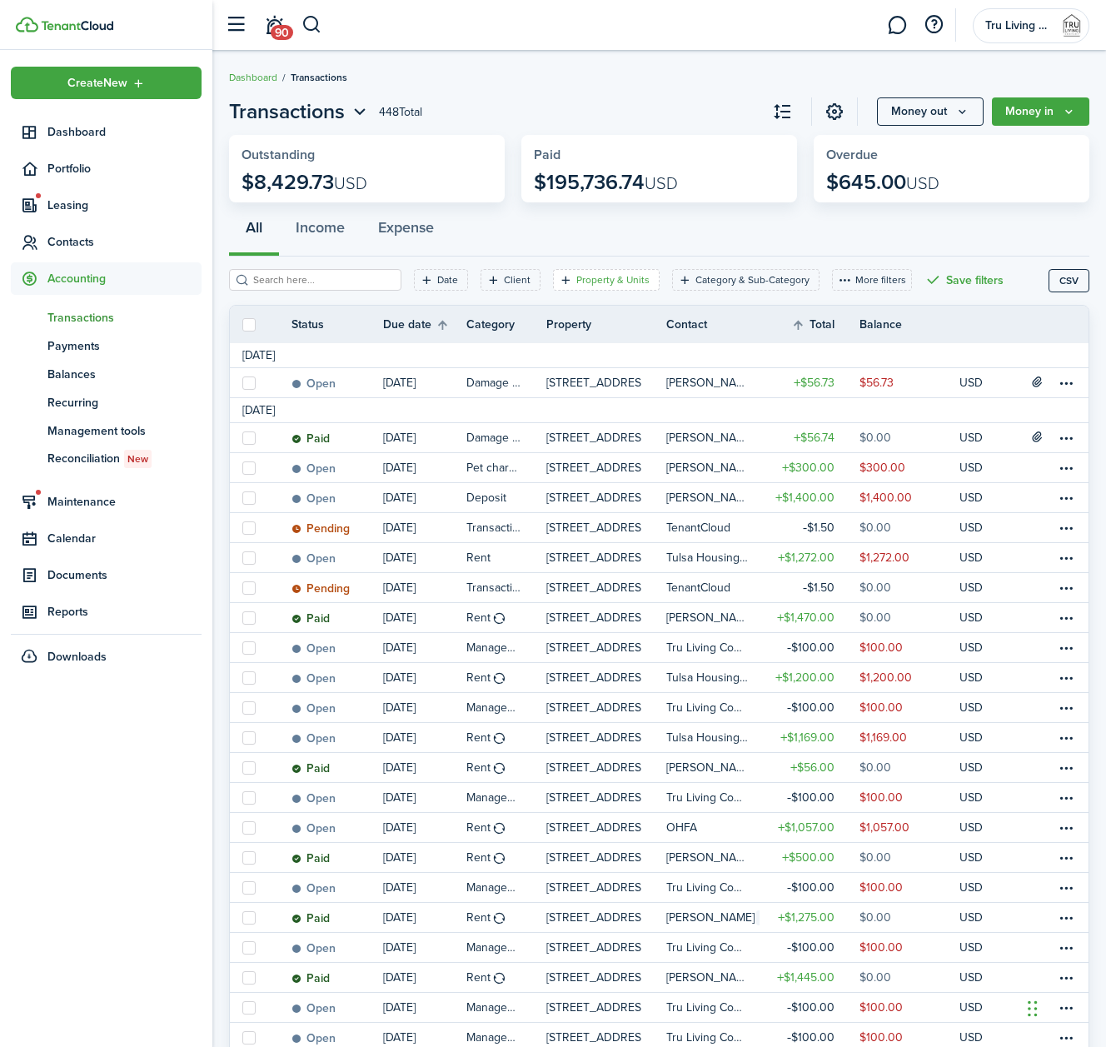
click at [602, 283] on filter-tag-label "Property & Units" at bounding box center [612, 279] width 73 height 15
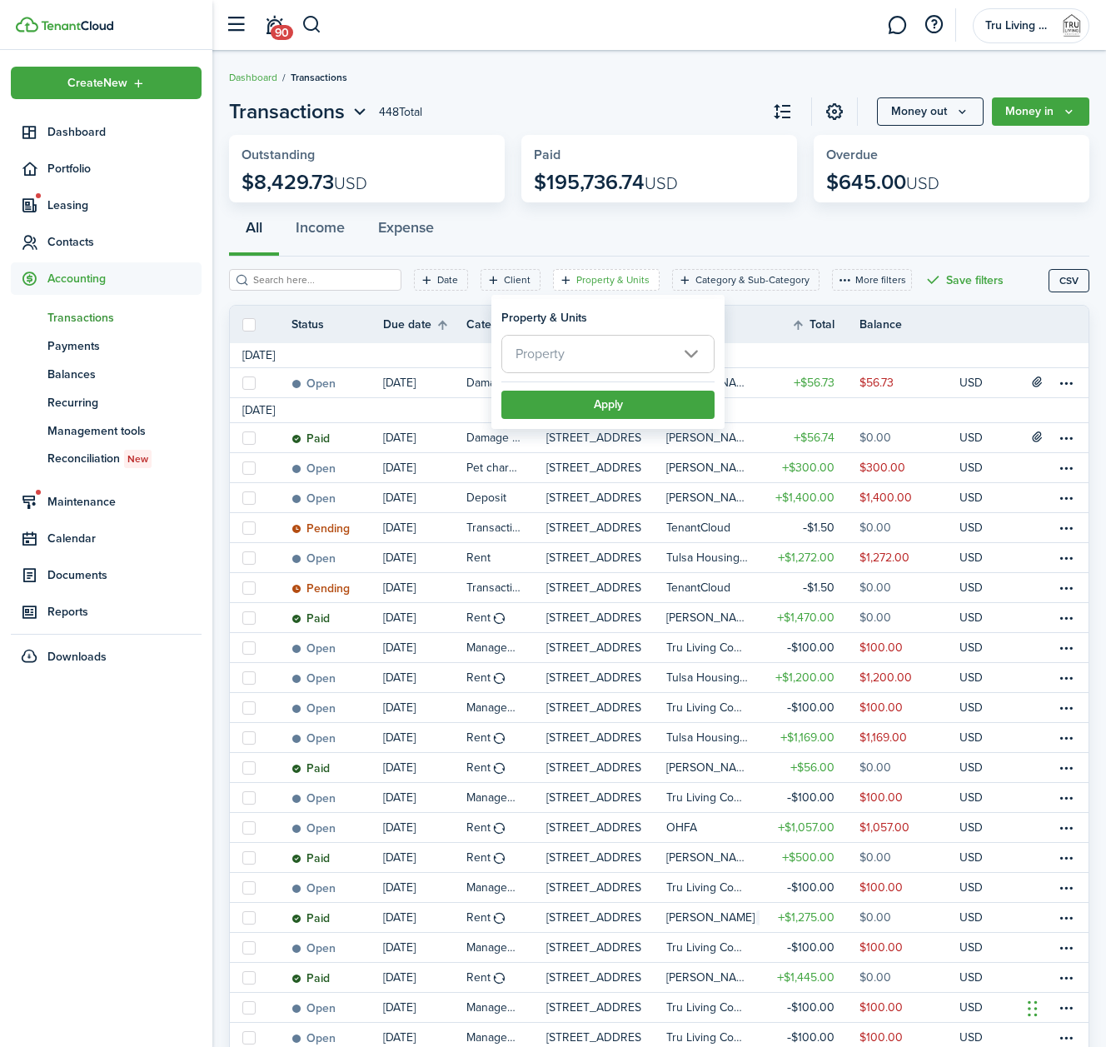
click at [610, 356] on span "Property" at bounding box center [608, 354] width 212 height 37
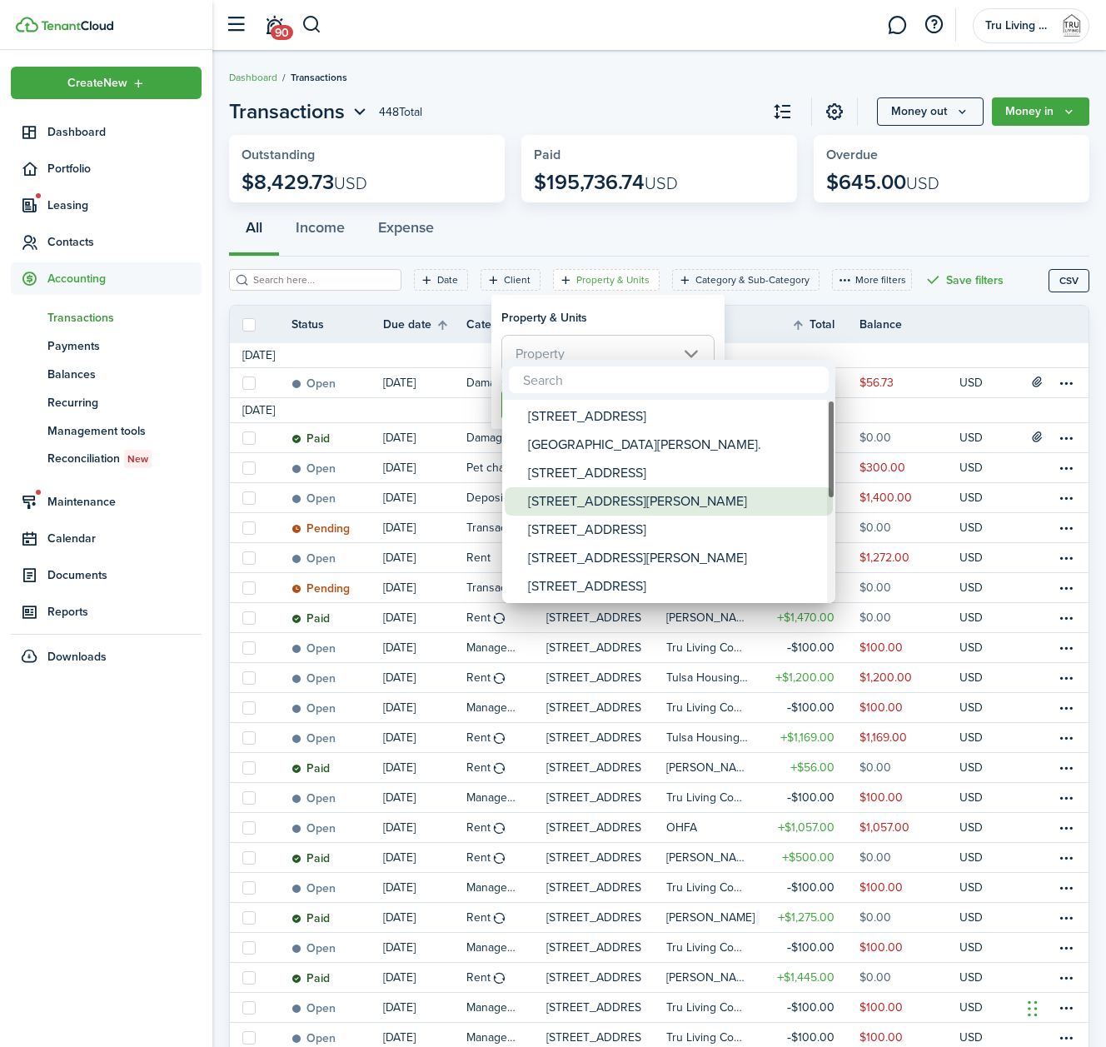
click at [585, 499] on div "[STREET_ADDRESS][PERSON_NAME]" at bounding box center [675, 501] width 295 height 28
type input "[STREET_ADDRESS][PERSON_NAME]"
click at [615, 322] on div at bounding box center [553, 524] width 1373 height 1314
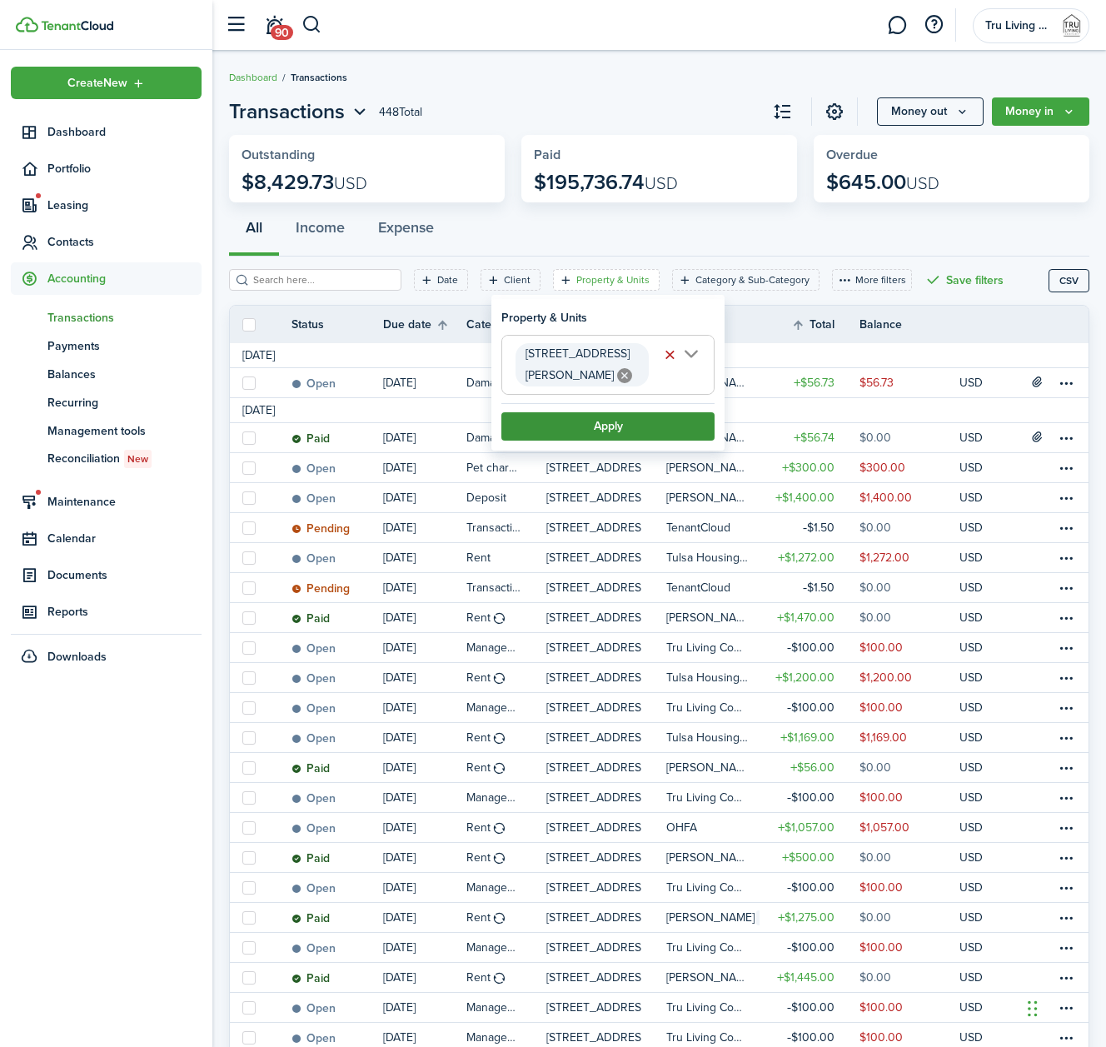
click at [578, 412] on button "Apply" at bounding box center [607, 426] width 213 height 28
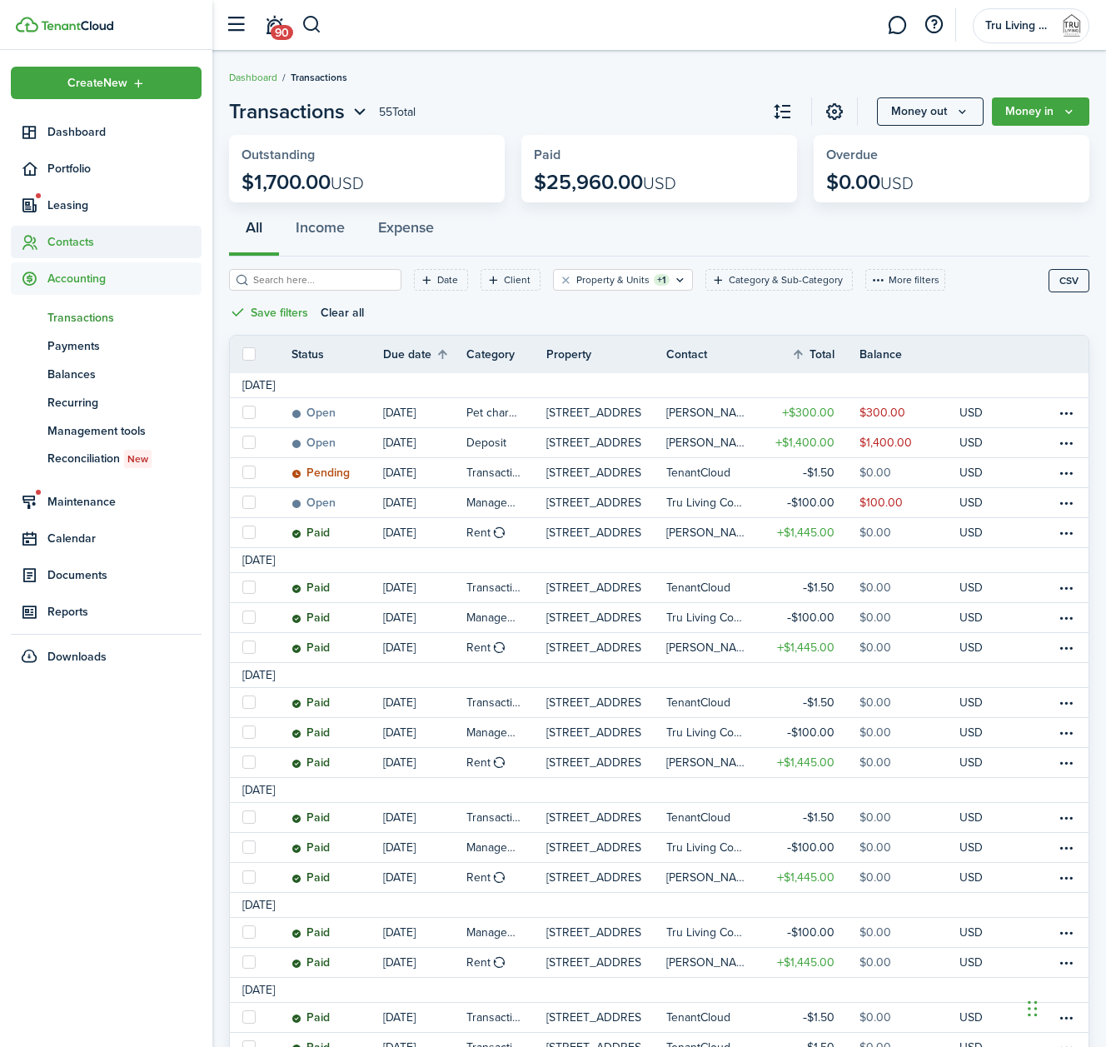
click at [96, 236] on span "Contacts" at bounding box center [124, 241] width 154 height 17
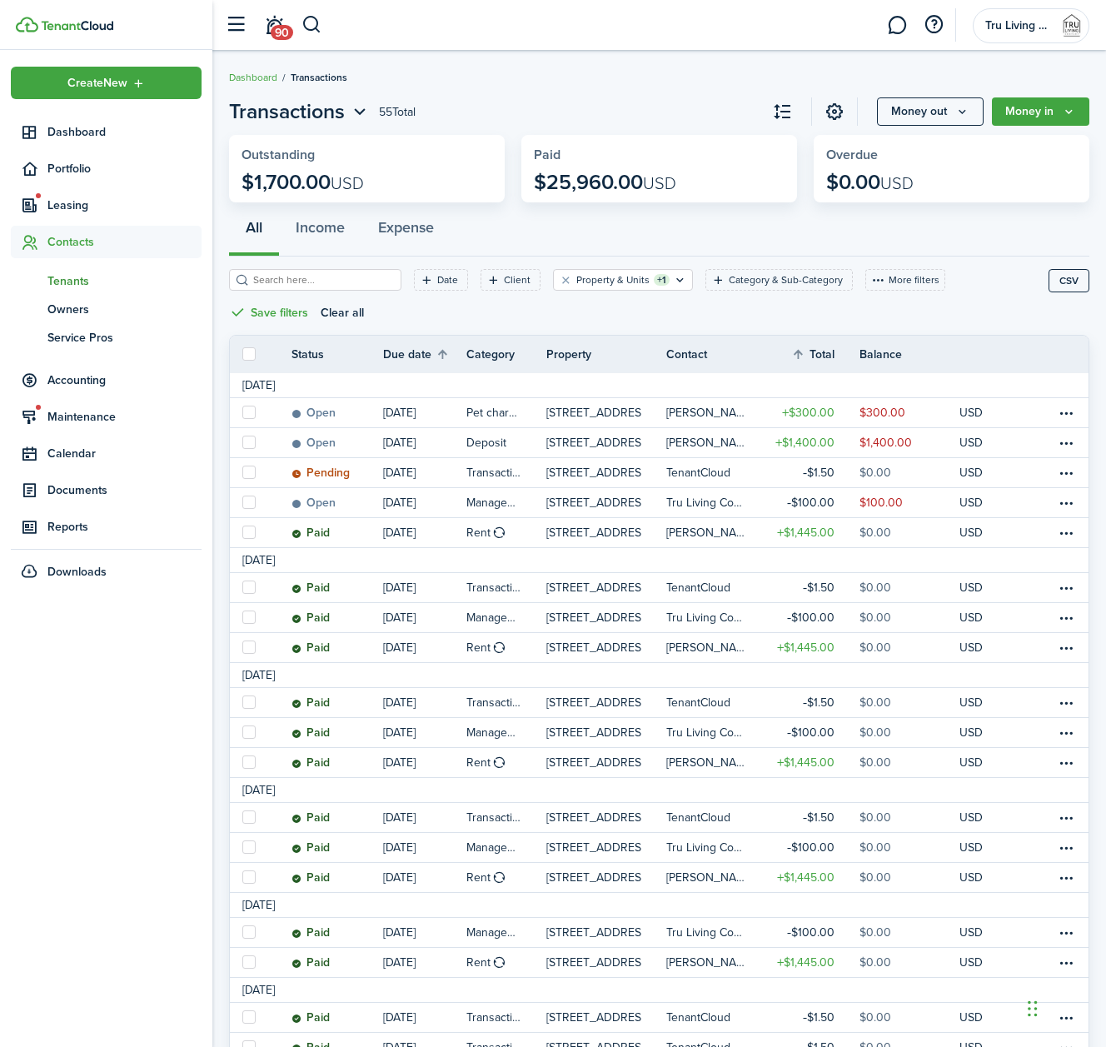
click at [81, 276] on span "Tenants" at bounding box center [124, 280] width 154 height 17
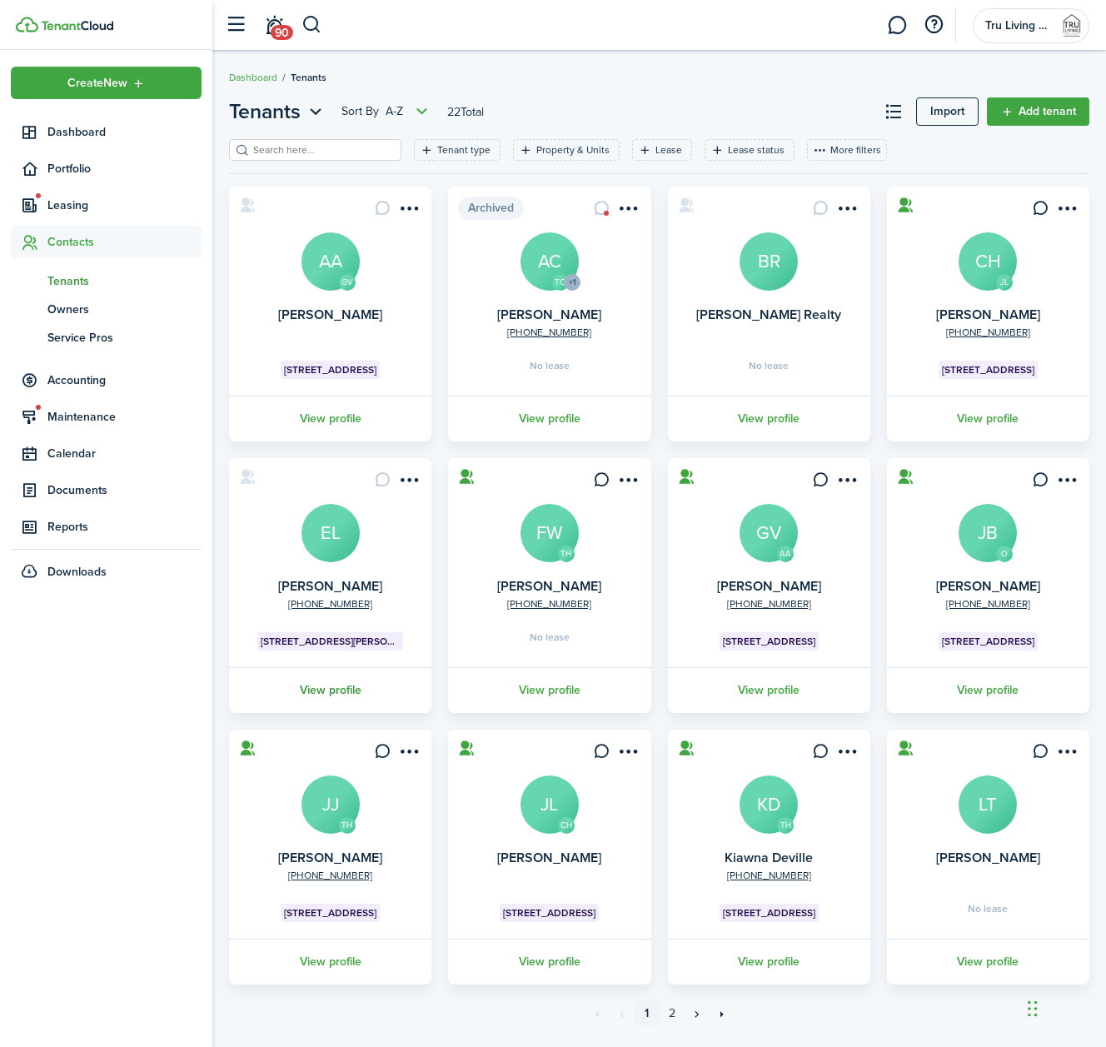
click at [337, 688] on link "View profile" at bounding box center [330, 690] width 207 height 46
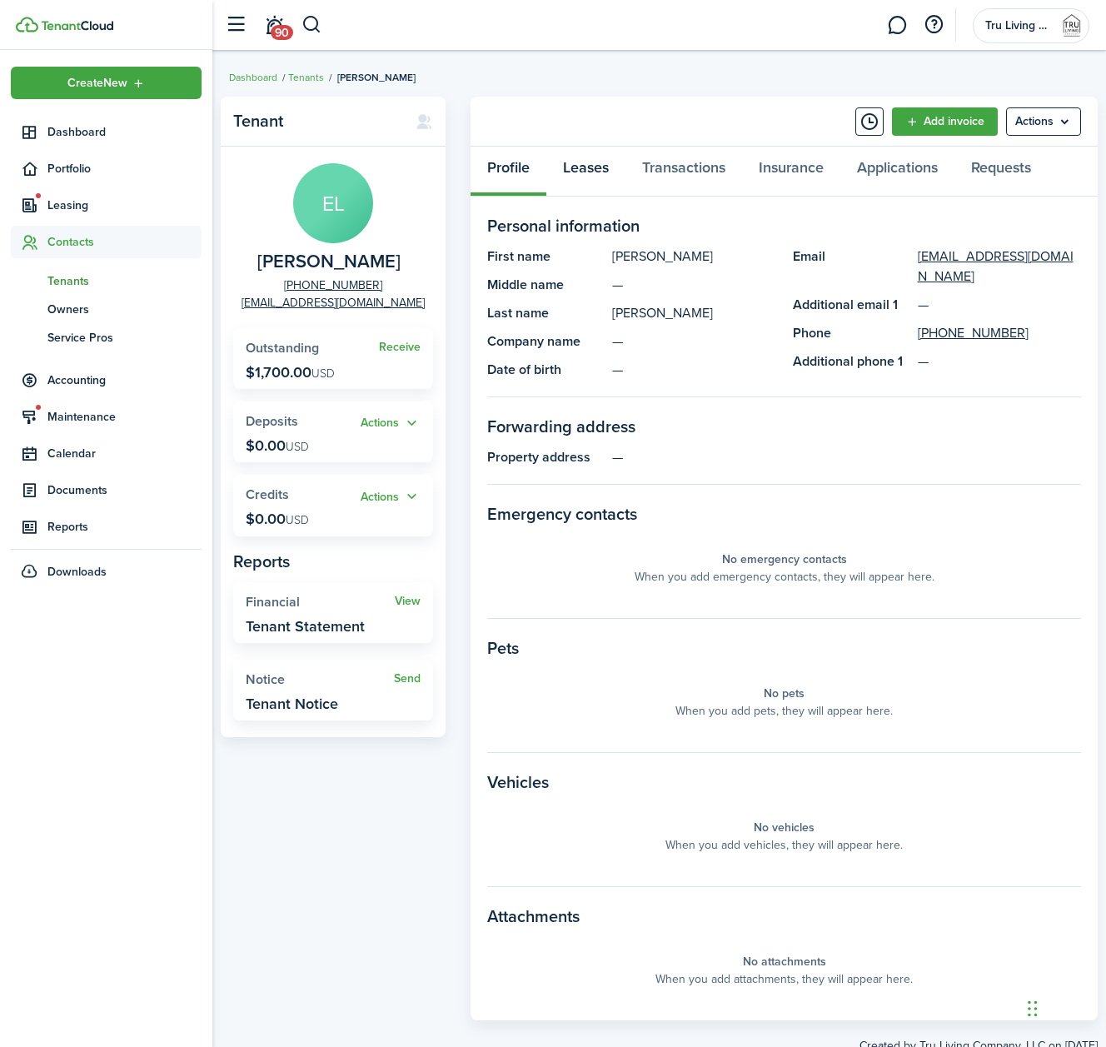
click at [587, 178] on link "Leases" at bounding box center [585, 172] width 79 height 50
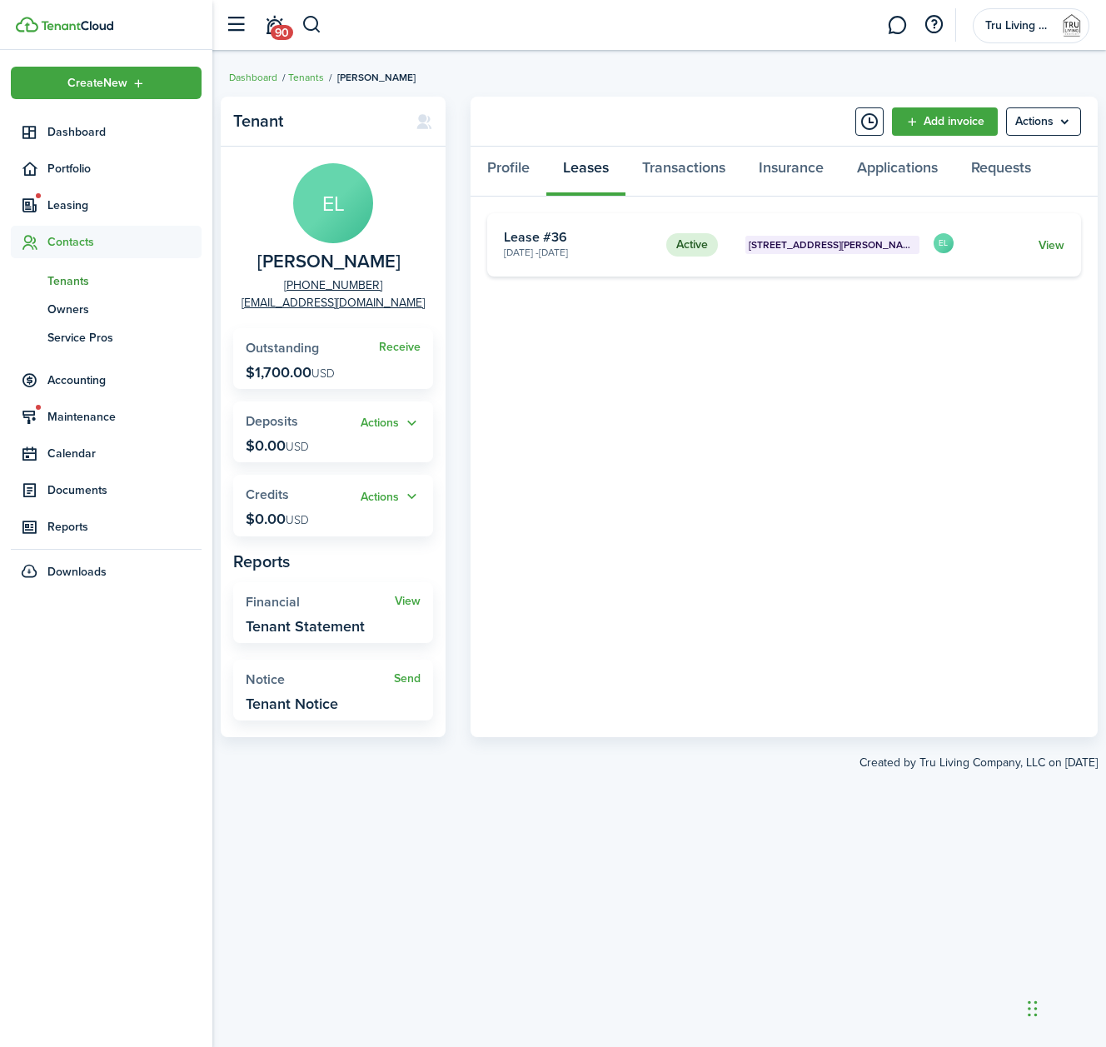
scroll to position [1, 0]
click at [1044, 247] on link "View" at bounding box center [1052, 244] width 26 height 17
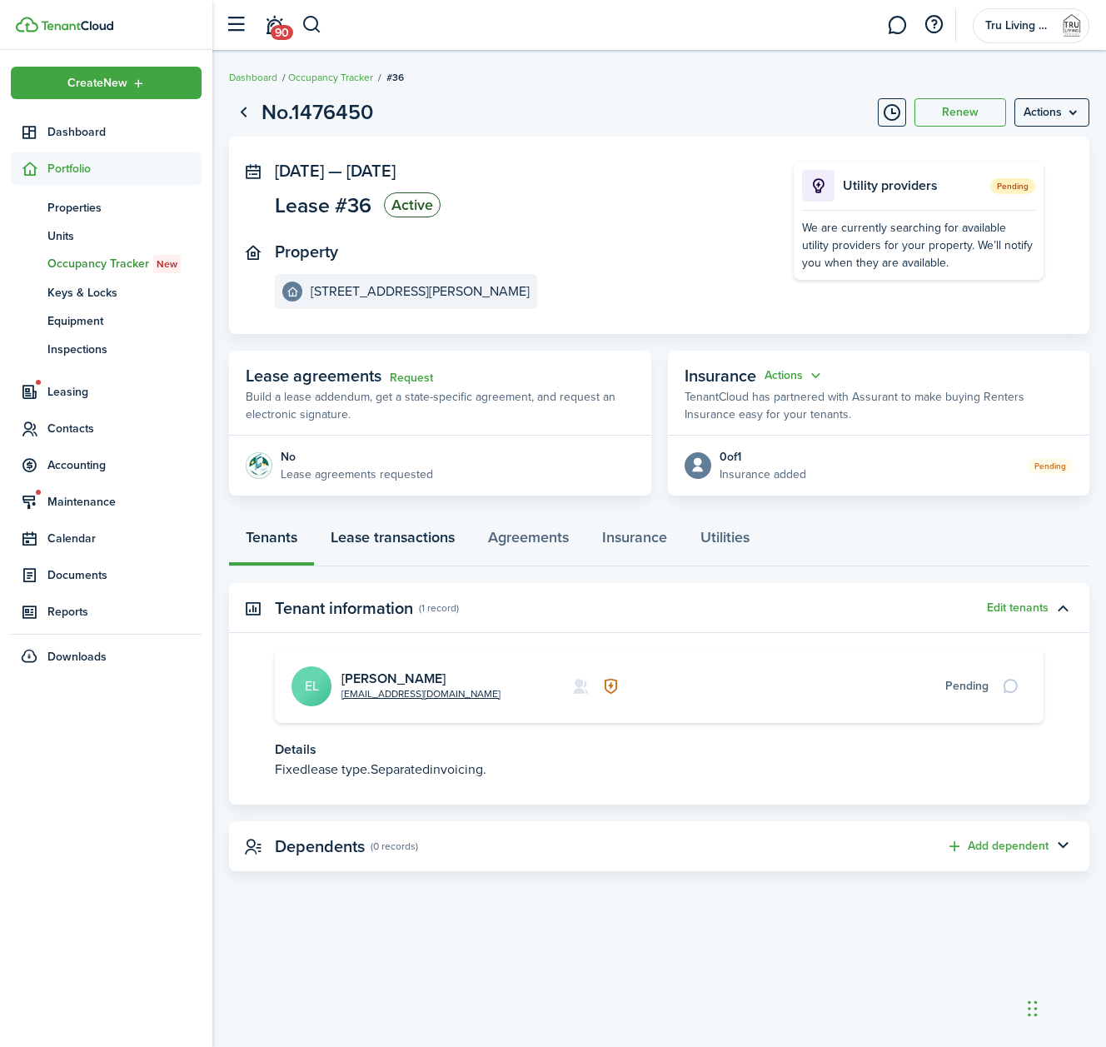
click at [394, 533] on link "Lease transactions" at bounding box center [392, 541] width 157 height 50
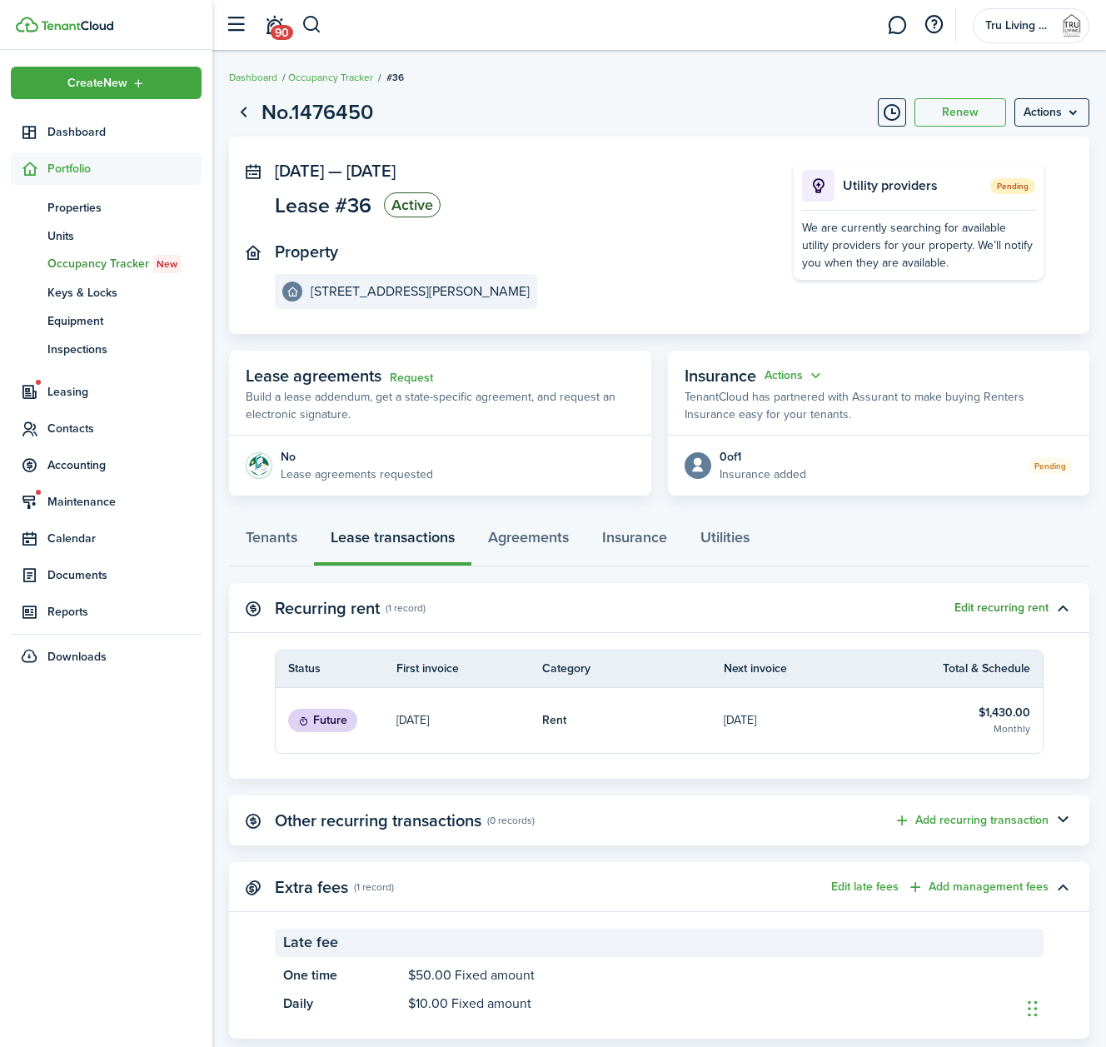
click at [1021, 611] on button "Edit recurring rent" at bounding box center [1002, 607] width 94 height 13
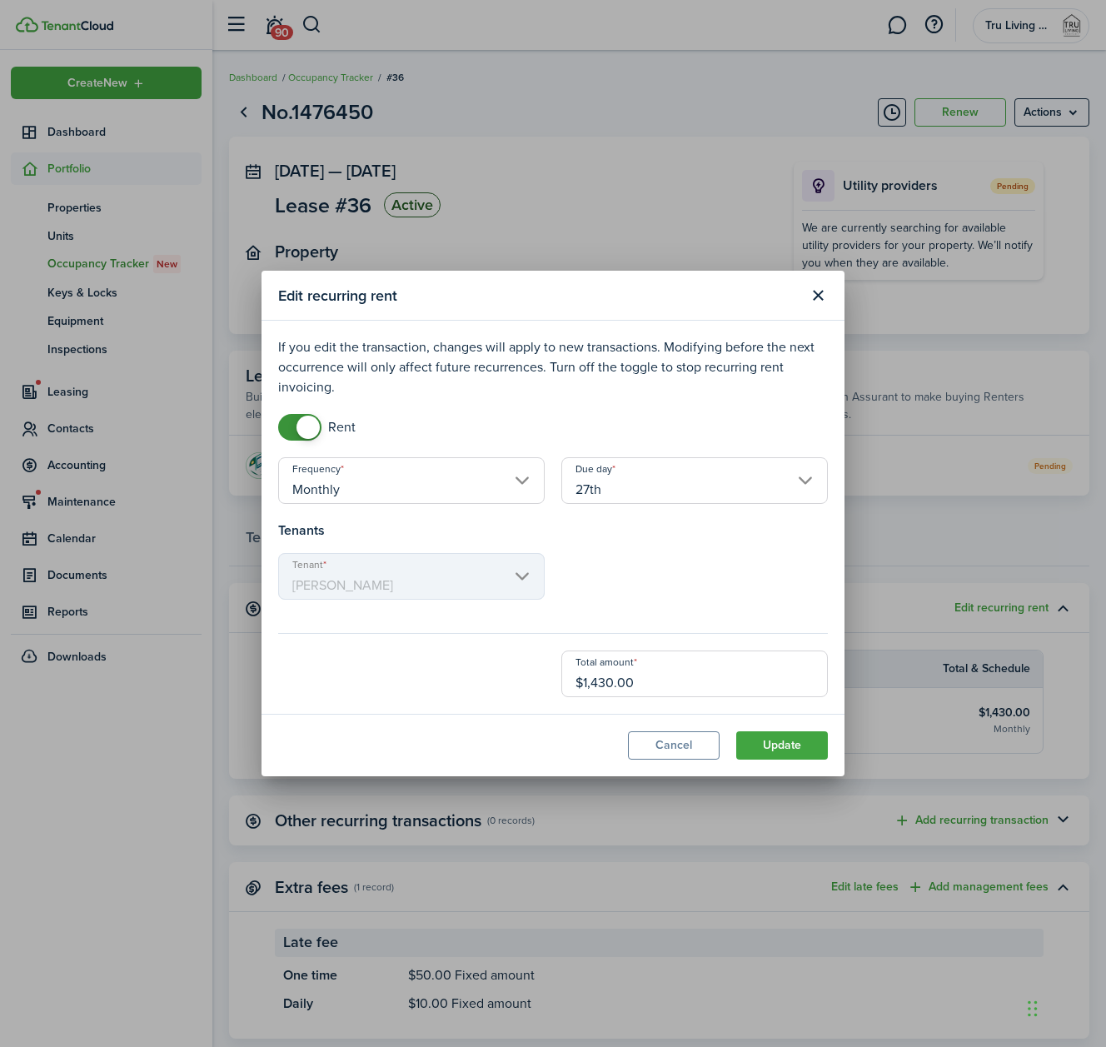
click at [751, 481] on input "27th" at bounding box center [694, 480] width 267 height 47
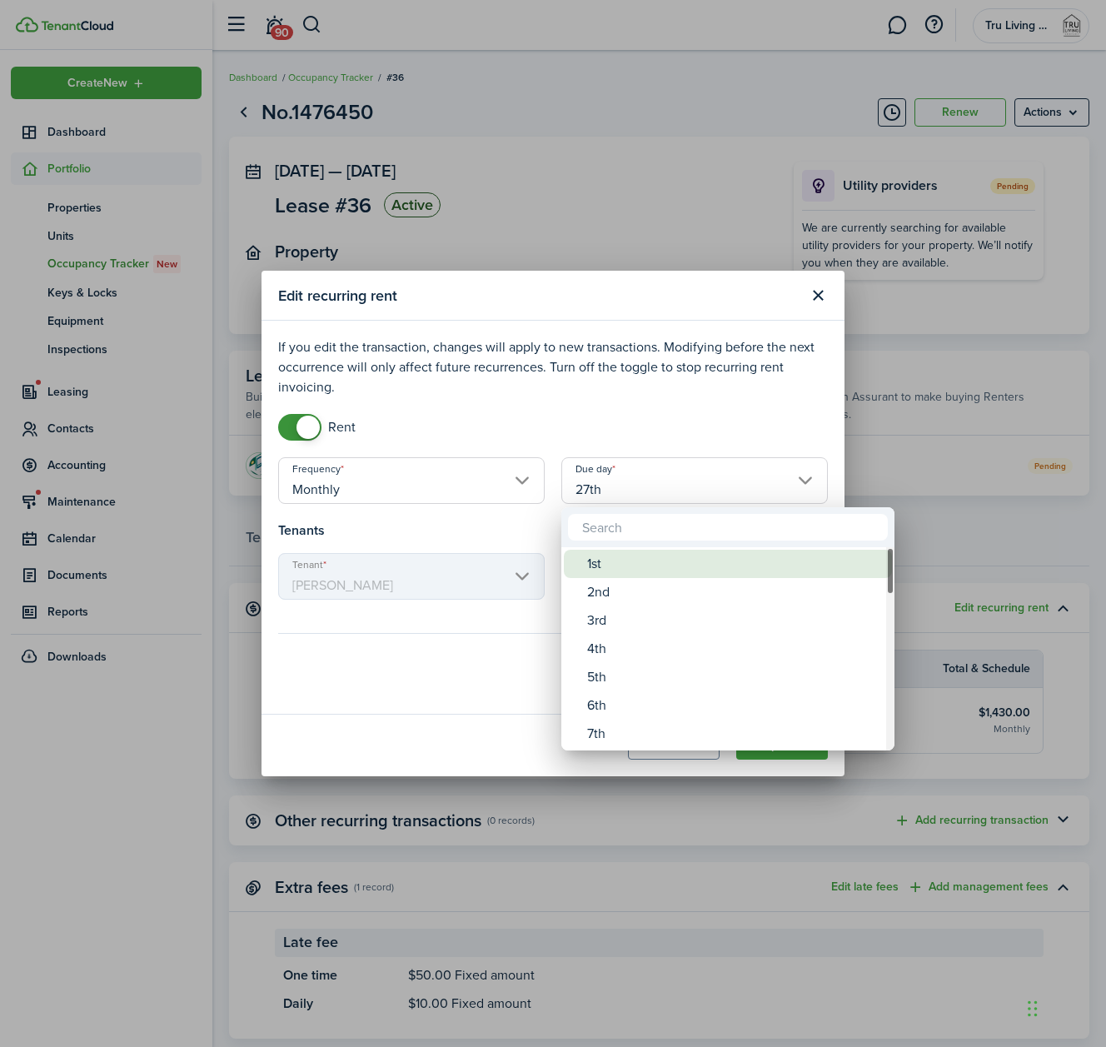
click at [650, 569] on div "1st" at bounding box center [734, 564] width 295 height 28
type input "1st"
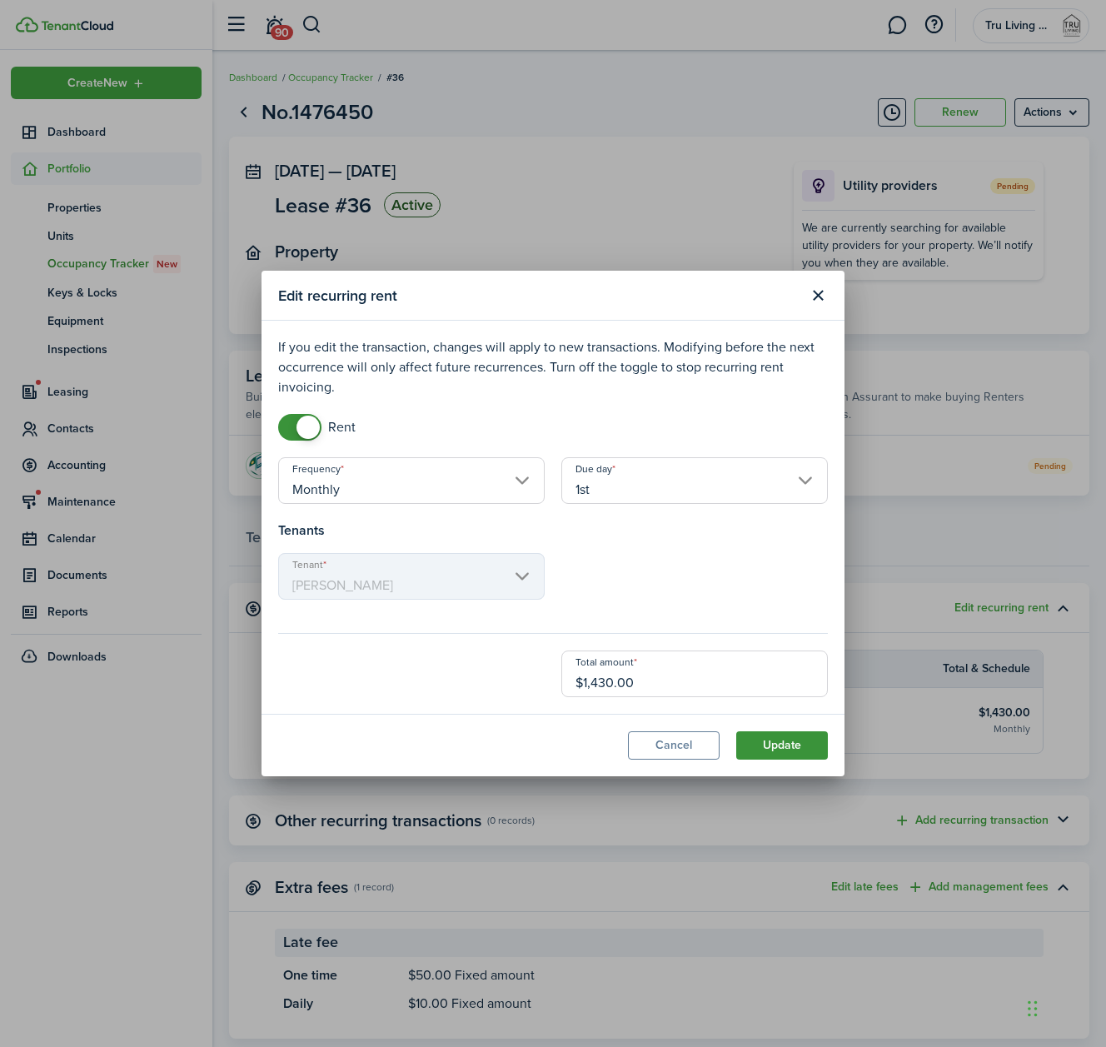
click at [774, 742] on button "Update" at bounding box center [782, 745] width 92 height 28
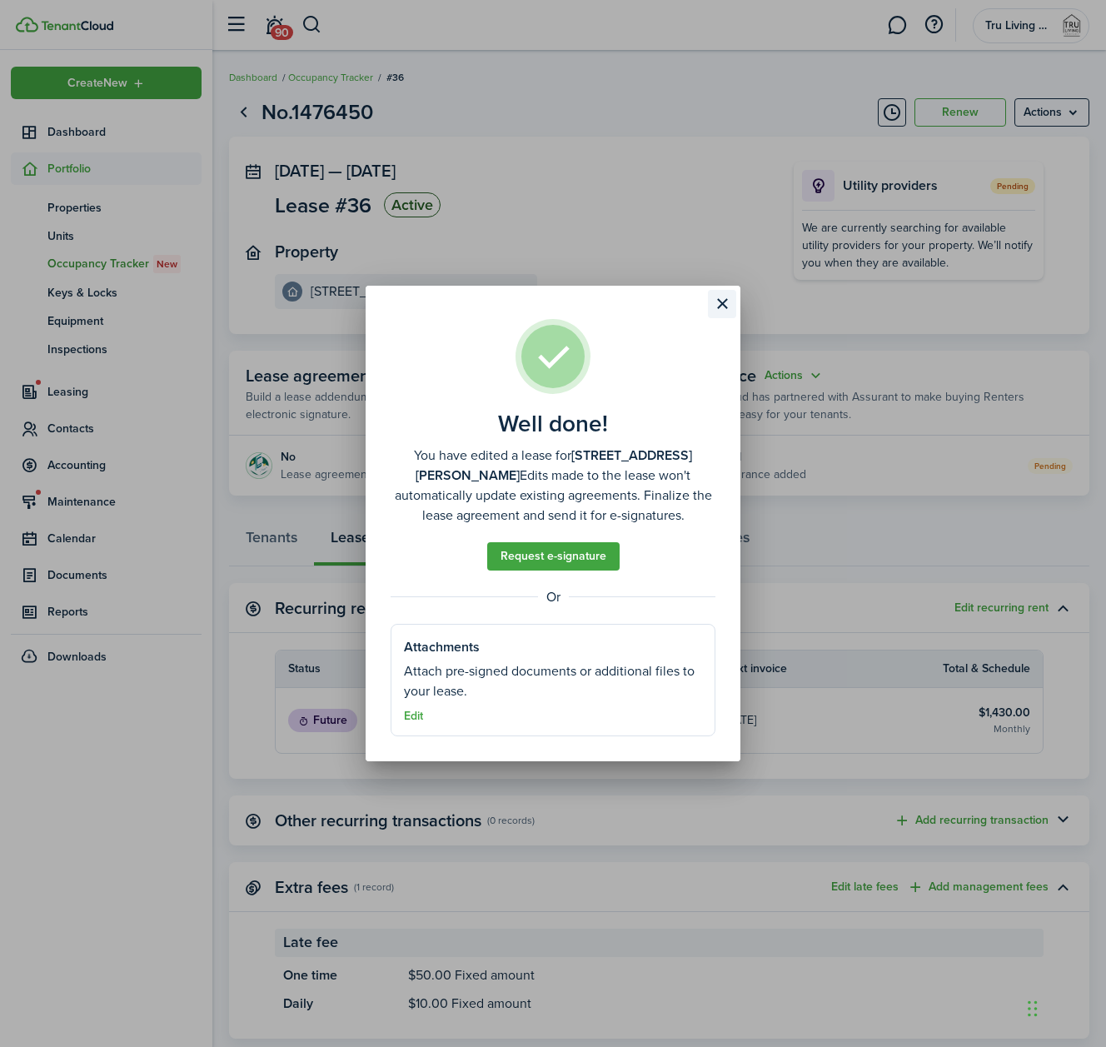
click at [730, 302] on button "Close modal" at bounding box center [722, 304] width 28 height 28
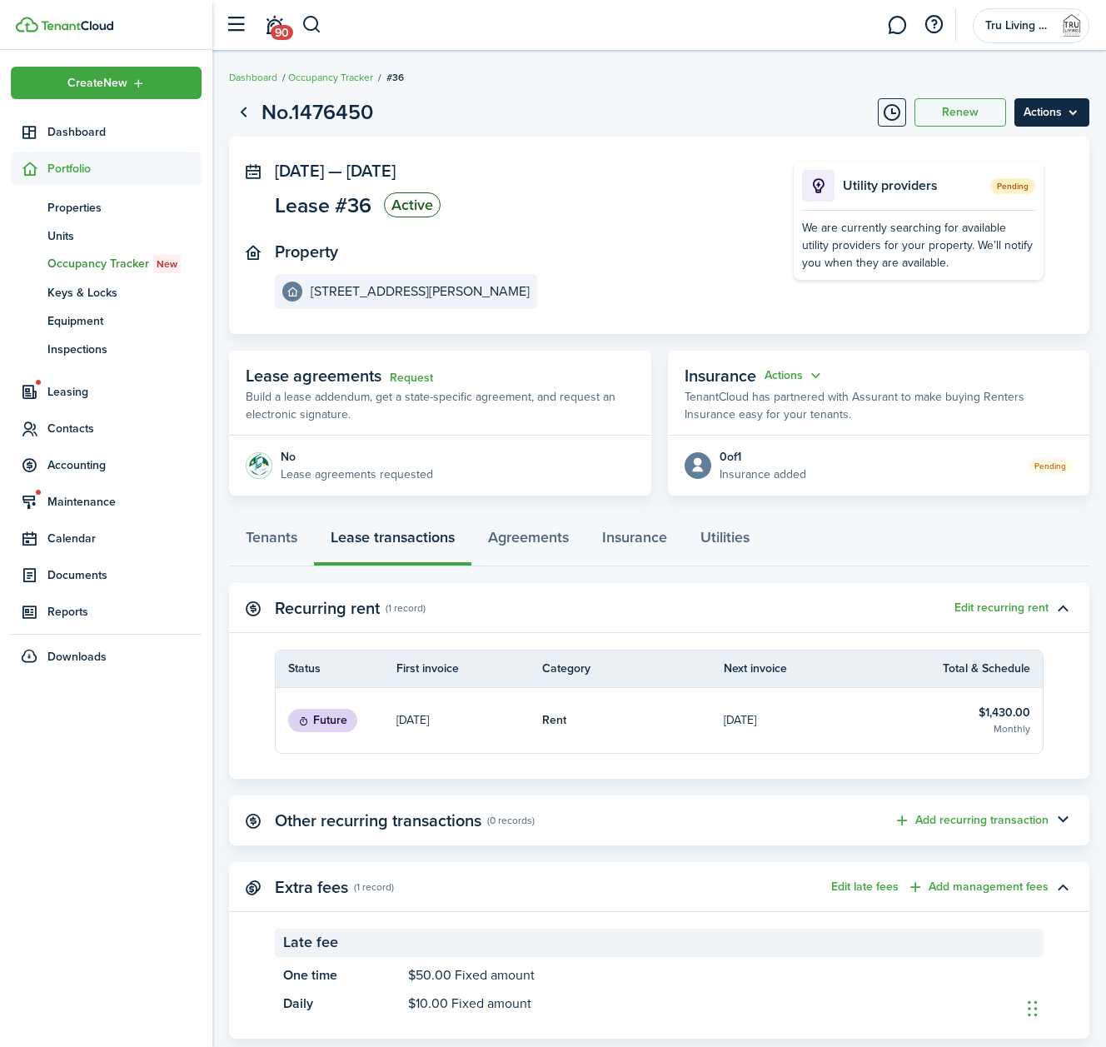
click at [1025, 112] on menu-btn "Actions" at bounding box center [1052, 112] width 75 height 28
click at [767, 112] on page-view-header "No.1476450 Renew Actions" at bounding box center [659, 113] width 860 height 32
click at [92, 461] on span "Accounting" at bounding box center [124, 464] width 154 height 17
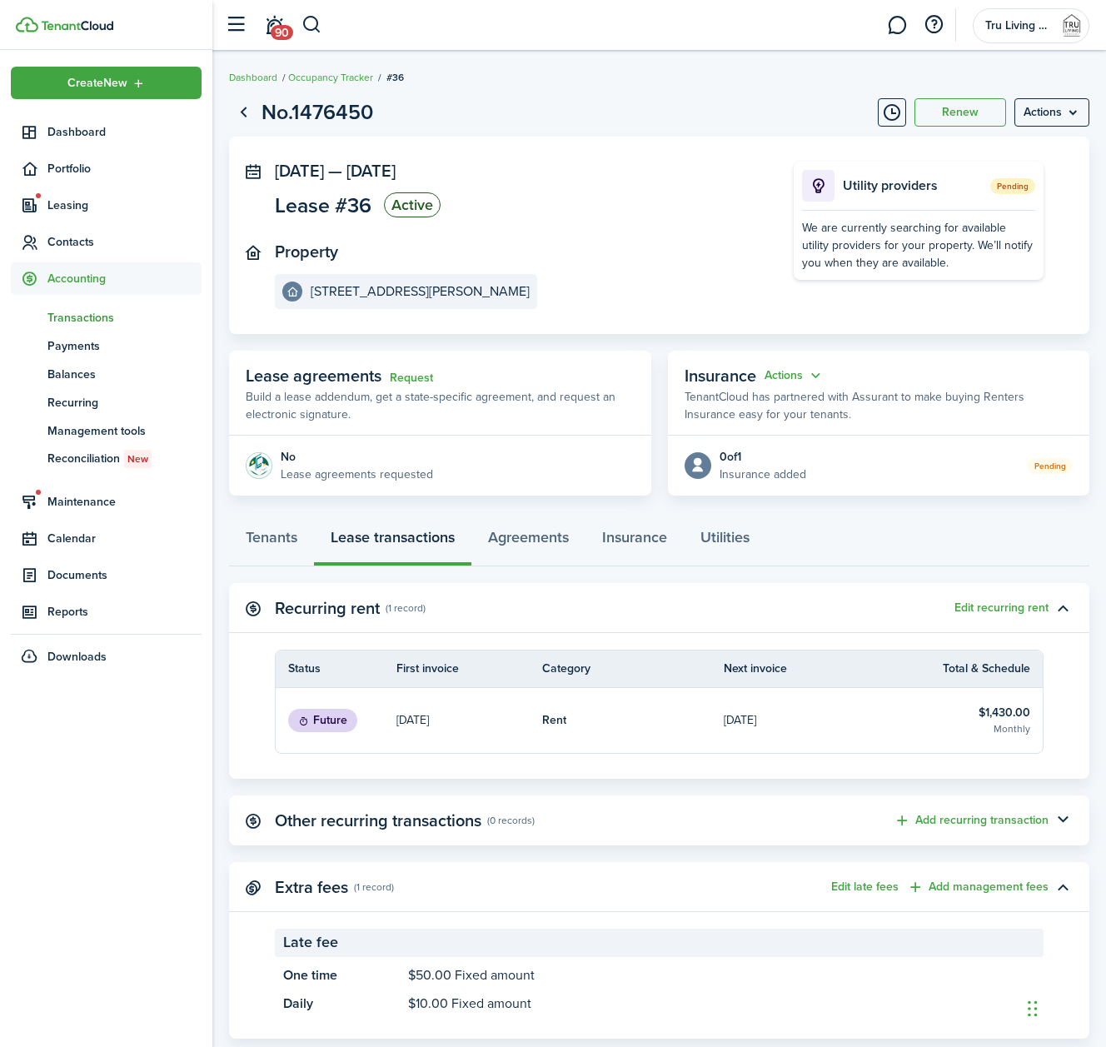
click at [97, 312] on span "Transactions" at bounding box center [124, 317] width 154 height 17
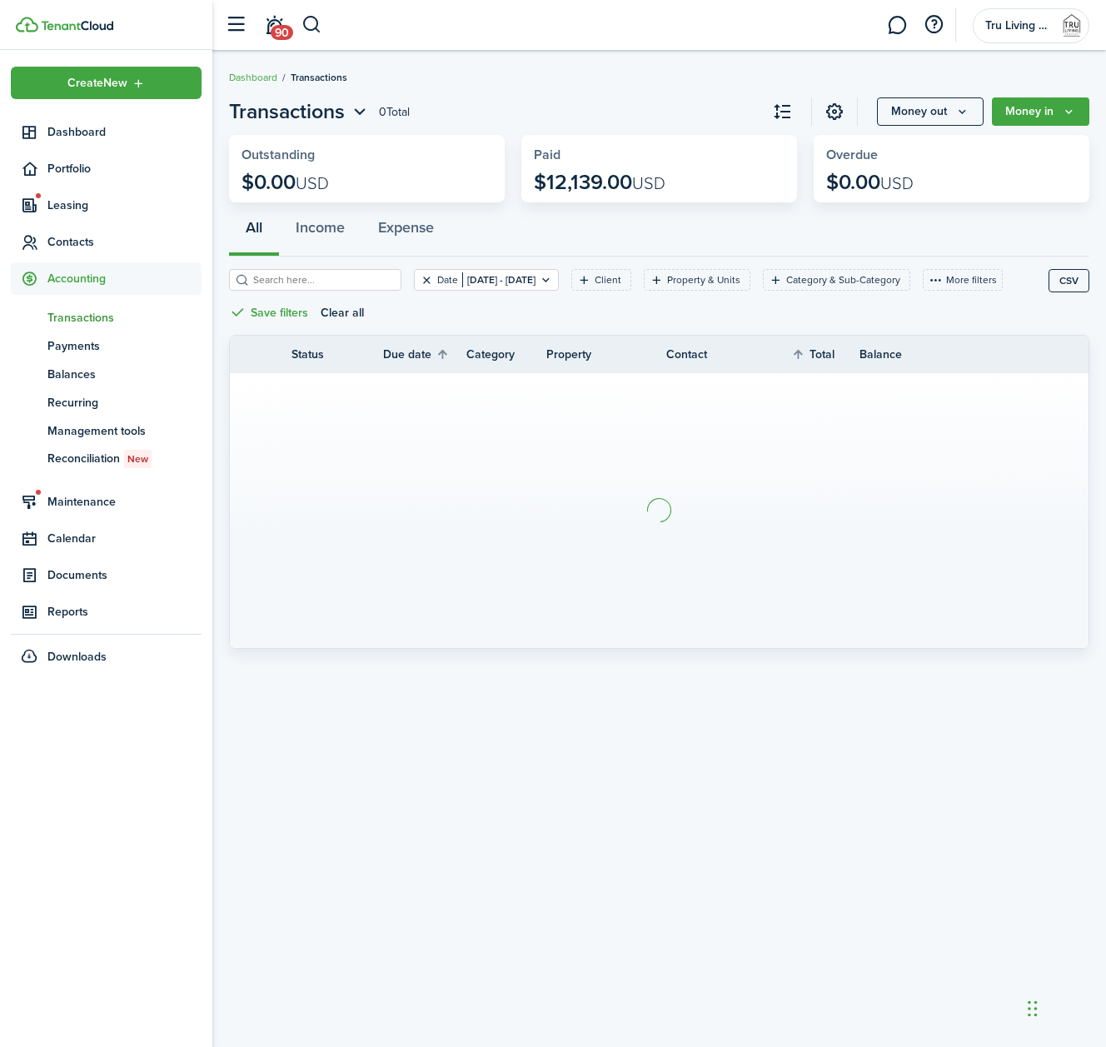
click at [426, 277] on button "Clear filter" at bounding box center [427, 279] width 14 height 13
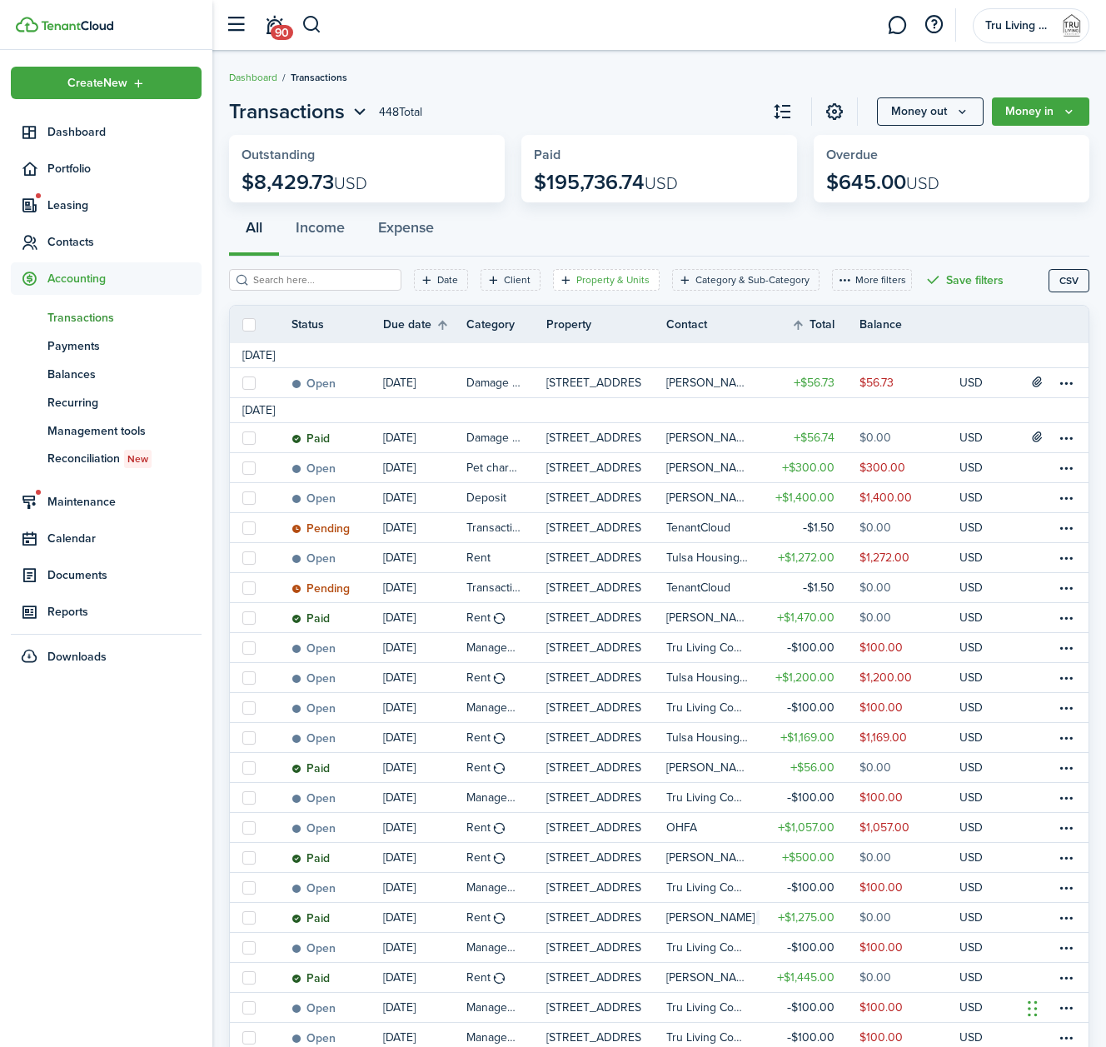
click at [619, 282] on filter-tag-label "Property & Units" at bounding box center [612, 279] width 73 height 15
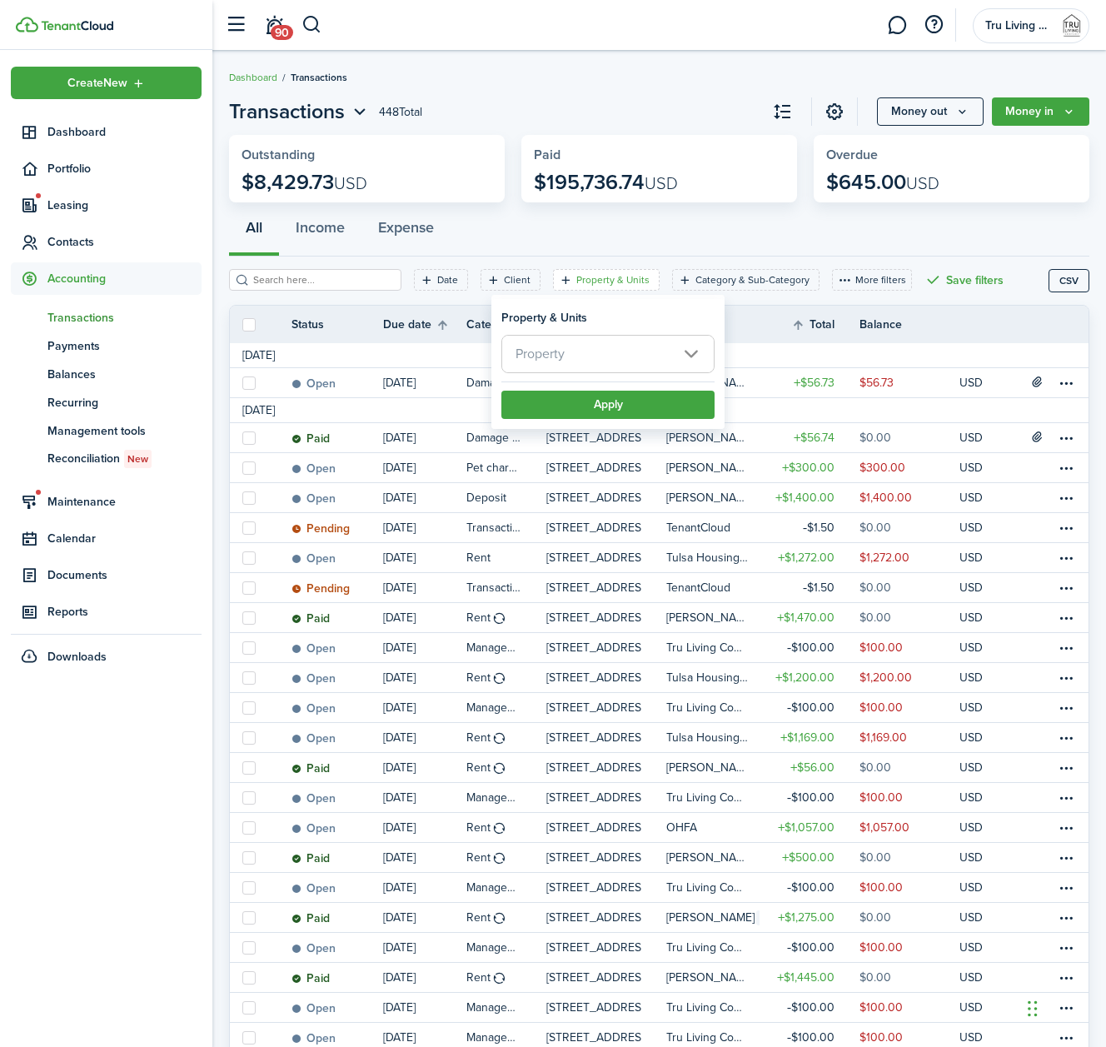
click at [613, 351] on span "Property" at bounding box center [608, 354] width 212 height 37
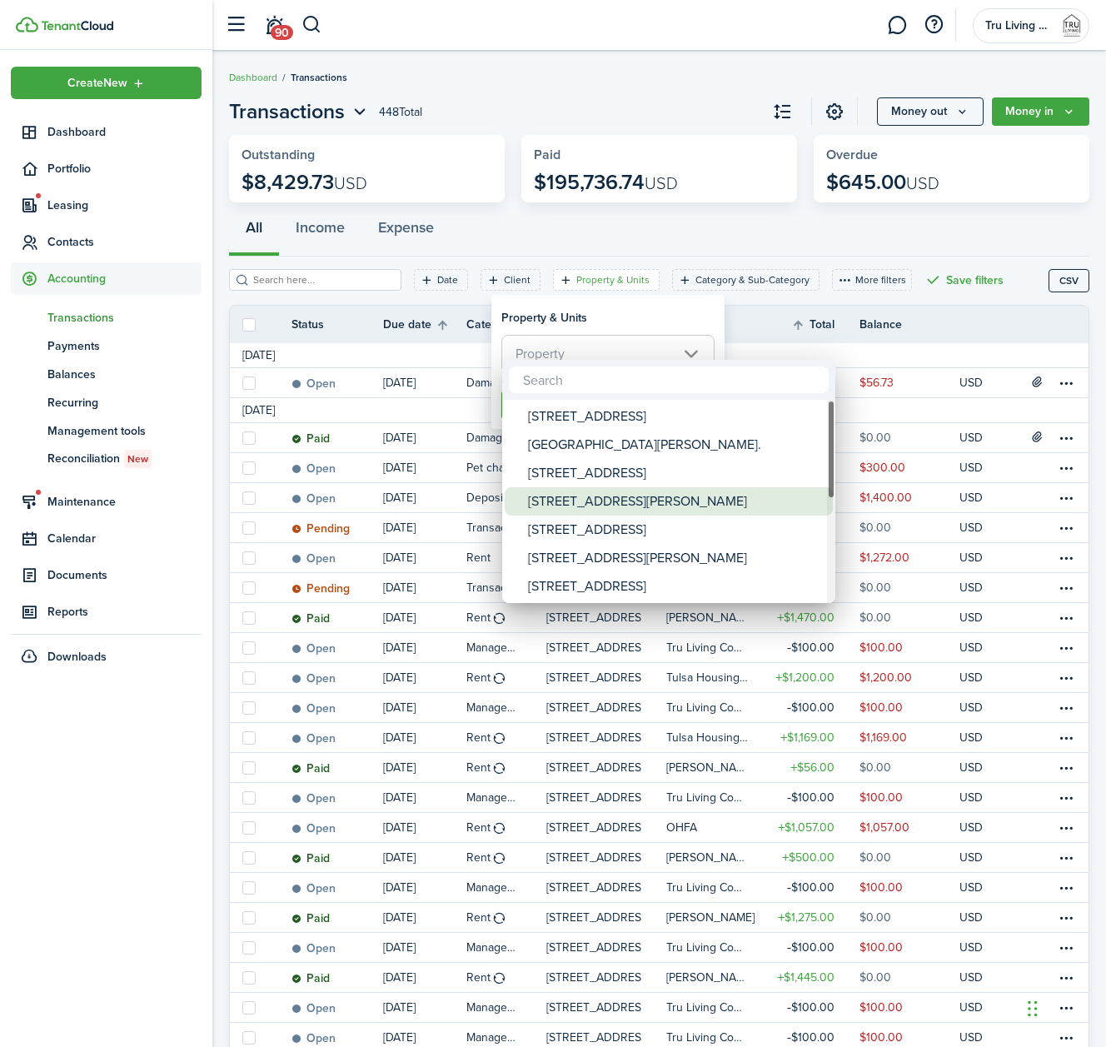
click at [596, 495] on div "[STREET_ADDRESS][PERSON_NAME]" at bounding box center [675, 501] width 295 height 28
type input "[STREET_ADDRESS][PERSON_NAME]"
click at [619, 317] on div at bounding box center [553, 524] width 1373 height 1314
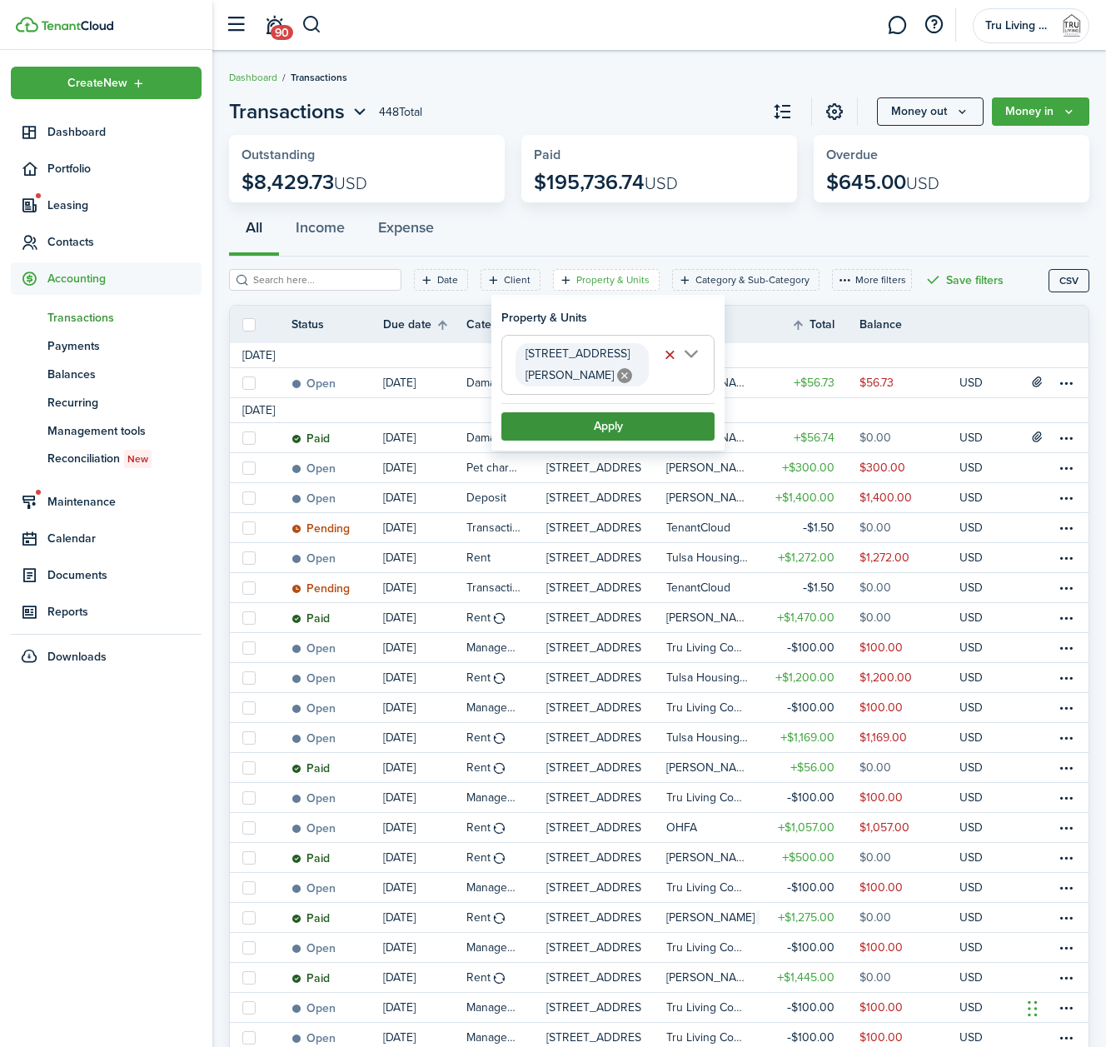
click at [573, 412] on button "Apply" at bounding box center [607, 426] width 213 height 28
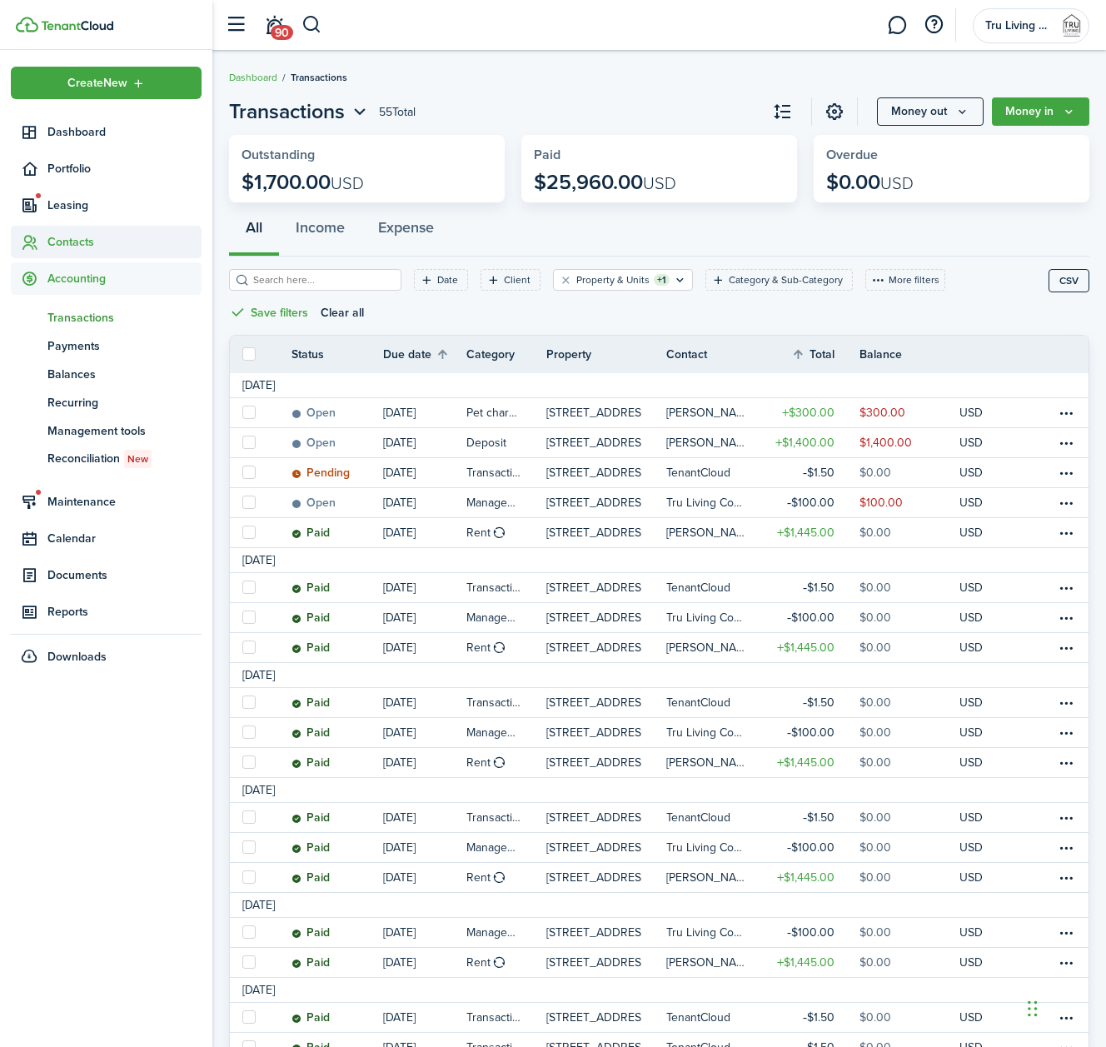
click at [77, 245] on span "Contacts" at bounding box center [124, 241] width 154 height 17
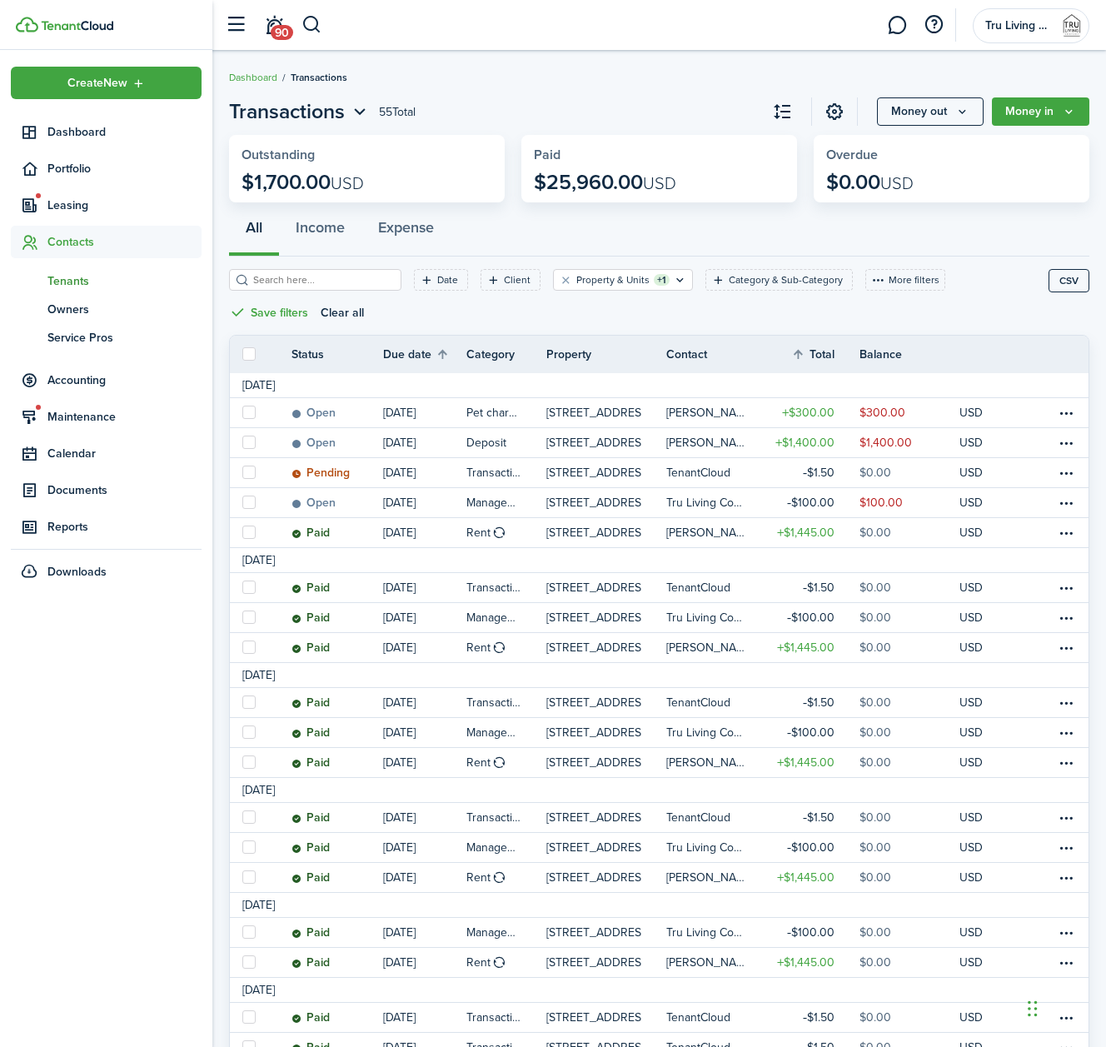
click at [74, 277] on span "Tenants" at bounding box center [124, 280] width 154 height 17
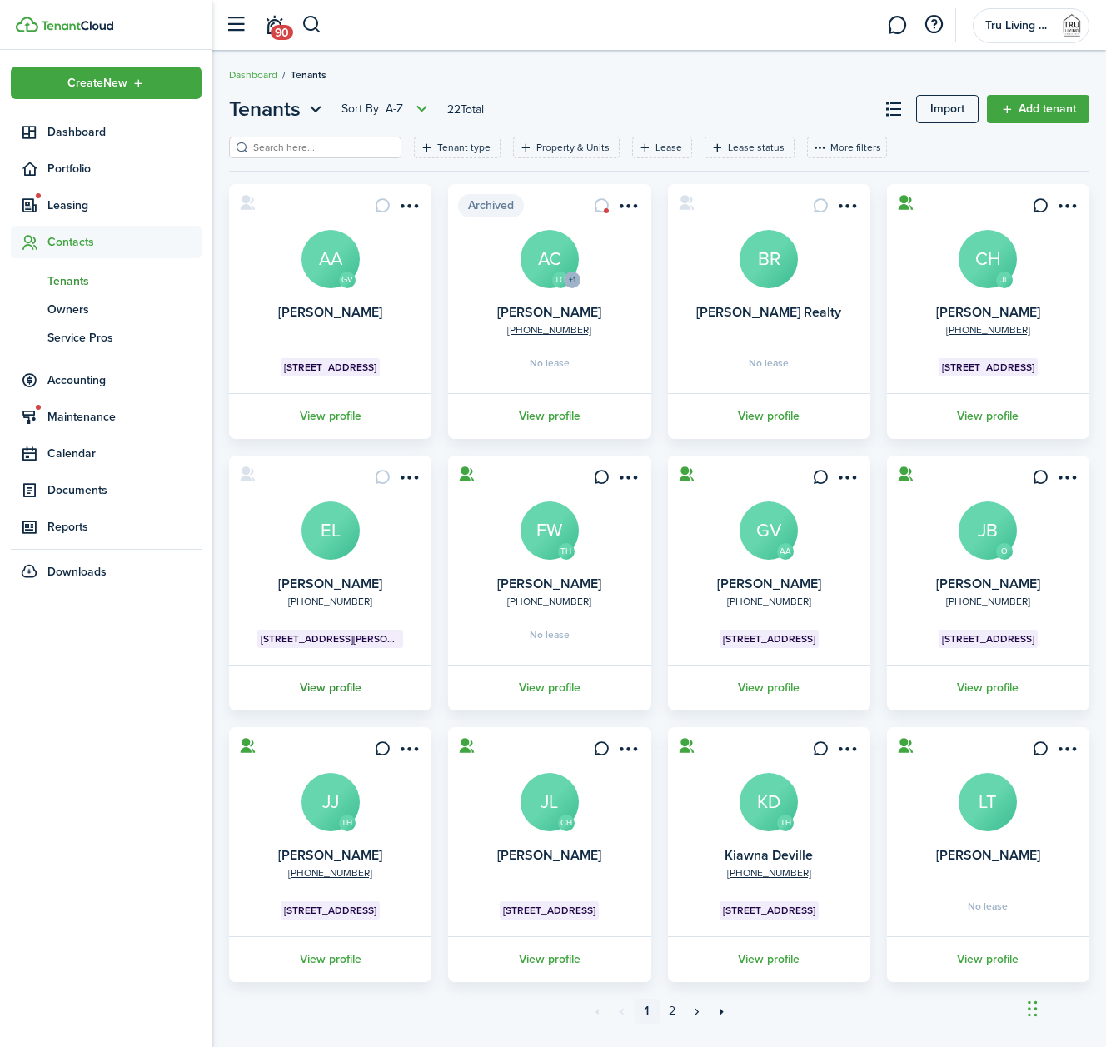
scroll to position [3, 0]
click at [322, 690] on link "View profile" at bounding box center [330, 687] width 207 height 46
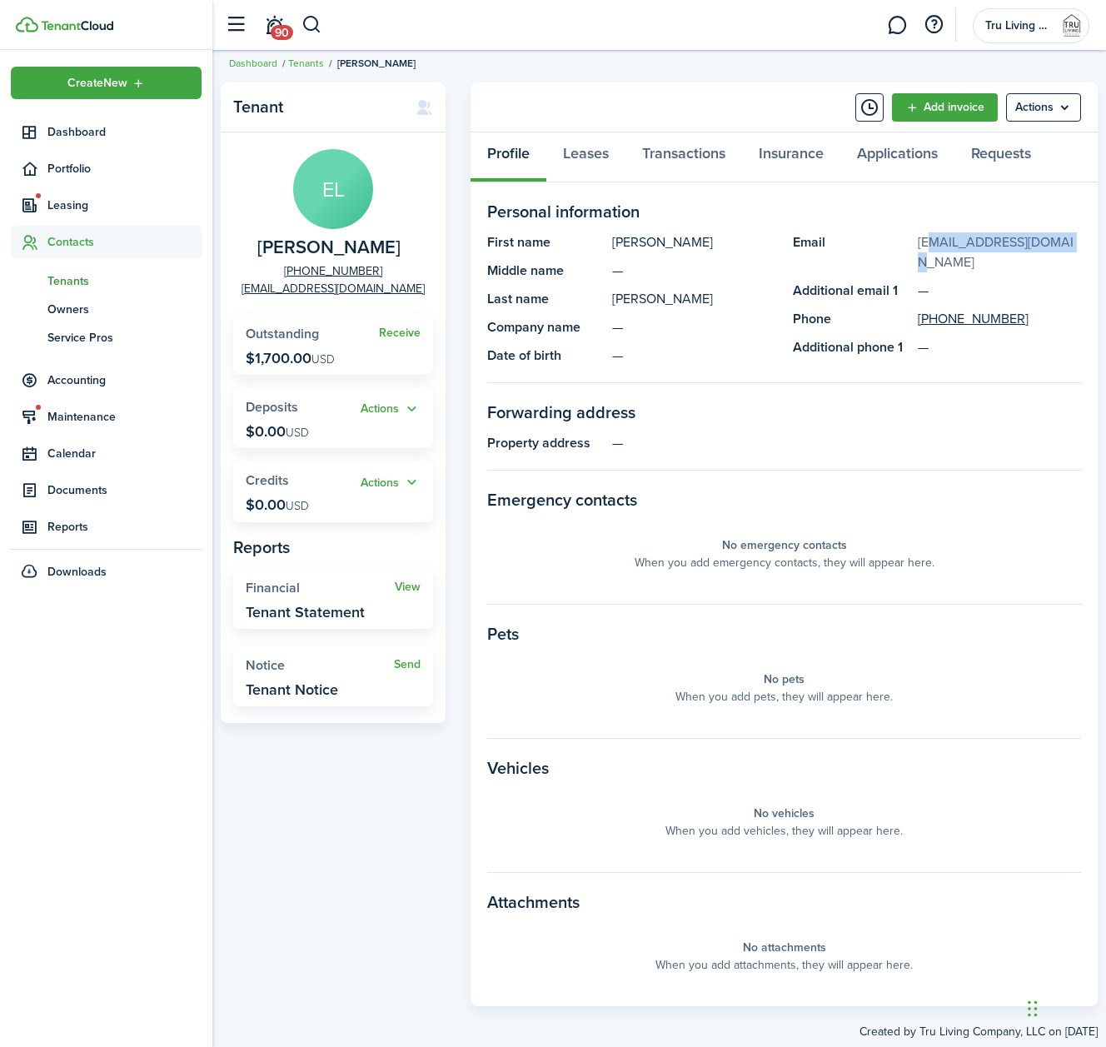
scroll to position [13, 0]
drag, startPoint x: 1060, startPoint y: 242, endPoint x: 921, endPoint y: 244, distance: 139.1
click at [921, 244] on panel-main-description "[EMAIL_ADDRESS][DOMAIN_NAME]" at bounding box center [1000, 253] width 164 height 40
copy link "[EMAIL_ADDRESS][DOMAIN_NAME]"
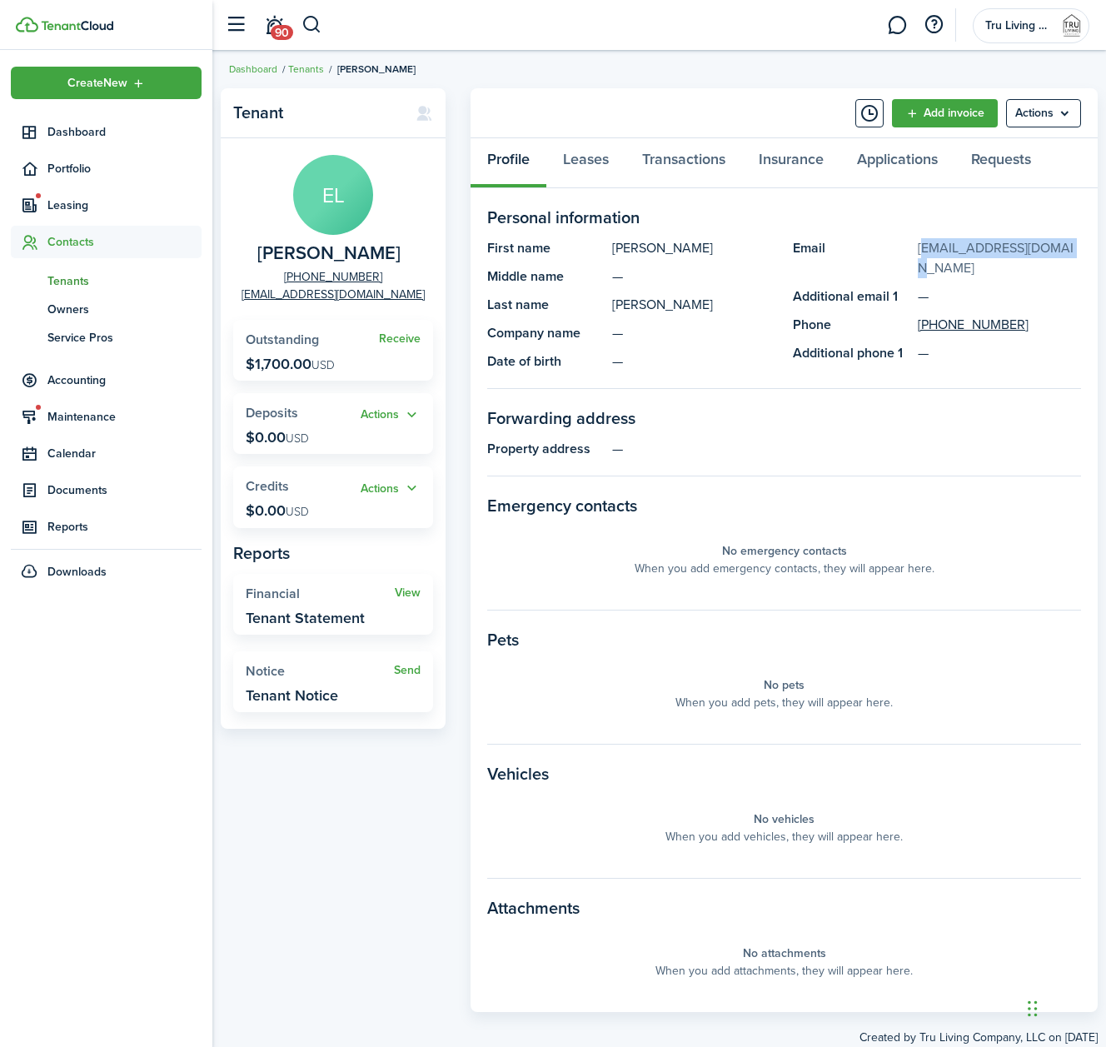
scroll to position [7, 0]
click at [76, 383] on span "Accounting" at bounding box center [124, 379] width 154 height 17
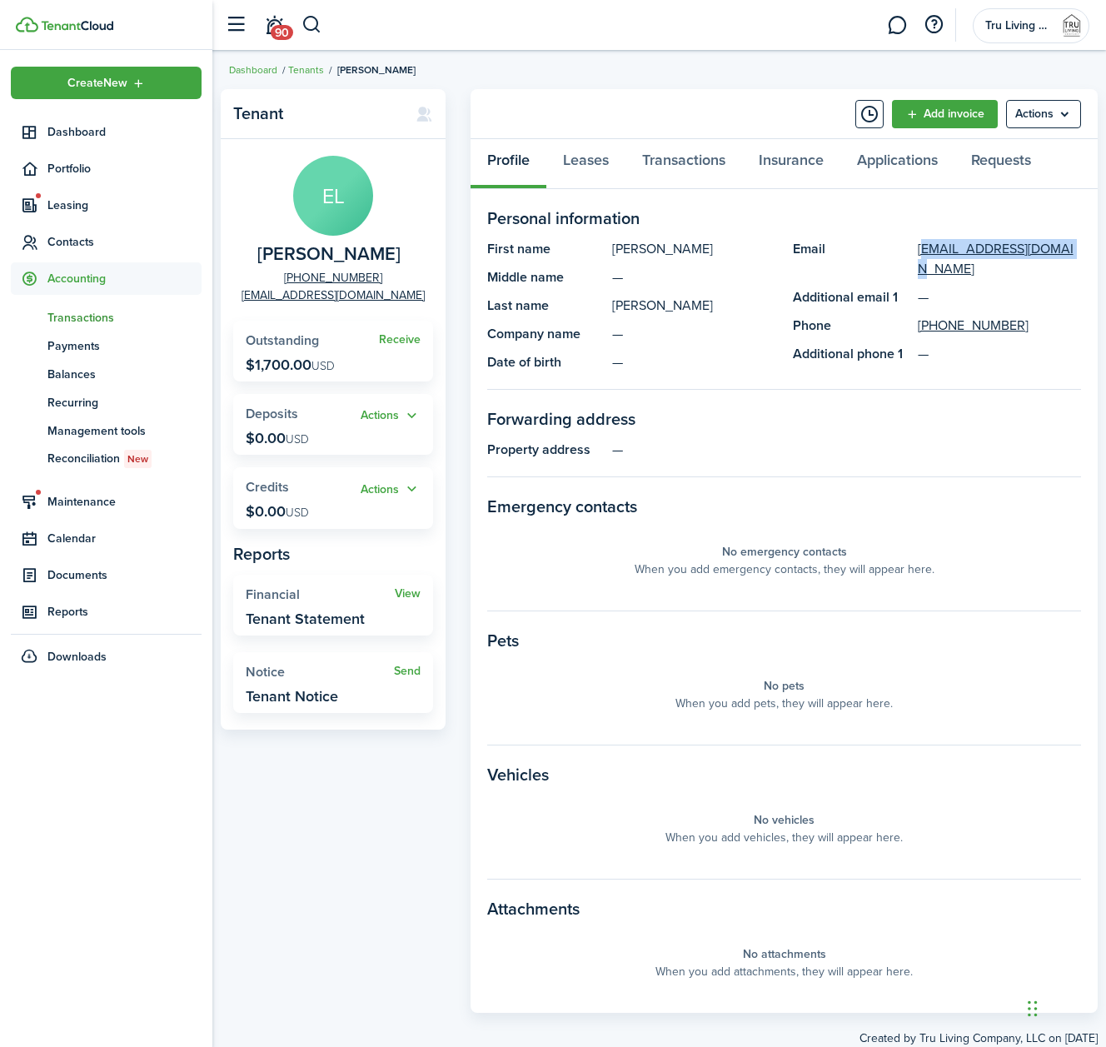
click at [79, 304] on link "tn Transactions" at bounding box center [106, 317] width 191 height 28
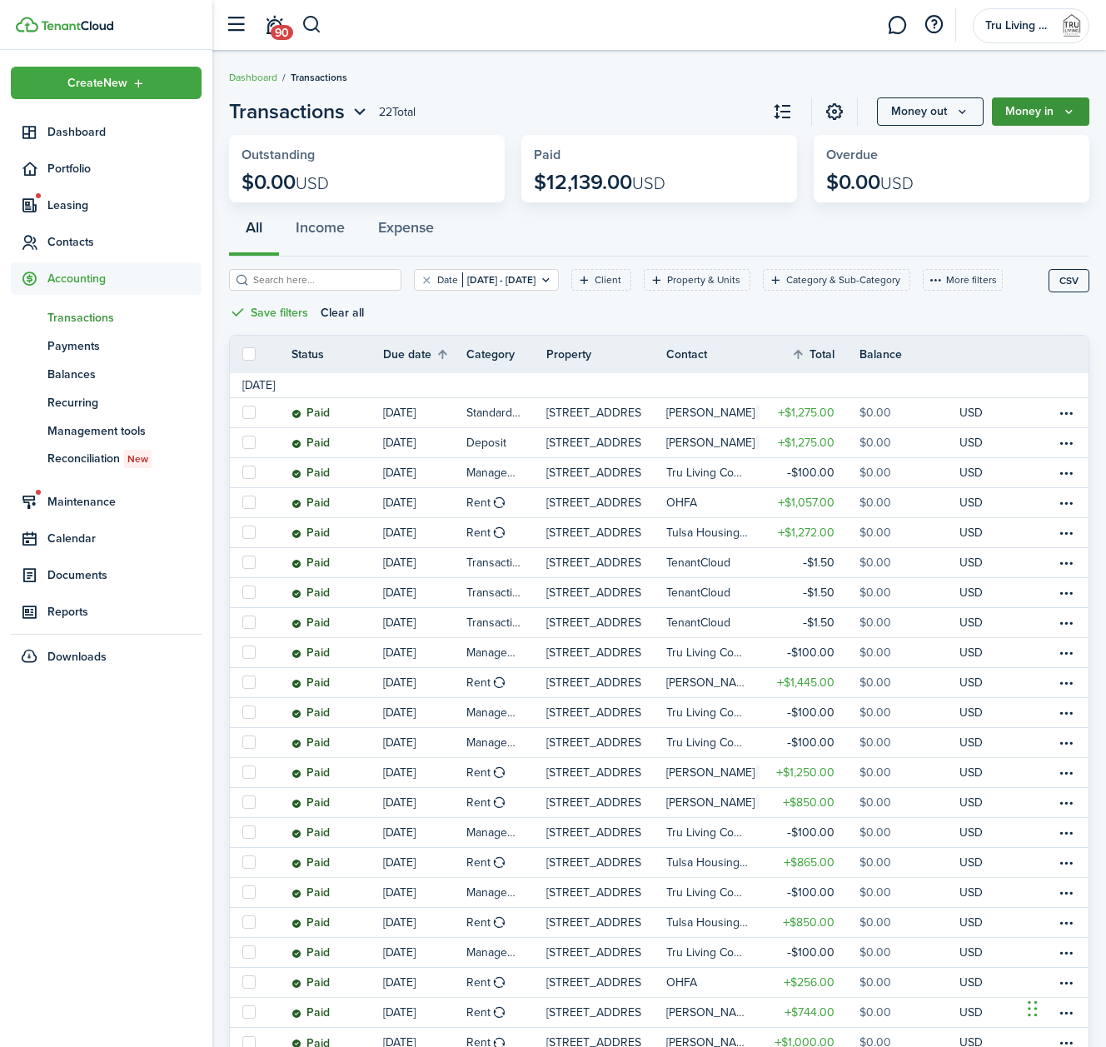
click at [1046, 106] on button "Money in" at bounding box center [1040, 111] width 97 height 28
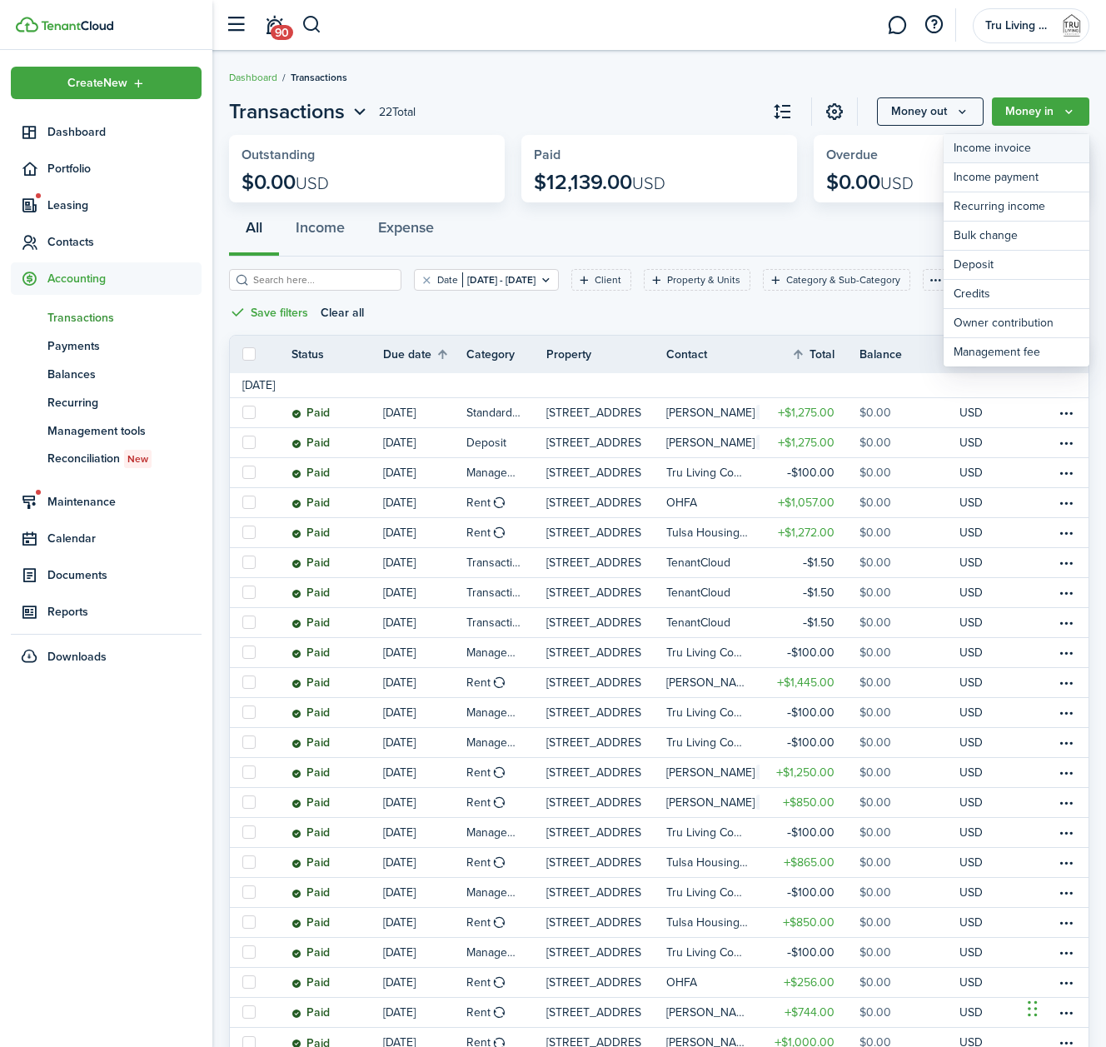
click at [1020, 142] on link "Income invoice" at bounding box center [1017, 148] width 146 height 29
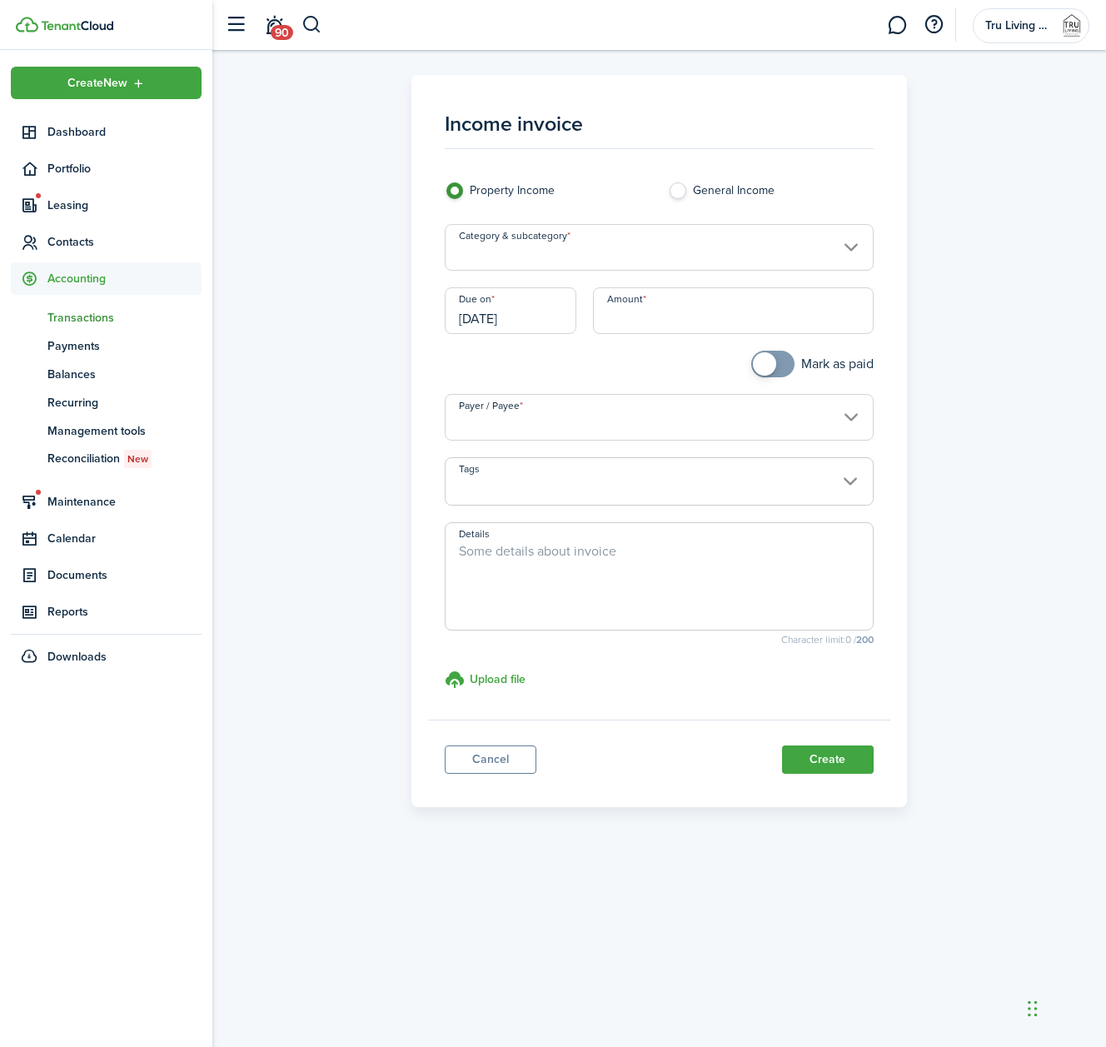
click at [760, 242] on input "Category & subcategory" at bounding box center [659, 247] width 428 height 47
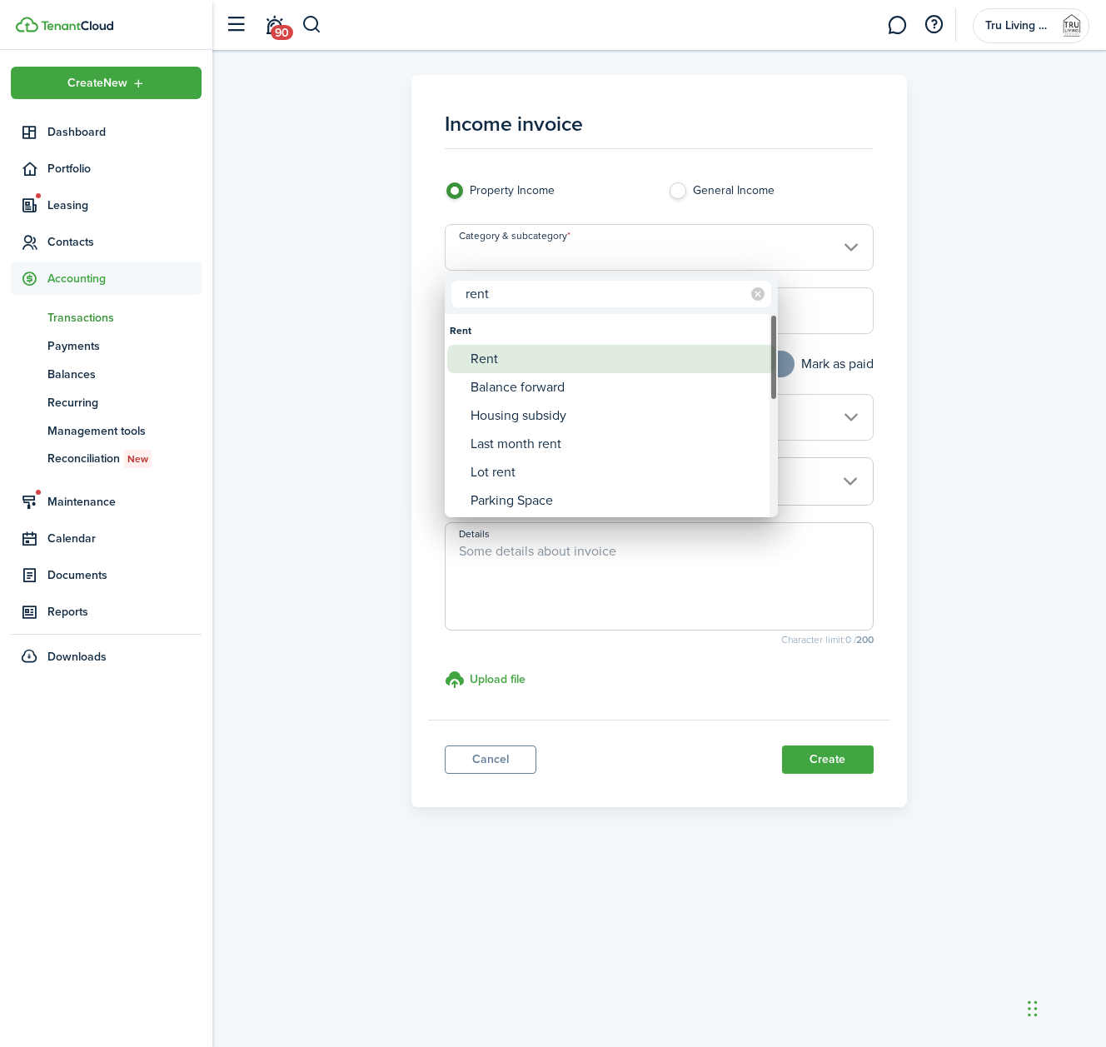
type input "rent"
click at [491, 363] on div "Rent" at bounding box center [618, 359] width 295 height 28
type input "Rent"
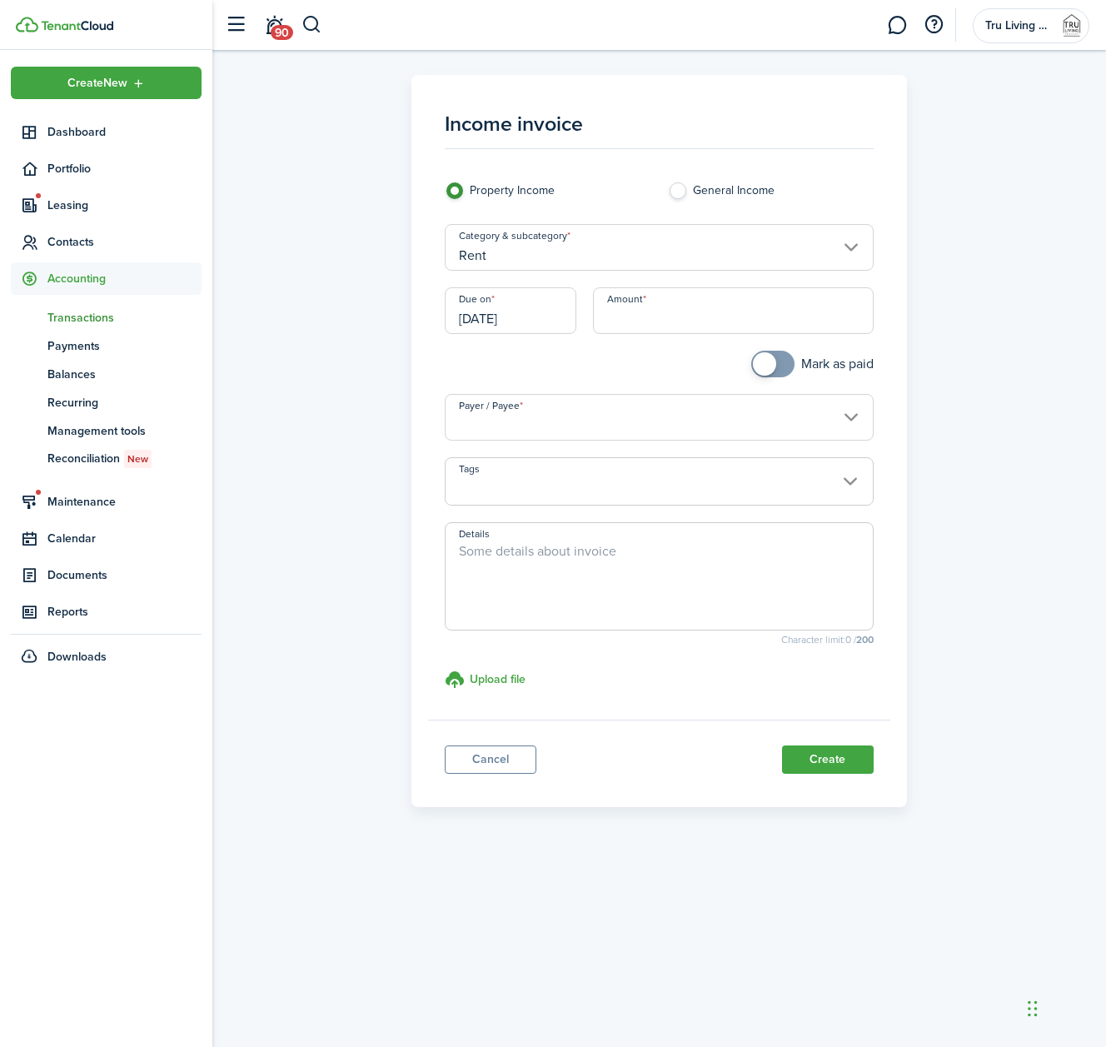
click at [542, 314] on input "[DATE]" at bounding box center [511, 310] width 132 height 47
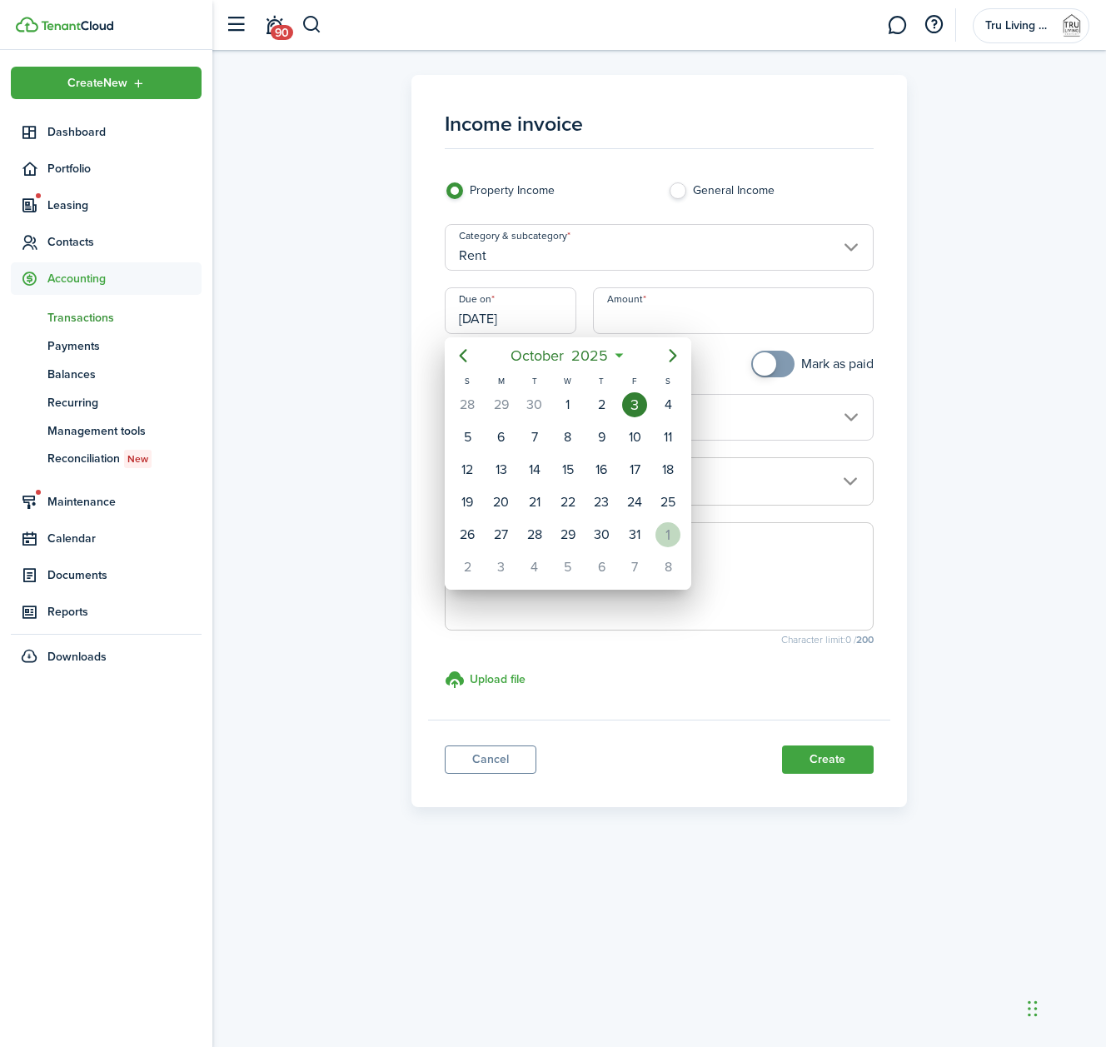
click at [668, 540] on div "1" at bounding box center [668, 534] width 25 height 25
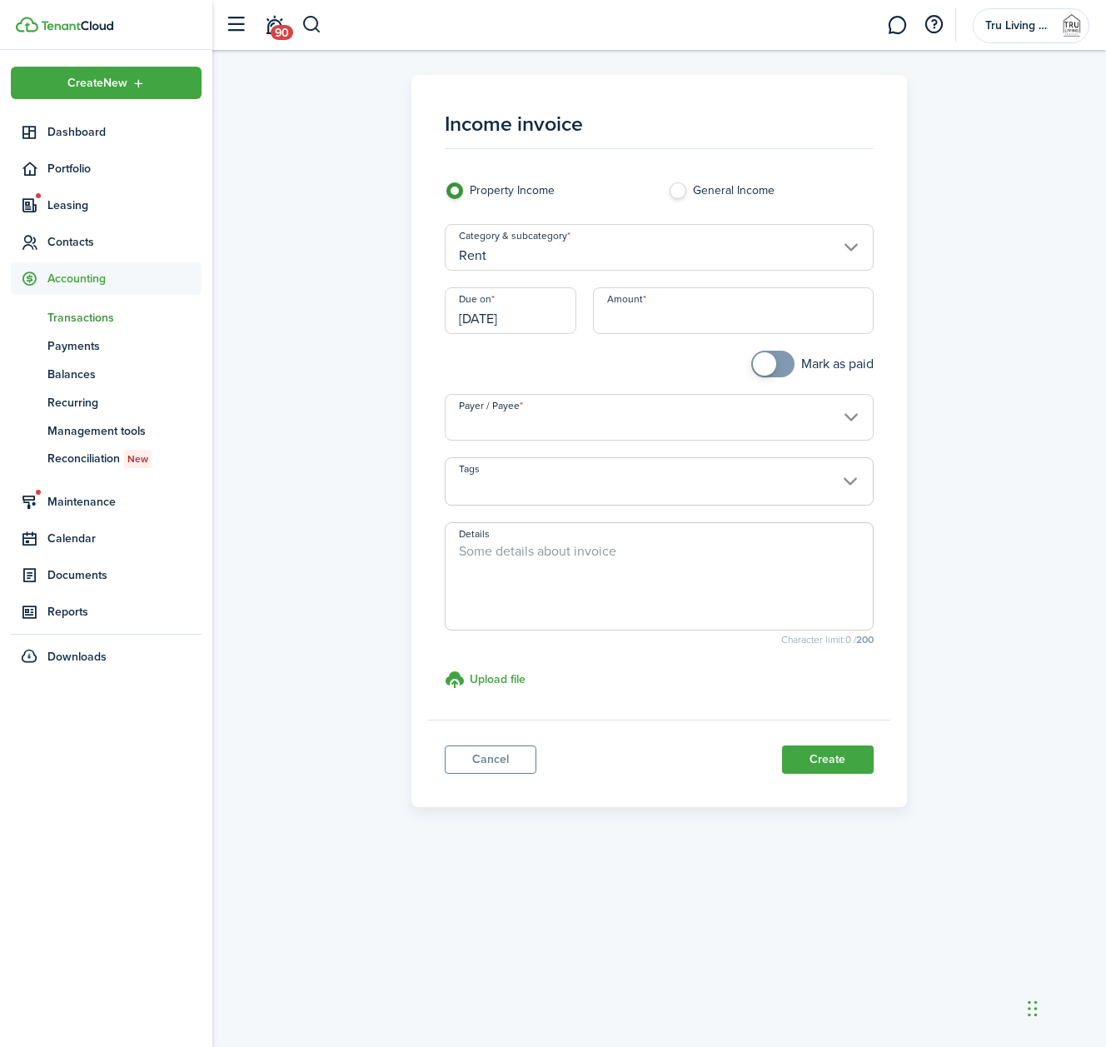
type input "[DATE]"
click at [676, 317] on input "Amount" at bounding box center [733, 310] width 280 height 47
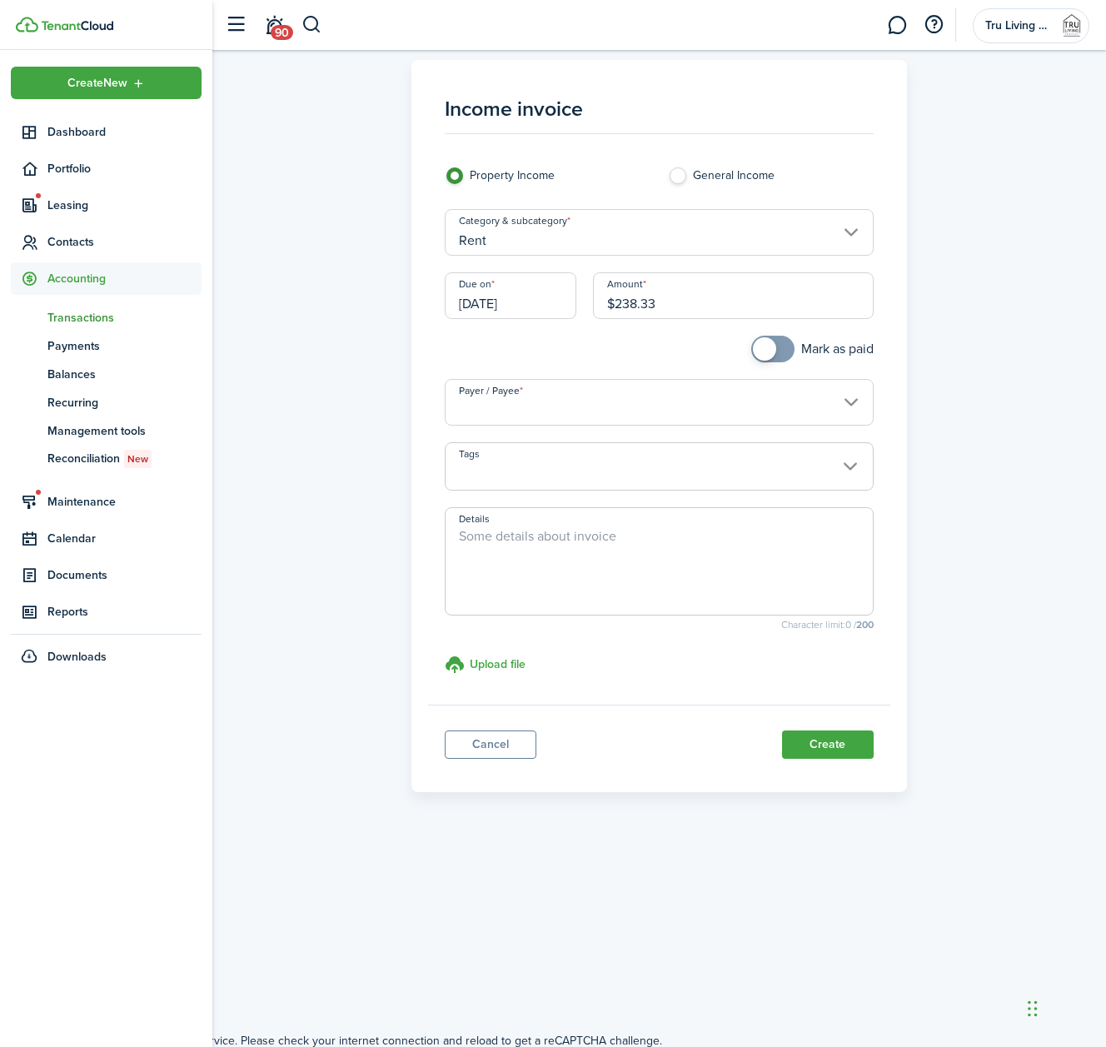
click at [739, 396] on input "Payer / Payee" at bounding box center [659, 402] width 428 height 47
type input "$238.33"
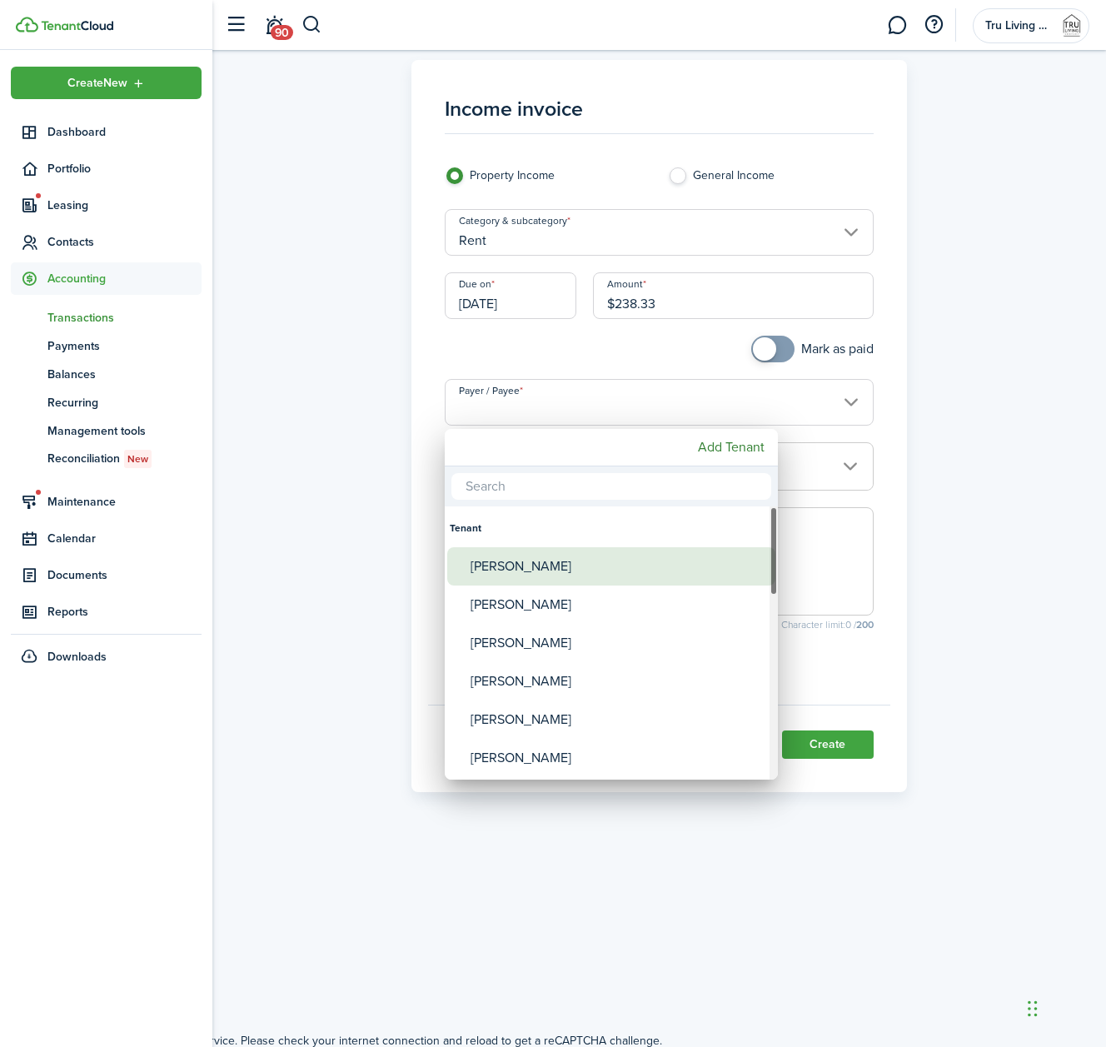
click at [488, 562] on div "[PERSON_NAME]" at bounding box center [618, 566] width 295 height 38
type input "[PERSON_NAME]"
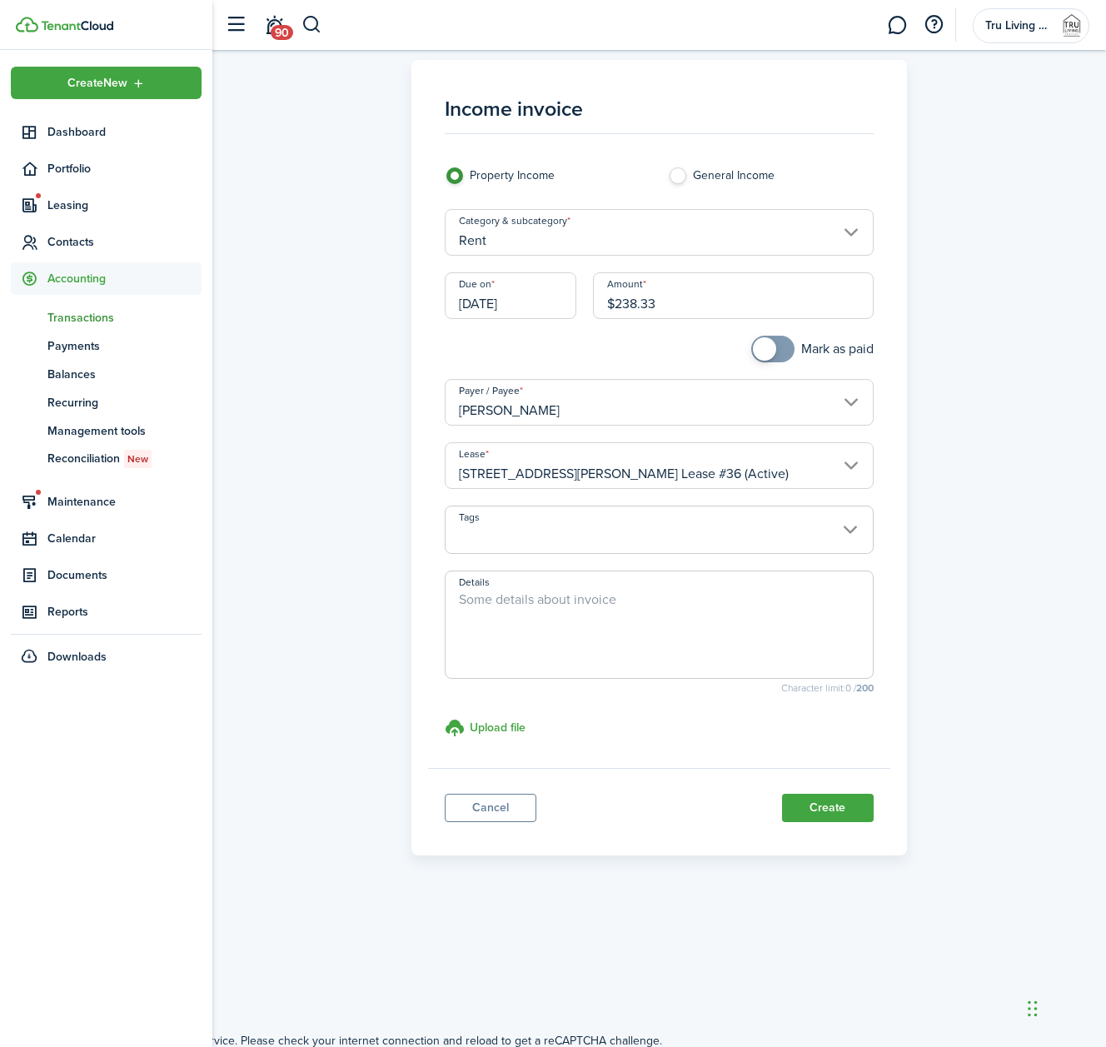
click at [565, 600] on textarea "Details" at bounding box center [659, 630] width 426 height 80
click at [540, 600] on textarea "Prorated rent for [DATE] to [DATE]." at bounding box center [659, 630] width 426 height 80
type textarea "Prorated rent due for [DATE] to [DATE]."
click at [825, 807] on button "Create" at bounding box center [828, 808] width 92 height 28
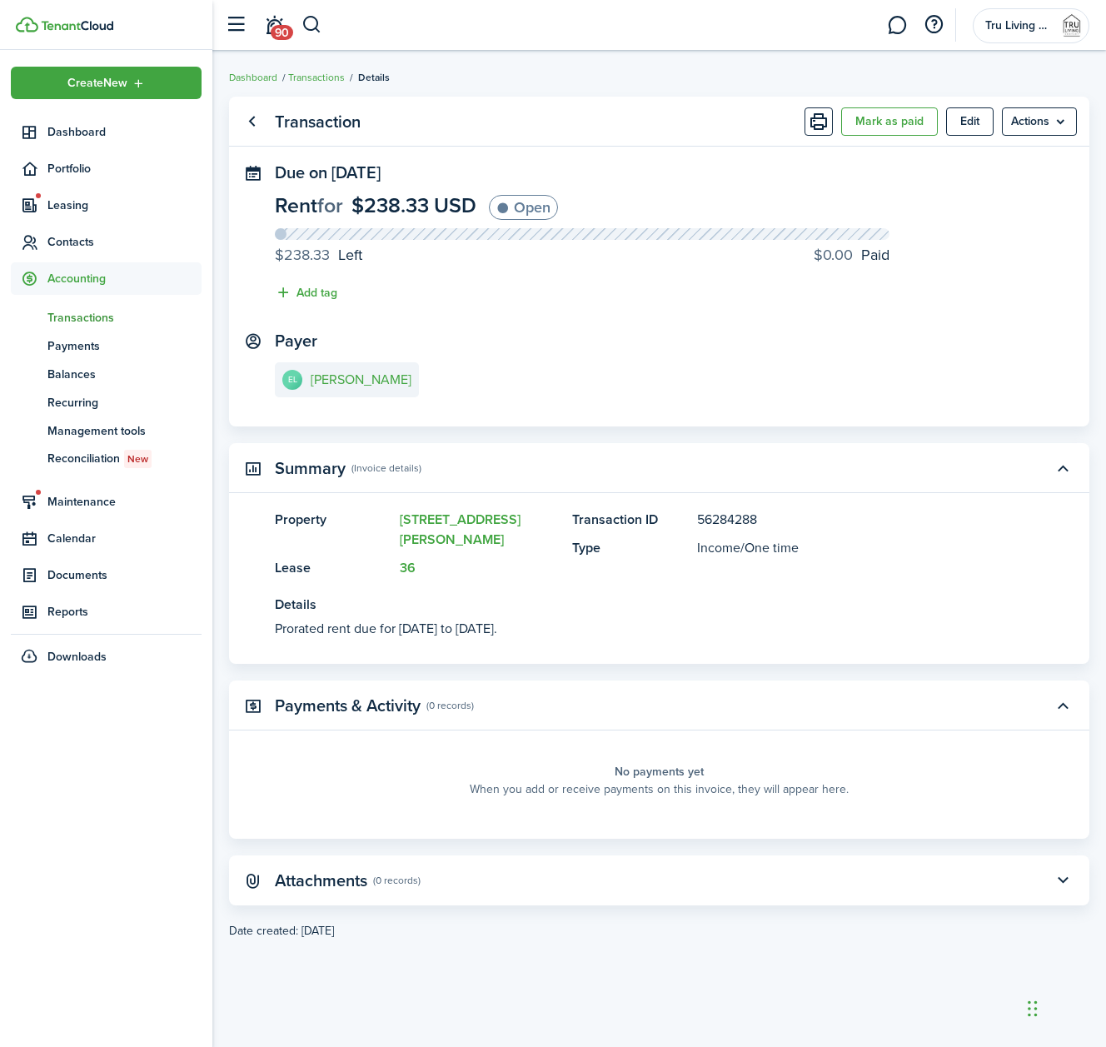
click at [102, 320] on span "Transactions" at bounding box center [124, 317] width 154 height 17
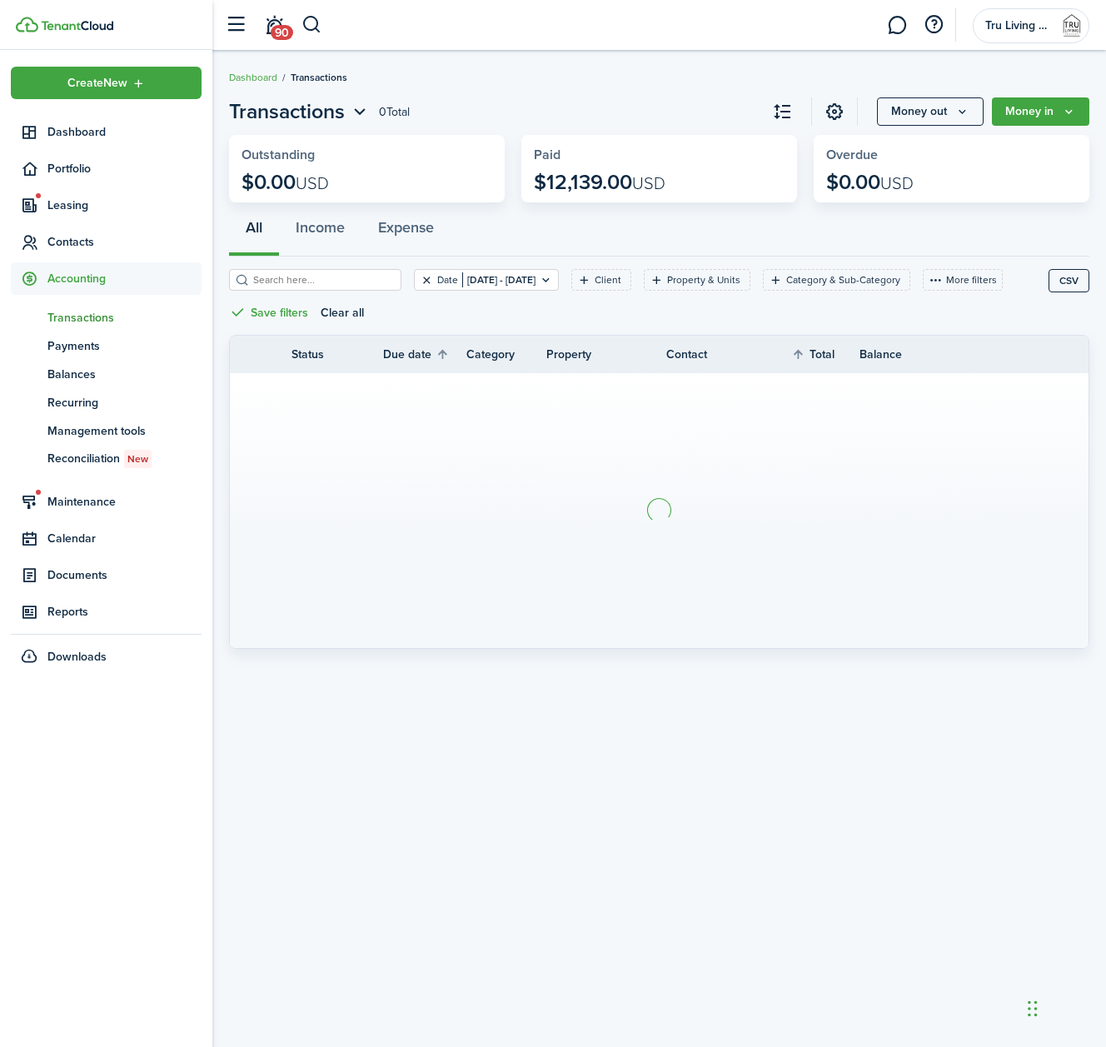
click at [428, 278] on button "Clear filter" at bounding box center [427, 279] width 14 height 13
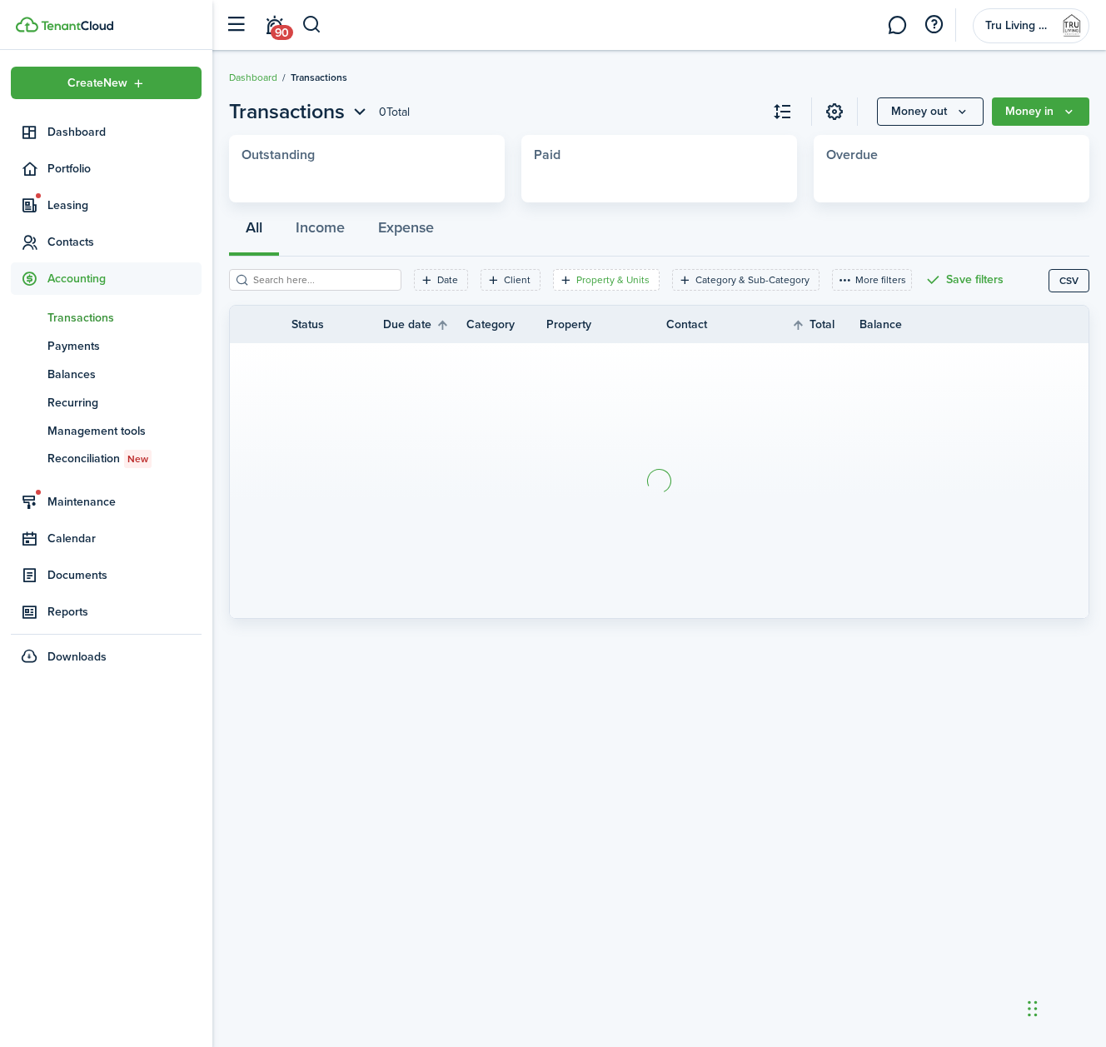
click at [595, 277] on filter-tag-label "Property & Units" at bounding box center [612, 279] width 73 height 15
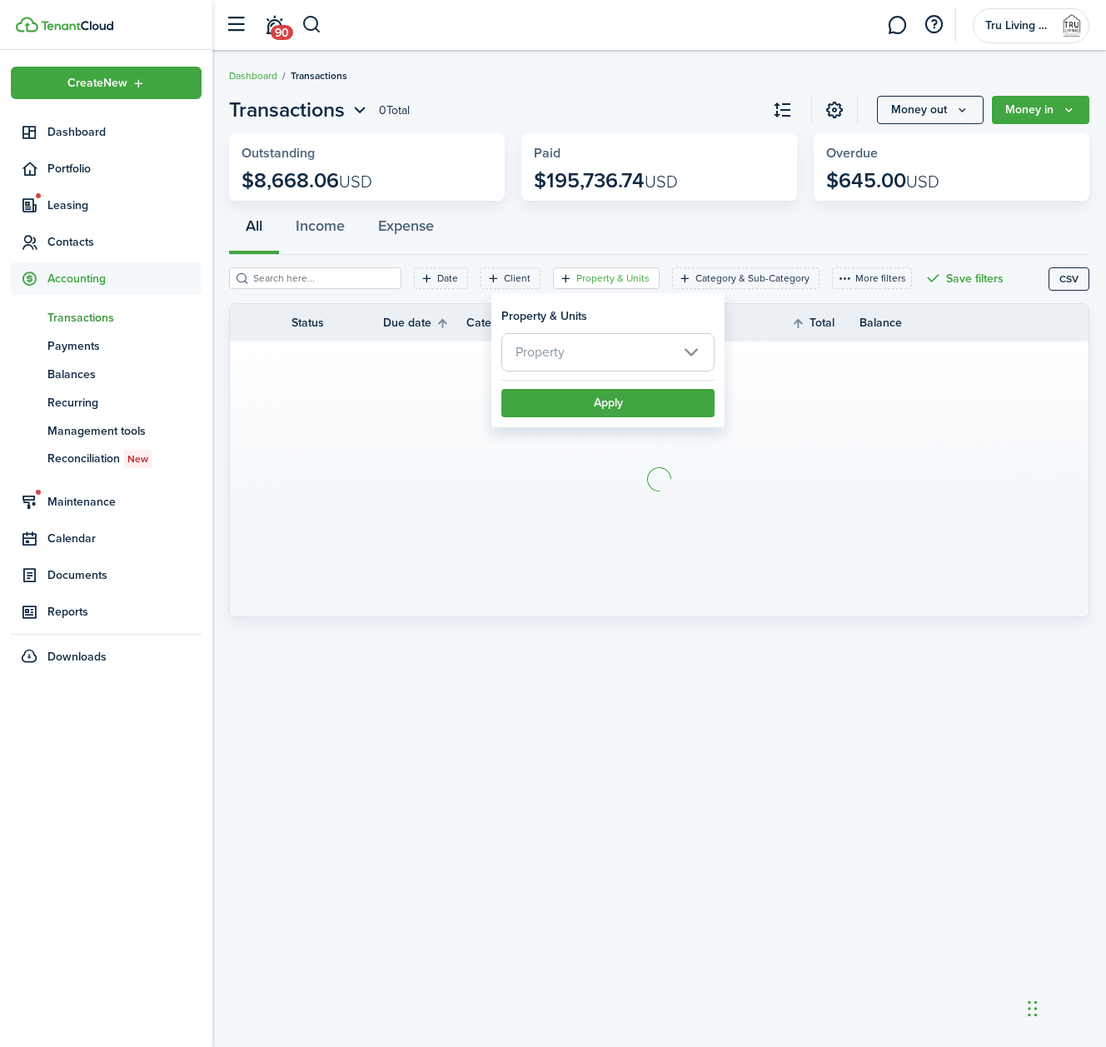
scroll to position [3, 0]
click at [626, 353] on span "Property" at bounding box center [608, 350] width 212 height 37
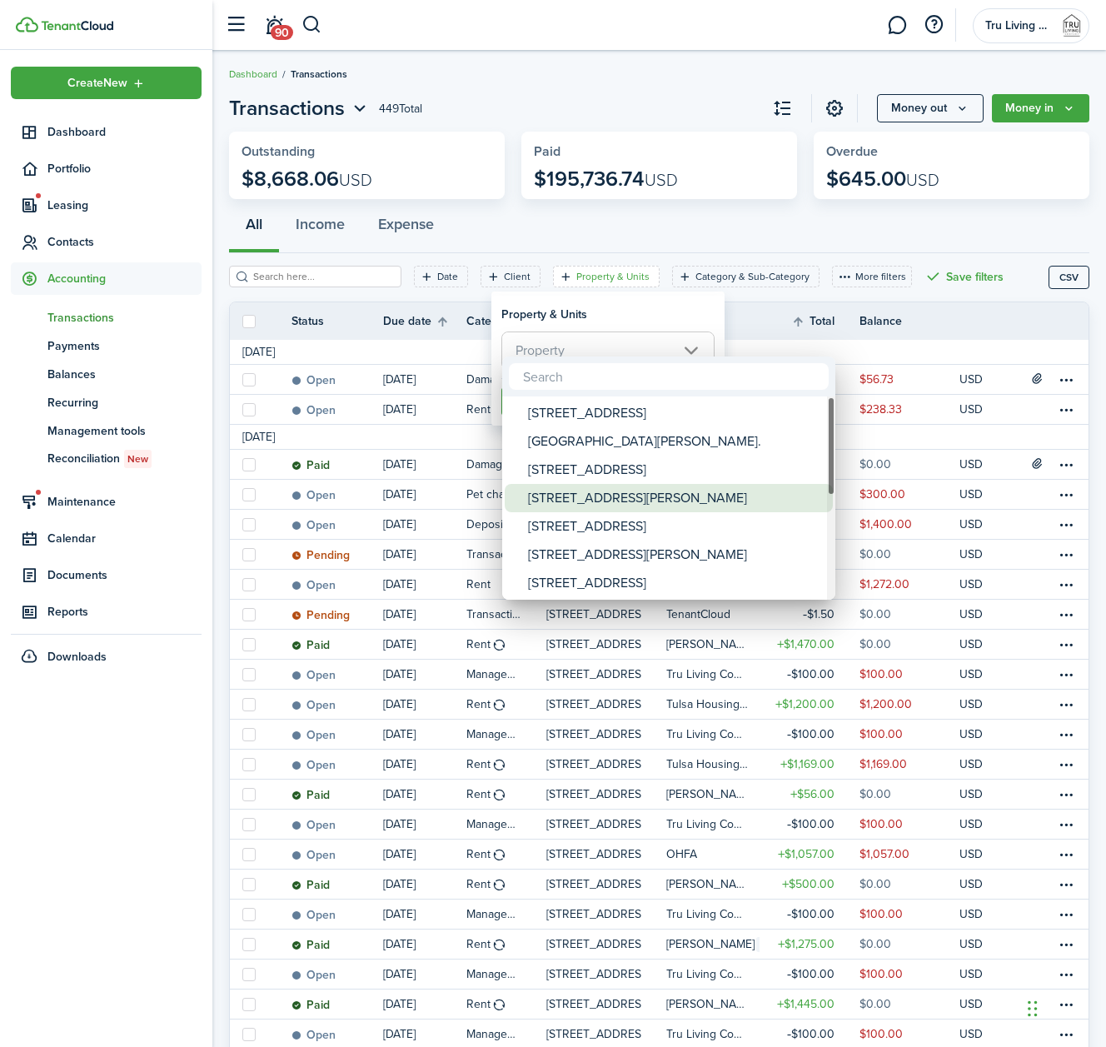
click at [611, 490] on div "[STREET_ADDRESS][PERSON_NAME]" at bounding box center [675, 498] width 295 height 28
type input "[STREET_ADDRESS][PERSON_NAME]"
click at [630, 310] on div at bounding box center [553, 524] width 1373 height 1314
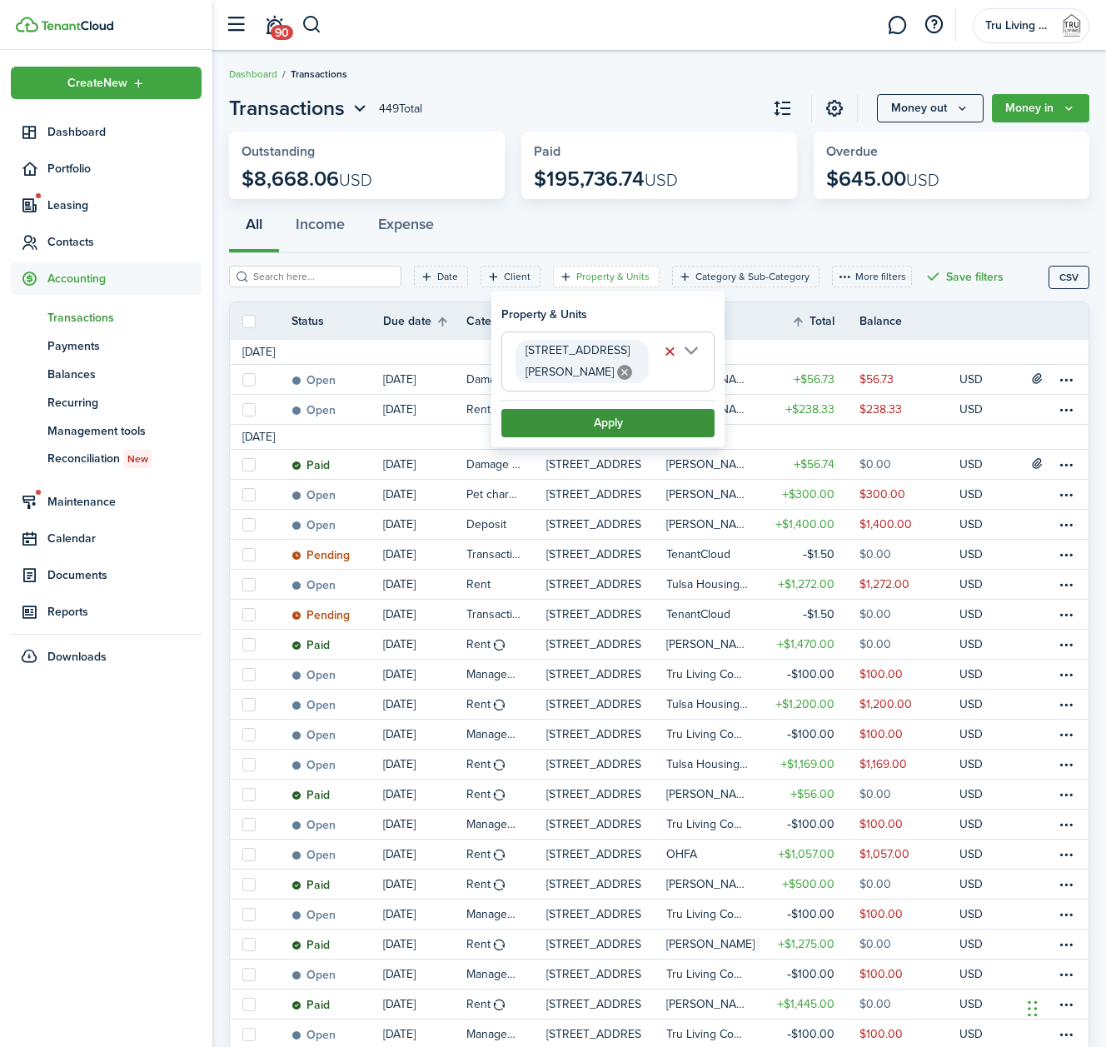
click at [614, 409] on button "Apply" at bounding box center [607, 423] width 213 height 28
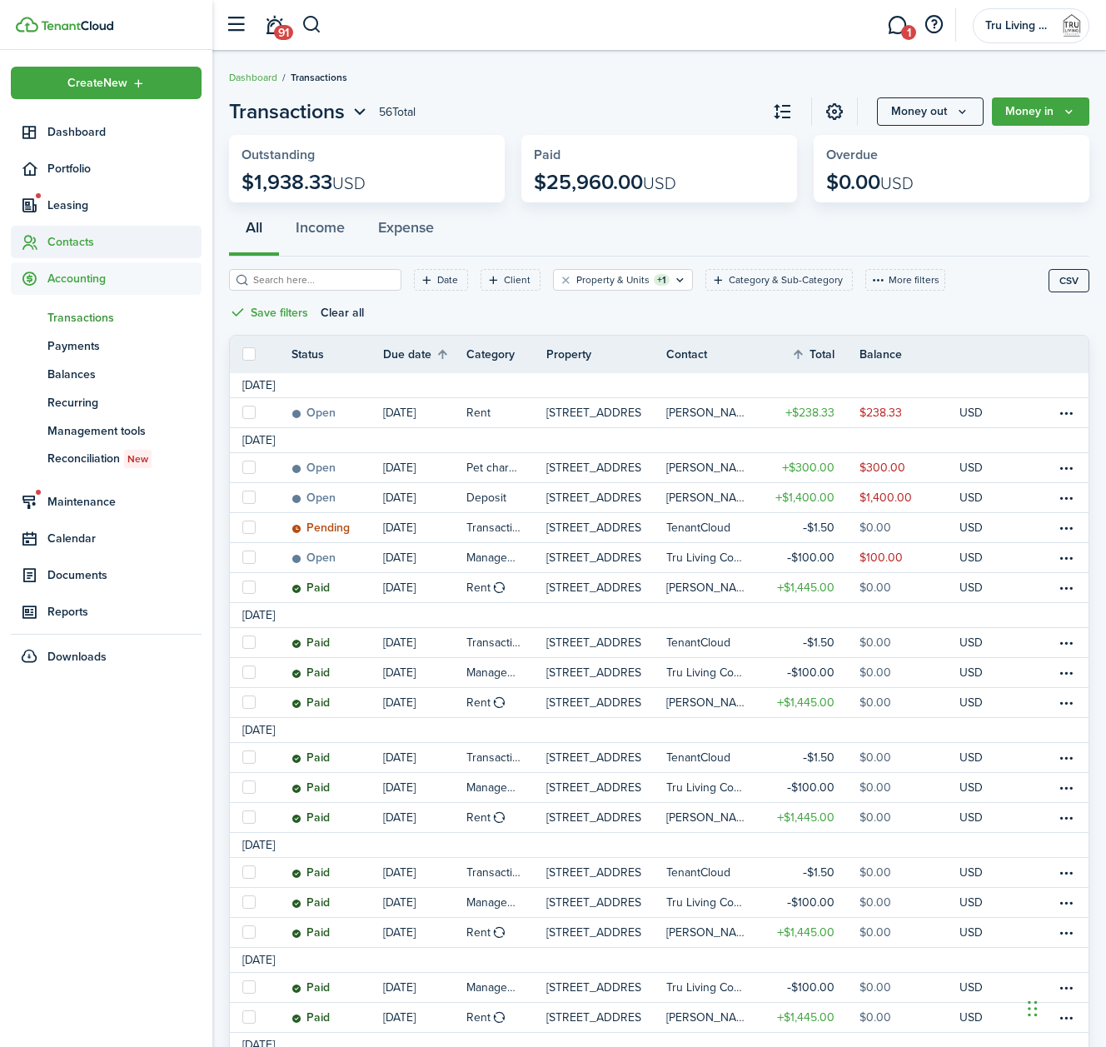
click at [72, 246] on span "Contacts" at bounding box center [124, 241] width 154 height 17
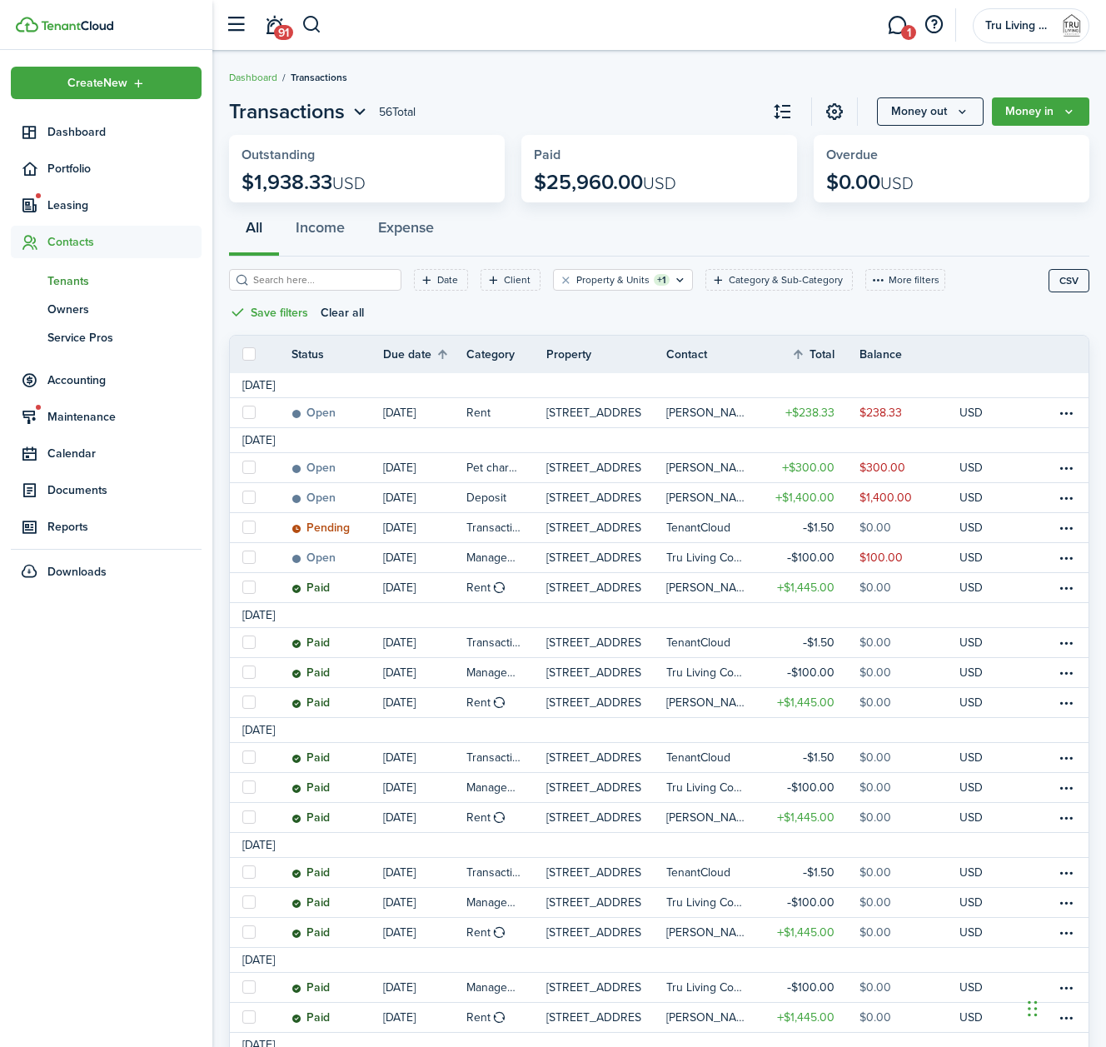
click at [78, 279] on span "Tenants" at bounding box center [124, 280] width 154 height 17
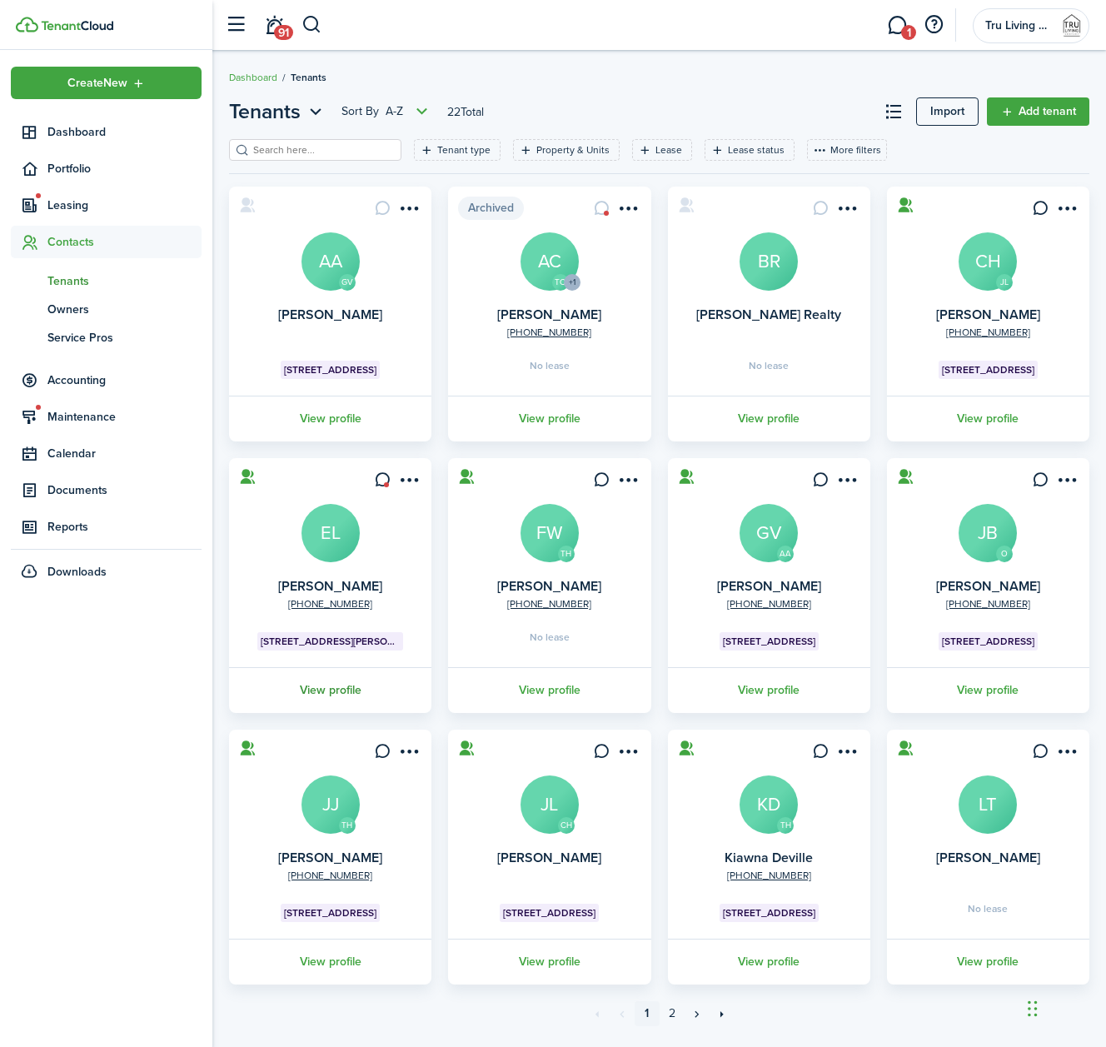
click at [336, 696] on link "View profile" at bounding box center [330, 690] width 207 height 46
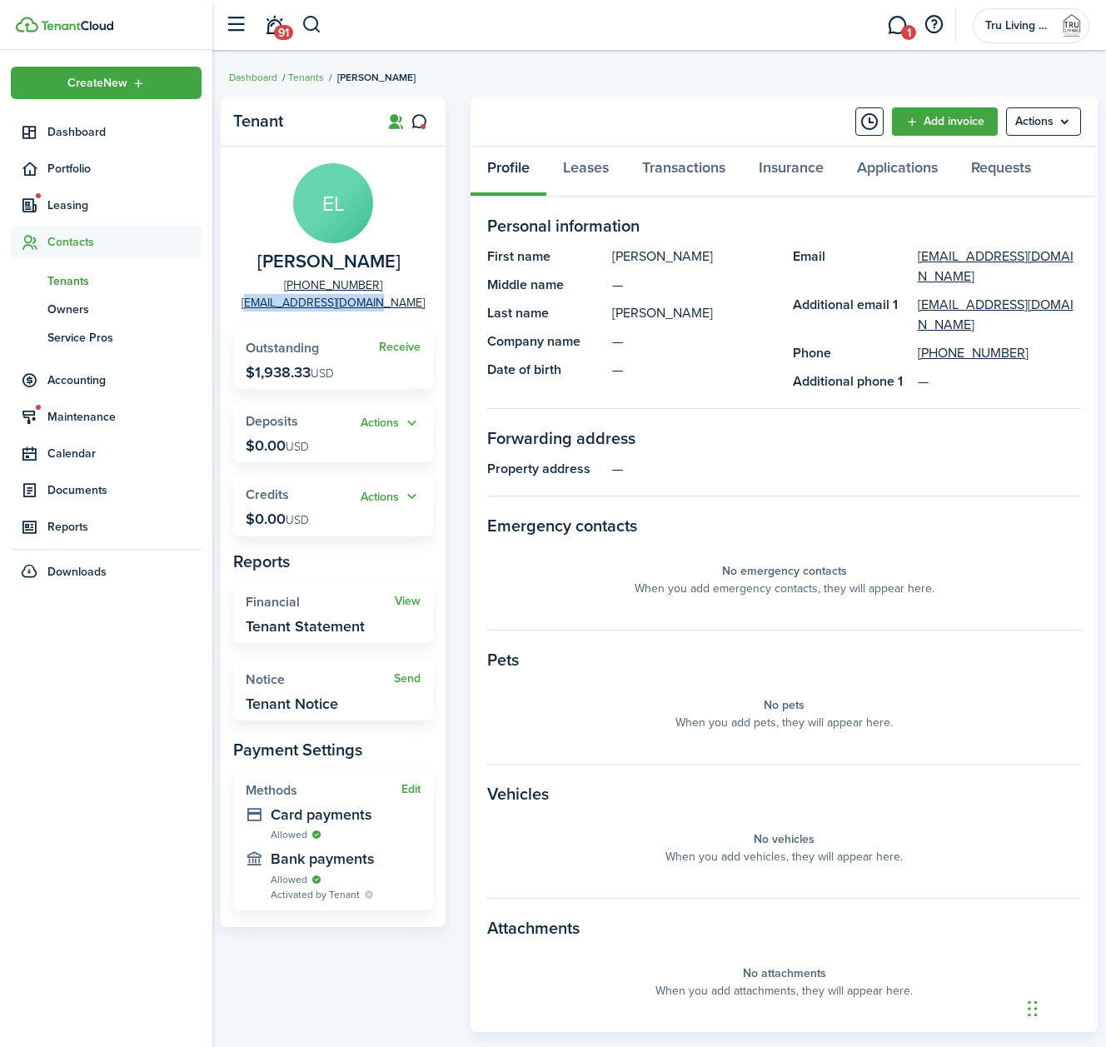
drag, startPoint x: 404, startPoint y: 304, endPoint x: 276, endPoint y: 307, distance: 128.3
click at [276, 307] on panel-main-group "EL [PERSON_NAME] [PHONE_NUMBER] [EMAIL_ADDRESS][DOMAIN_NAME]" at bounding box center [333, 237] width 200 height 148
